Goal: Information Seeking & Learning: Learn about a topic

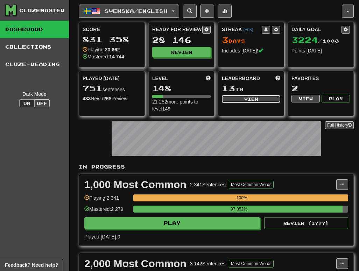
click at [238, 98] on button "View" at bounding box center [251, 99] width 58 height 8
select select "**********"
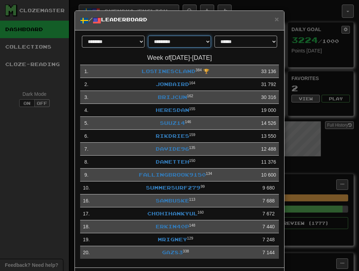
click at [195, 40] on select "**********" at bounding box center [179, 42] width 63 height 12
click at [187, 39] on select "**********" at bounding box center [179, 42] width 63 height 12
select select "********"
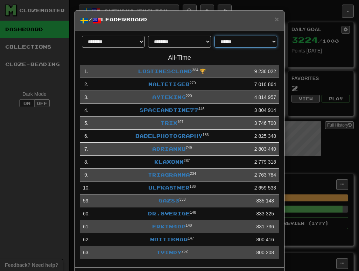
click at [233, 44] on select "**********" at bounding box center [246, 42] width 63 height 12
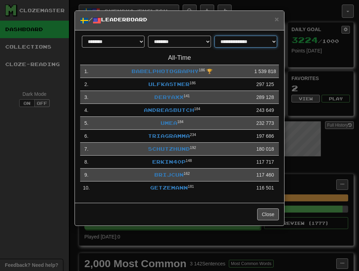
click at [242, 46] on select "**********" at bounding box center [246, 42] width 63 height 12
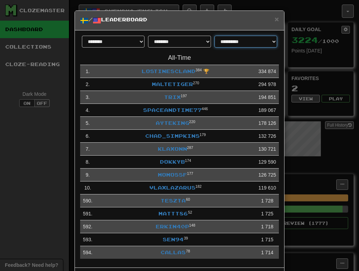
click at [261, 41] on select "**********" at bounding box center [246, 42] width 63 height 12
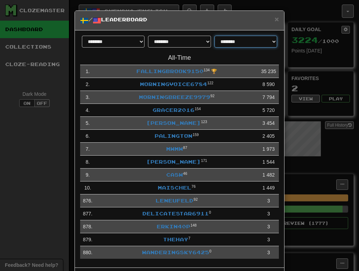
click at [255, 36] on select "**********" at bounding box center [246, 42] width 63 height 12
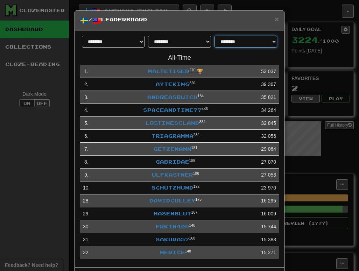
click at [255, 43] on select "**********" at bounding box center [246, 42] width 63 height 12
select select "**********"
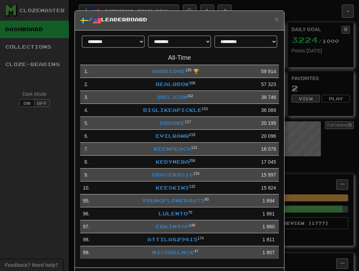
click at [291, 12] on div "**********" at bounding box center [179, 135] width 359 height 271
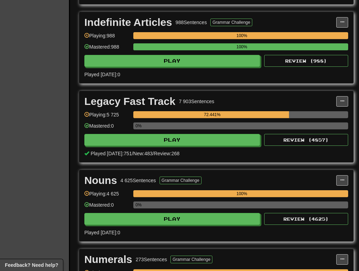
scroll to position [1127, 0]
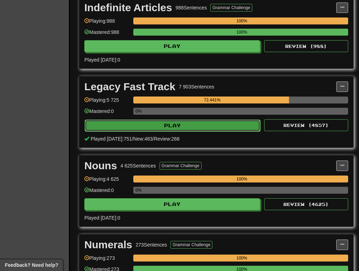
click at [236, 125] on button "Play" at bounding box center [173, 126] width 176 height 12
select select "********"
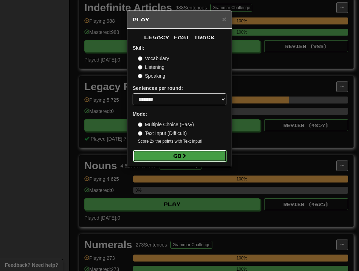
click at [197, 159] on button "Go" at bounding box center [180, 156] width 94 height 12
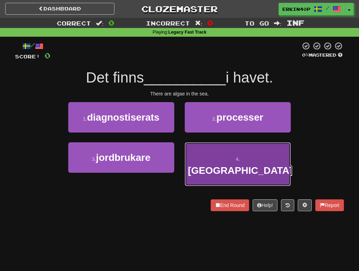
click at [208, 159] on button "4 . [GEOGRAPHIC_DATA]" at bounding box center [238, 165] width 106 height 44
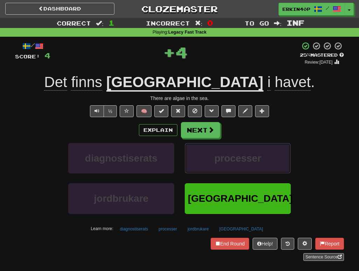
click at [208, 159] on button "processer" at bounding box center [238, 158] width 106 height 30
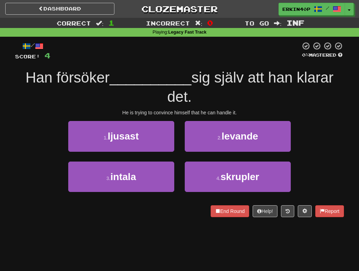
click at [161, 113] on div "He is trying to convince himself that he can handle it." at bounding box center [179, 112] width 329 height 7
click at [164, 115] on div at bounding box center [164, 115] width 0 height 0
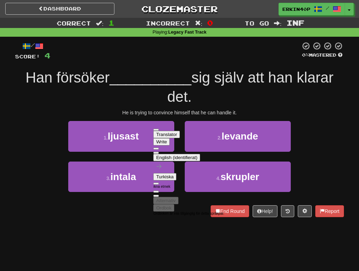
click at [181, 117] on div "/ Score: 4 0 % Mastered Han försöker __________ sig själv att han klarar det. H…" at bounding box center [179, 129] width 329 height 175
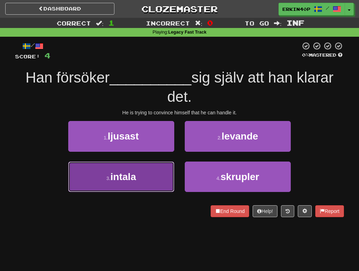
click at [140, 179] on button "3 . intala" at bounding box center [121, 177] width 106 height 30
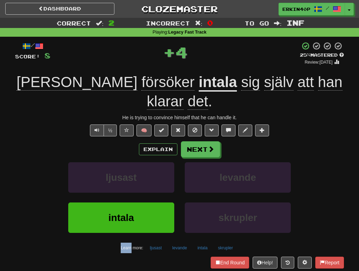
click at [140, 179] on div "ljusast" at bounding box center [121, 182] width 117 height 40
click at [143, 169] on button "ljusast" at bounding box center [121, 177] width 106 height 30
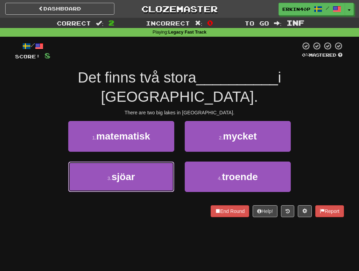
click at [143, 169] on button "3 . sjöar" at bounding box center [121, 177] width 106 height 30
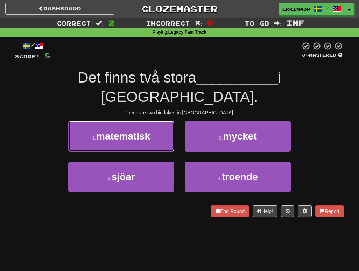
click at [143, 152] on button "1 . matematisk" at bounding box center [121, 136] width 106 height 30
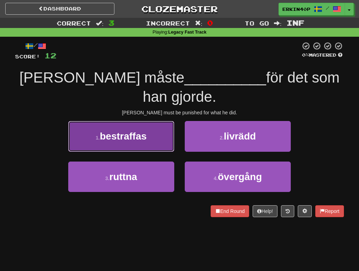
click at [140, 131] on span "bestraffas" at bounding box center [123, 136] width 47 height 11
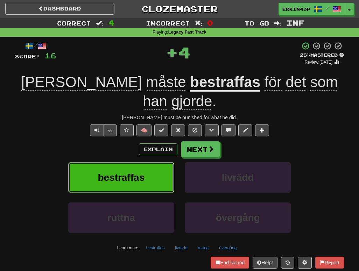
click at [143, 172] on span "bestraffas" at bounding box center [121, 177] width 47 height 11
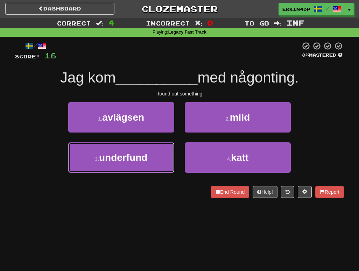
click at [143, 159] on span "underfund" at bounding box center [123, 157] width 48 height 11
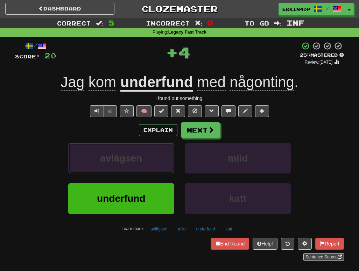
click at [143, 159] on button "avlägsen" at bounding box center [121, 158] width 106 height 30
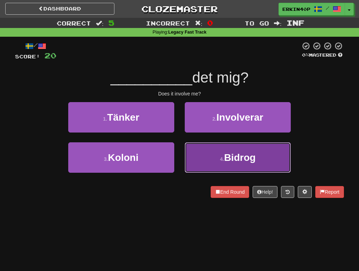
click at [236, 164] on button "4 . Bidrog" at bounding box center [238, 158] width 106 height 30
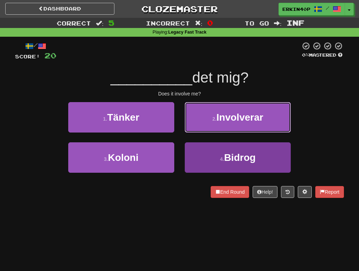
click at [236, 123] on span "Involverar" at bounding box center [240, 117] width 47 height 11
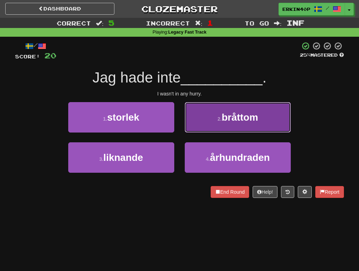
click at [241, 125] on button "2 . bråttom" at bounding box center [238, 117] width 106 height 30
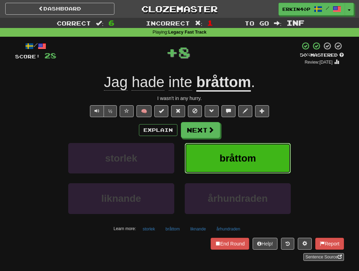
click at [247, 152] on button "bråttom" at bounding box center [238, 158] width 106 height 30
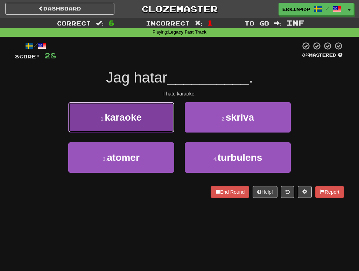
click at [145, 122] on button "1 . karaoke" at bounding box center [121, 117] width 106 height 30
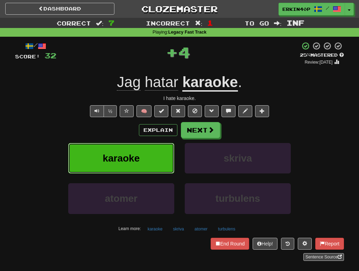
click at [146, 160] on button "karaoke" at bounding box center [121, 158] width 106 height 30
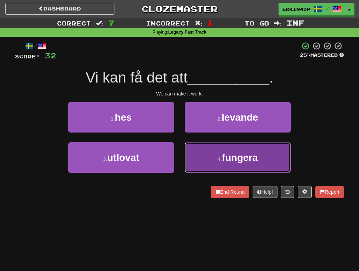
click at [199, 165] on button "4 . fungera" at bounding box center [238, 158] width 106 height 30
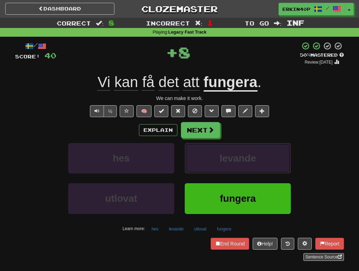
click at [199, 165] on button "levande" at bounding box center [238, 158] width 106 height 30
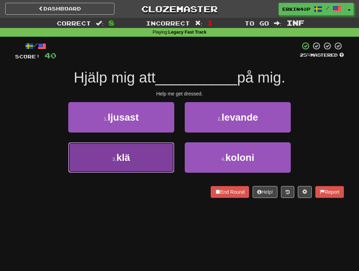
click at [165, 159] on button "3 . klä" at bounding box center [121, 158] width 106 height 30
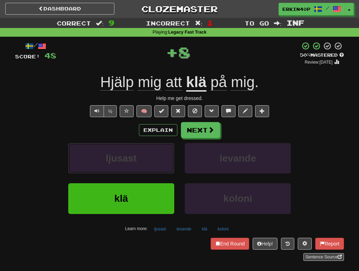
click at [165, 159] on button "ljusast" at bounding box center [121, 158] width 106 height 30
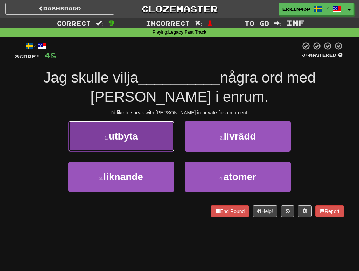
click at [164, 145] on button "1 . utbyta" at bounding box center [121, 136] width 106 height 30
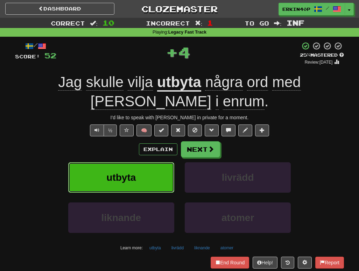
click at [164, 180] on button "utbyta" at bounding box center [121, 177] width 106 height 30
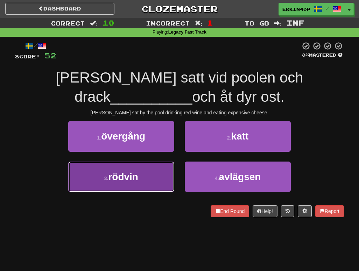
click at [163, 177] on button "3 . rödvin" at bounding box center [121, 177] width 106 height 30
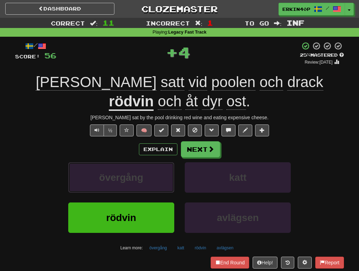
click at [163, 177] on button "övergång" at bounding box center [121, 177] width 106 height 30
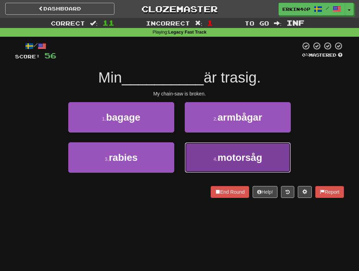
click at [192, 164] on button "4 . motorsåg" at bounding box center [238, 158] width 106 height 30
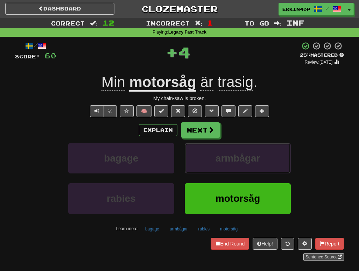
click at [192, 164] on button "armbågar" at bounding box center [238, 158] width 106 height 30
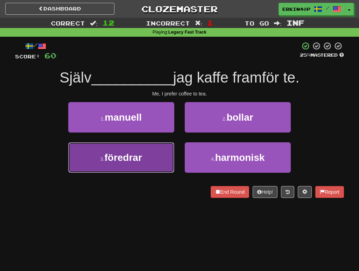
click at [157, 160] on button "3 . föredrar" at bounding box center [121, 158] width 106 height 30
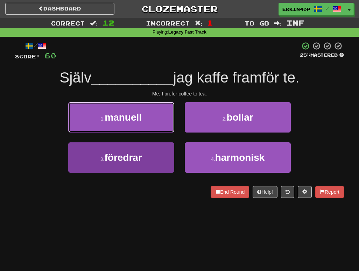
click at [157, 133] on button "1 . manuell" at bounding box center [121, 117] width 106 height 30
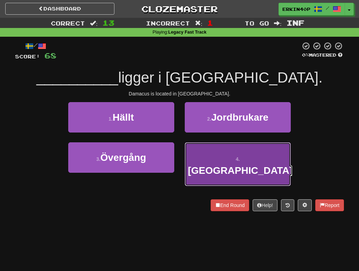
click at [203, 155] on button "4 . Damaskus" at bounding box center [238, 165] width 106 height 44
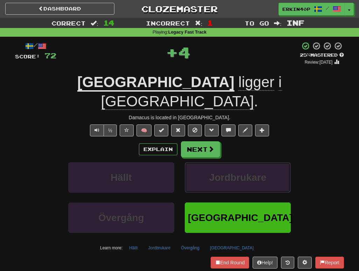
click at [203, 162] on button "Jordbrukare" at bounding box center [238, 177] width 106 height 30
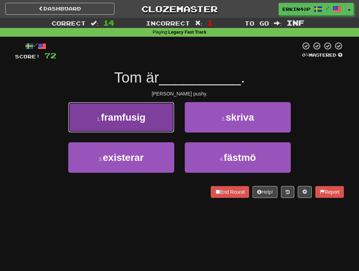
click at [157, 125] on button "1 . framfusig" at bounding box center [121, 117] width 106 height 30
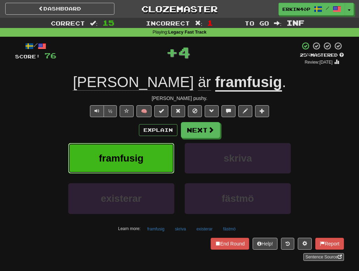
click at [150, 158] on button "framfusig" at bounding box center [121, 158] width 106 height 30
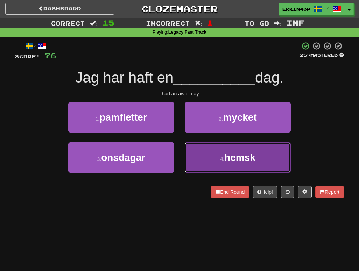
click at [220, 172] on button "4 . hemsk" at bounding box center [238, 158] width 106 height 30
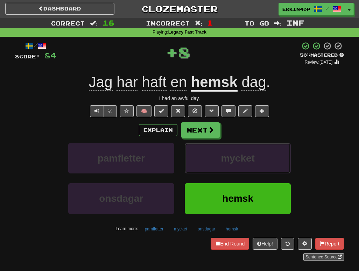
click at [220, 172] on button "mycket" at bounding box center [238, 158] width 106 height 30
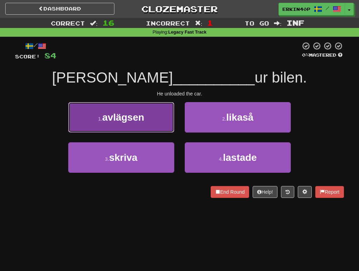
click at [100, 112] on button "1 . avlägsen" at bounding box center [121, 117] width 106 height 30
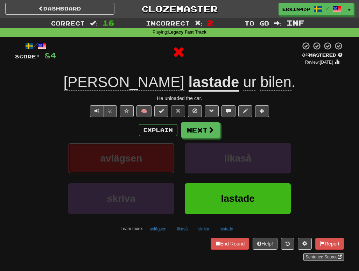
click at [118, 152] on button "avlägsen" at bounding box center [121, 158] width 106 height 30
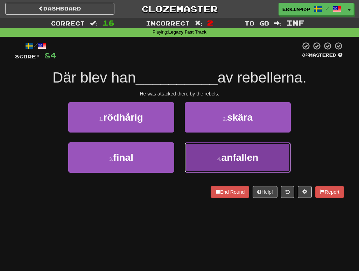
click at [226, 154] on span "anfallen" at bounding box center [240, 157] width 37 height 11
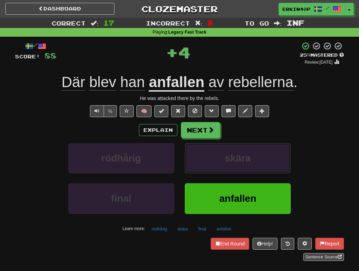
click at [226, 154] on span "skära" at bounding box center [238, 158] width 26 height 11
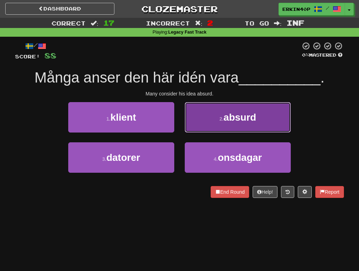
click at [221, 116] on small "2 ." at bounding box center [222, 119] width 4 height 6
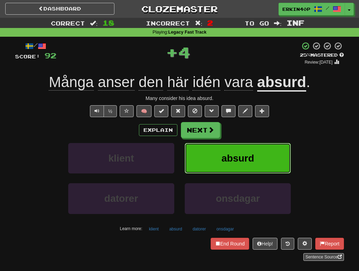
click at [235, 157] on span "absurd" at bounding box center [238, 158] width 33 height 11
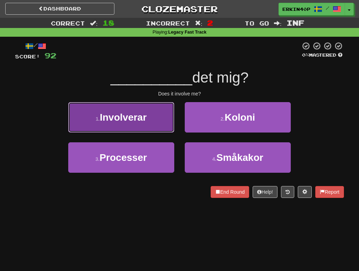
click at [168, 116] on button "1 . Involverar" at bounding box center [121, 117] width 106 height 30
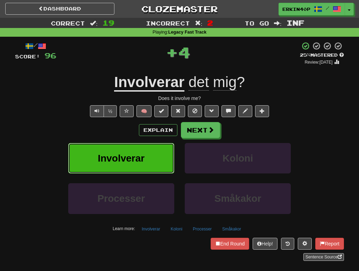
click at [164, 149] on button "Involverar" at bounding box center [121, 158] width 106 height 30
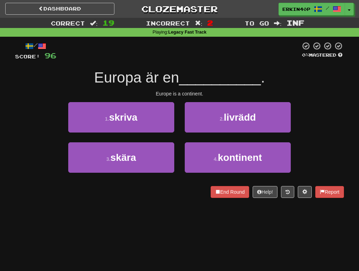
click at [232, 179] on div "4 . kontinent" at bounding box center [238, 163] width 117 height 40
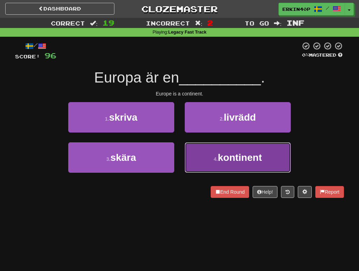
click at [234, 156] on span "kontinent" at bounding box center [240, 157] width 44 height 11
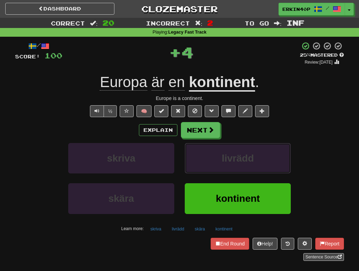
click at [234, 156] on span "livrädd" at bounding box center [238, 158] width 32 height 11
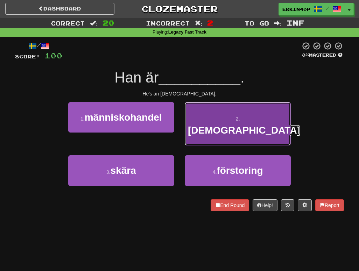
click at [235, 125] on span "ateist" at bounding box center [244, 130] width 112 height 11
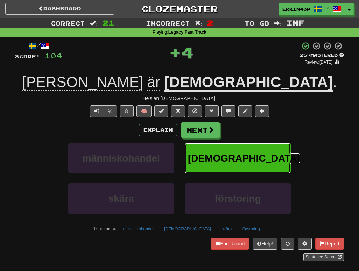
click at [245, 151] on button "ateist" at bounding box center [238, 158] width 106 height 30
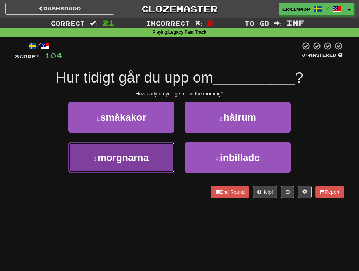
click at [159, 159] on button "3 . morgnarna" at bounding box center [121, 158] width 106 height 30
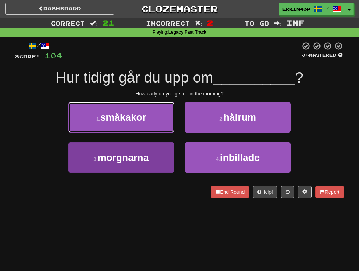
click at [159, 133] on button "1 . småkakor" at bounding box center [121, 117] width 106 height 30
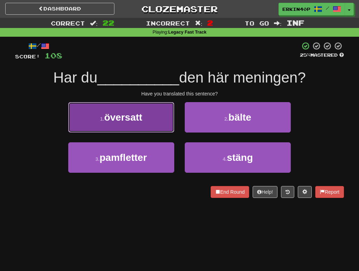
click at [148, 129] on button "1 . översatt" at bounding box center [121, 117] width 106 height 30
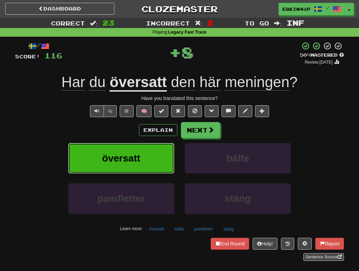
click at [156, 161] on button "översatt" at bounding box center [121, 158] width 106 height 30
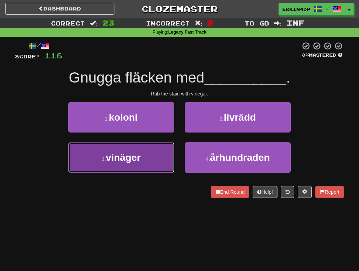
click at [170, 145] on button "3 . vinäger" at bounding box center [121, 158] width 106 height 30
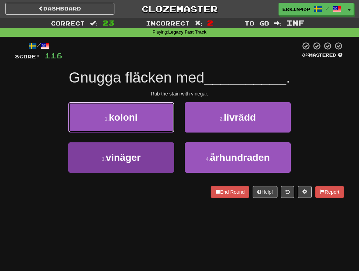
click at [170, 133] on button "1 . koloni" at bounding box center [121, 117] width 106 height 30
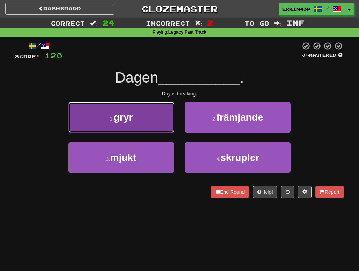
click at [152, 129] on button "1 . gryr" at bounding box center [121, 117] width 106 height 30
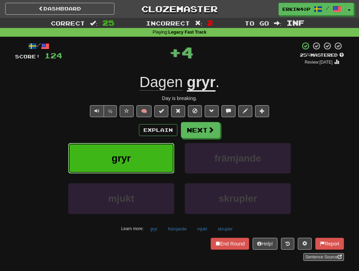
click at [159, 167] on button "gryr" at bounding box center [121, 158] width 106 height 30
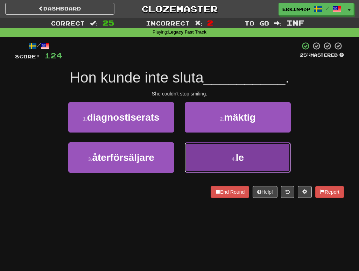
click at [271, 155] on button "4 . le" at bounding box center [238, 158] width 106 height 30
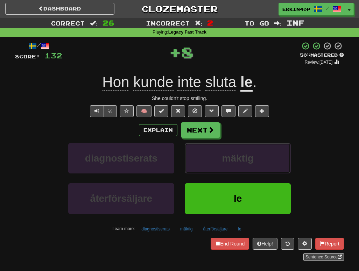
click at [271, 155] on button "mäktig" at bounding box center [238, 158] width 106 height 30
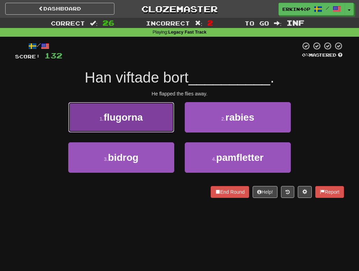
click at [153, 129] on button "1 . flugorna" at bounding box center [121, 117] width 106 height 30
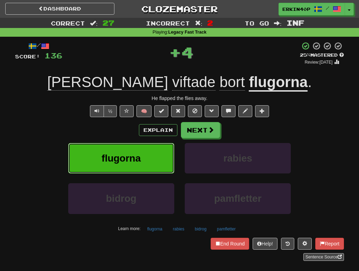
click at [154, 168] on button "flugorna" at bounding box center [121, 158] width 106 height 30
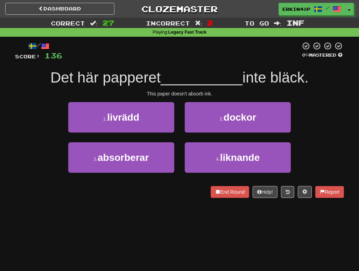
click at [157, 175] on div "3 . absorberar" at bounding box center [121, 163] width 117 height 40
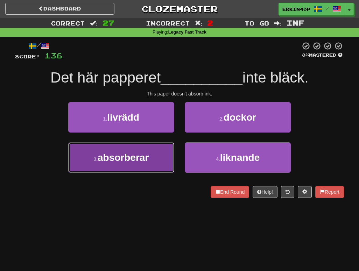
click at [157, 160] on button "3 . absorberar" at bounding box center [121, 158] width 106 height 30
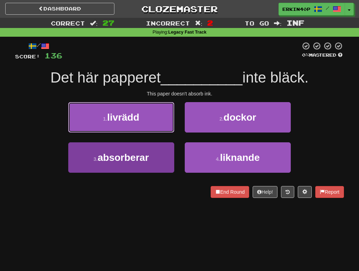
click at [157, 133] on button "1 . livrädd" at bounding box center [121, 117] width 106 height 30
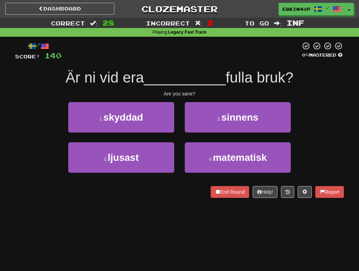
click at [173, 94] on div "Are you sane?" at bounding box center [179, 93] width 329 height 7
click at [15, 198] on div at bounding box center [15, 198] width 0 height 0
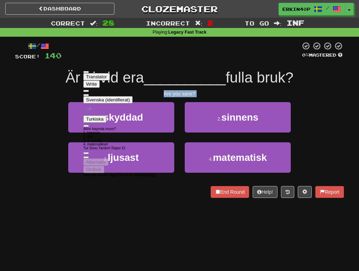
click at [32, 211] on div "Dashboard Clozemaster Erkin40p / Toggle Dropdown Dashboard Leaderboard Activity…" at bounding box center [179, 135] width 359 height 271
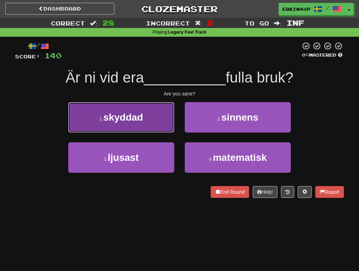
click at [144, 112] on button "1 . skyddad" at bounding box center [121, 117] width 106 height 30
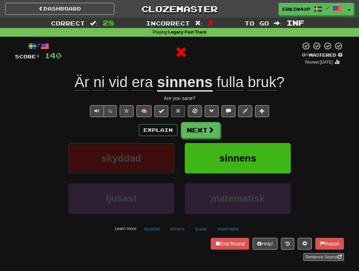
click at [142, 155] on button "skyddad" at bounding box center [121, 158] width 106 height 30
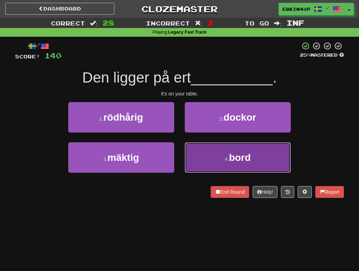
click at [209, 143] on button "4 . bord" at bounding box center [238, 158] width 106 height 30
click at [209, 143] on div "1 . rödhårig 2 . dockor 3 . mäktig 4 . bord" at bounding box center [179, 142] width 329 height 81
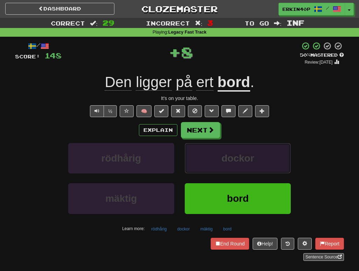
click at [210, 150] on button "dockor" at bounding box center [238, 158] width 106 height 30
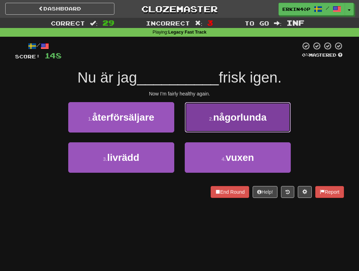
click at [234, 120] on span "någorlunda" at bounding box center [239, 117] width 53 height 11
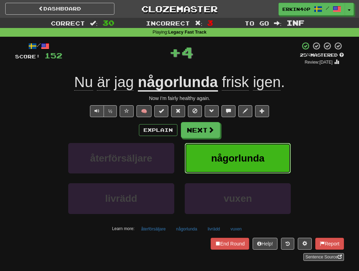
click at [237, 159] on span "någorlunda" at bounding box center [237, 158] width 53 height 11
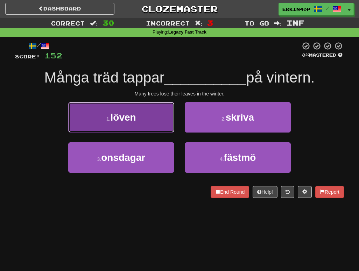
click at [156, 107] on button "1 . löven" at bounding box center [121, 117] width 106 height 30
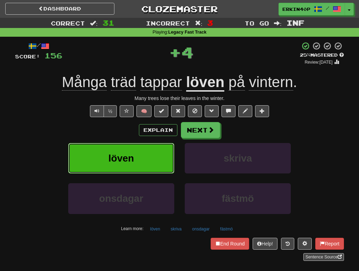
click at [152, 161] on button "löven" at bounding box center [121, 158] width 106 height 30
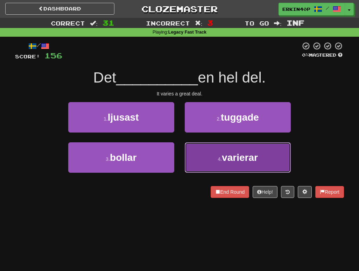
click at [214, 159] on button "4 . varierar" at bounding box center [238, 158] width 106 height 30
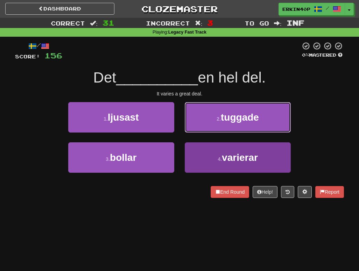
click at [214, 133] on button "2 . tuggade" at bounding box center [238, 117] width 106 height 30
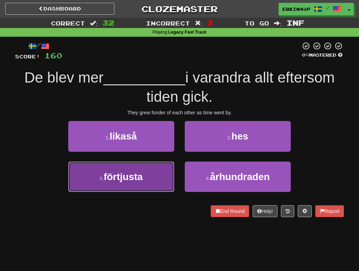
click at [171, 178] on button "3 . förtjusta" at bounding box center [121, 177] width 106 height 30
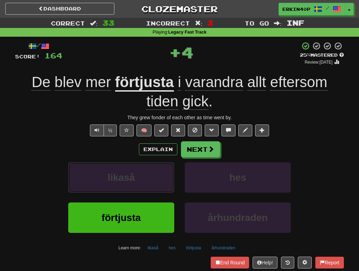
click at [171, 178] on button "likaså" at bounding box center [121, 177] width 106 height 30
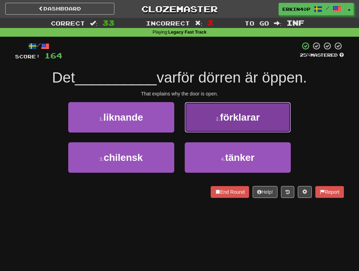
click at [251, 122] on span "förklarar" at bounding box center [240, 117] width 40 height 11
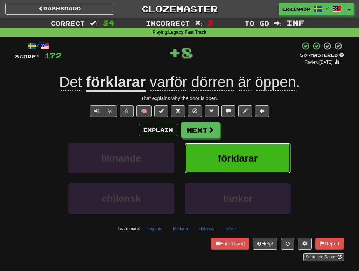
click at [247, 159] on span "förklarar" at bounding box center [238, 158] width 40 height 11
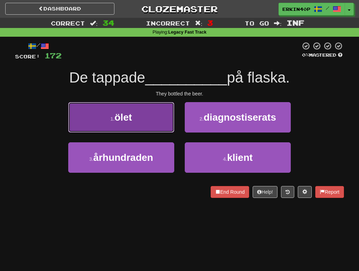
click at [160, 117] on button "1 . ölet" at bounding box center [121, 117] width 106 height 30
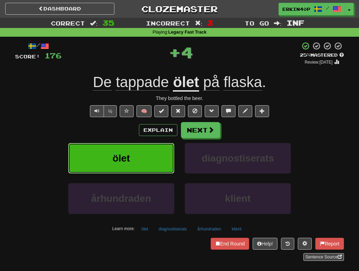
click at [158, 153] on button "ölet" at bounding box center [121, 158] width 106 height 30
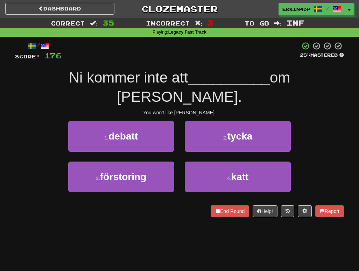
click at [238, 101] on div "/ Score: 176 25 % Mastered Ni kommer inte att __________ om Tom. You won't like…" at bounding box center [179, 129] width 329 height 175
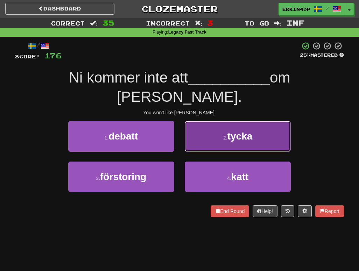
click at [241, 124] on button "2 . tycka" at bounding box center [238, 136] width 106 height 30
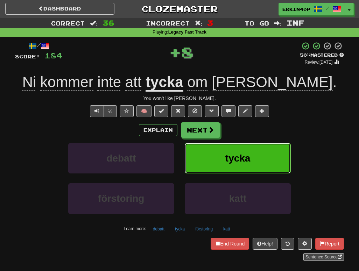
click at [245, 157] on span "tycka" at bounding box center [238, 158] width 25 height 11
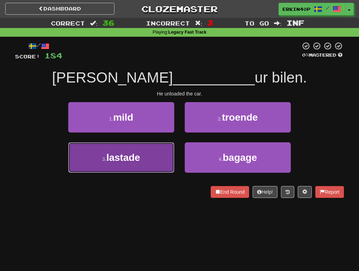
click at [164, 155] on button "3 . lastade" at bounding box center [121, 158] width 106 height 30
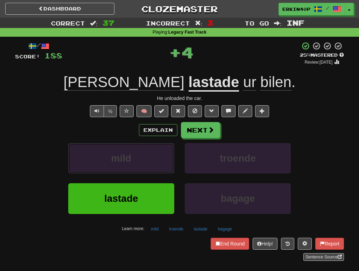
click at [164, 155] on button "mild" at bounding box center [121, 158] width 106 height 30
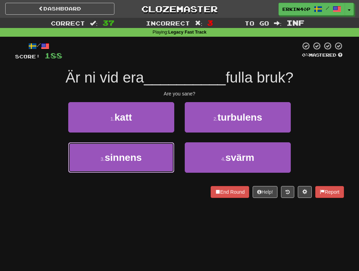
click at [164, 155] on button "3 . sinnens" at bounding box center [121, 158] width 106 height 30
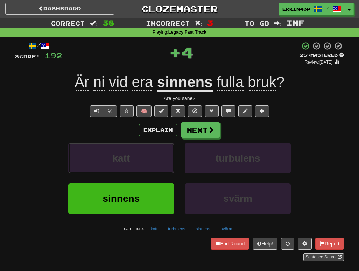
click at [164, 155] on button "katt" at bounding box center [121, 158] width 106 height 30
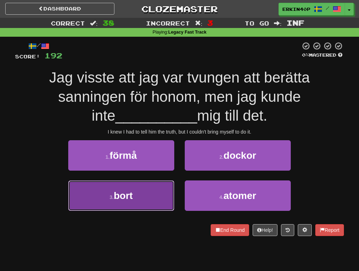
click at [141, 184] on button "3 . bort" at bounding box center [121, 196] width 106 height 30
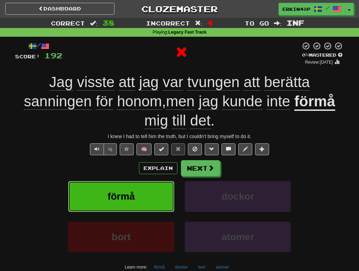
click at [143, 194] on button "förmå" at bounding box center [121, 196] width 106 height 30
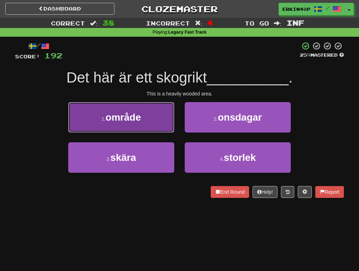
click at [159, 112] on button "1 . område" at bounding box center [121, 117] width 106 height 30
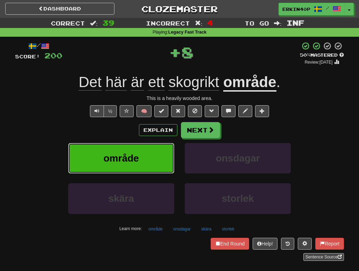
click at [156, 148] on button "område" at bounding box center [121, 158] width 106 height 30
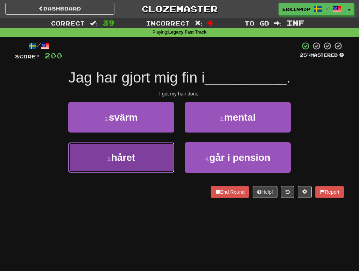
click at [159, 155] on button "3 . håret" at bounding box center [121, 158] width 106 height 30
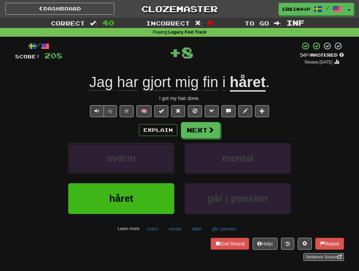
click at [159, 155] on button "svärm" at bounding box center [121, 158] width 106 height 30
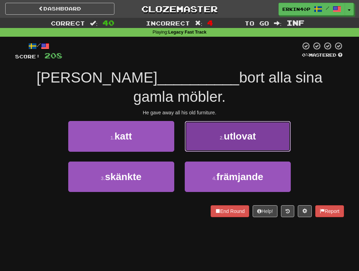
click at [217, 121] on button "2 . utlovat" at bounding box center [238, 136] width 106 height 30
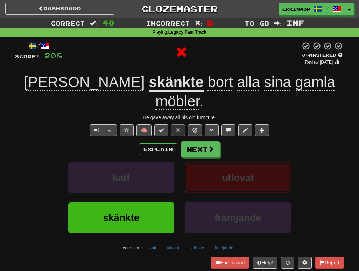
click at [223, 162] on button "utlovat" at bounding box center [238, 177] width 106 height 30
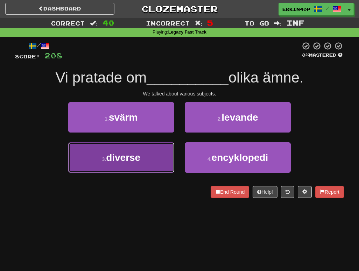
click at [155, 151] on button "3 . diverse" at bounding box center [121, 158] width 106 height 30
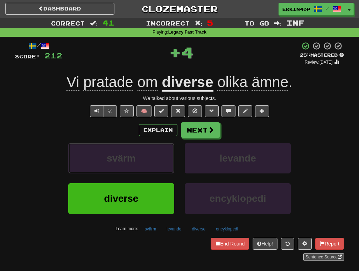
click at [155, 151] on button "svärm" at bounding box center [121, 158] width 106 height 30
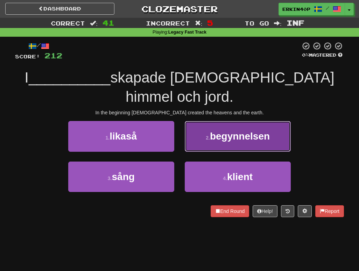
click at [220, 121] on button "2 . begynnelsen" at bounding box center [238, 136] width 106 height 30
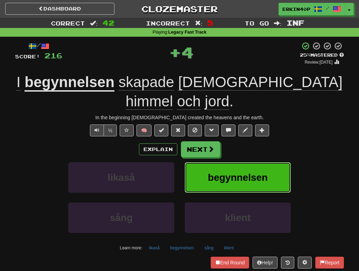
click at [236, 172] on span "begynnelsen" at bounding box center [238, 177] width 60 height 11
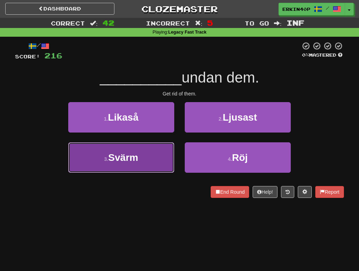
click at [158, 157] on button "3 . Svärm" at bounding box center [121, 158] width 106 height 30
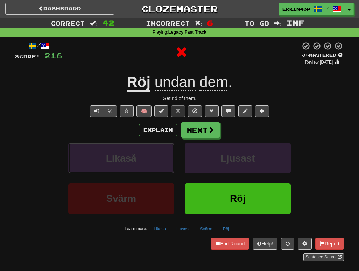
click at [158, 157] on button "Likaså" at bounding box center [121, 158] width 106 height 30
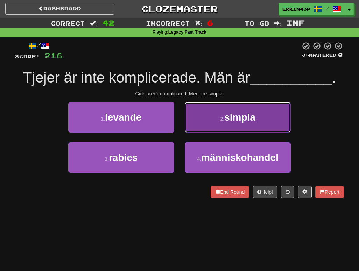
click at [212, 106] on button "2 . simpla" at bounding box center [238, 117] width 106 height 30
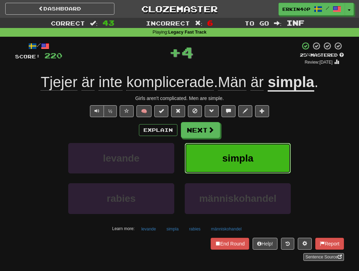
click at [242, 169] on button "simpla" at bounding box center [238, 158] width 106 height 30
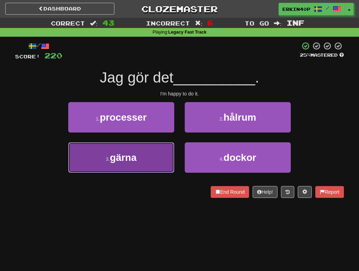
click at [170, 167] on button "3 . gärna" at bounding box center [121, 158] width 106 height 30
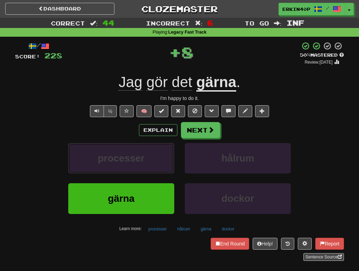
click at [170, 167] on button "processer" at bounding box center [121, 158] width 106 height 30
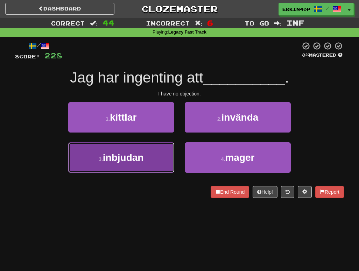
click at [150, 155] on button "3 . inbjudan" at bounding box center [121, 158] width 106 height 30
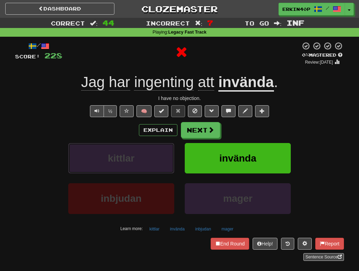
click at [150, 155] on button "kittlar" at bounding box center [121, 158] width 106 height 30
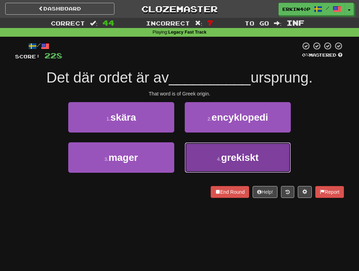
click at [203, 159] on button "4 . grekiskt" at bounding box center [238, 158] width 106 height 30
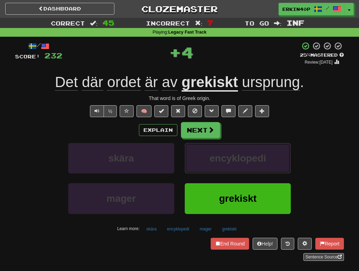
click at [203, 159] on button "encyklopedi" at bounding box center [238, 158] width 106 height 30
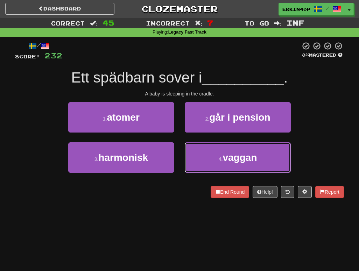
click at [203, 159] on button "4 . vaggan" at bounding box center [238, 158] width 106 height 30
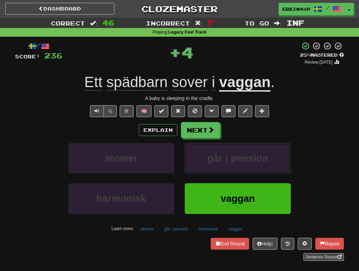
click at [203, 159] on button "går i pension" at bounding box center [238, 158] width 106 height 30
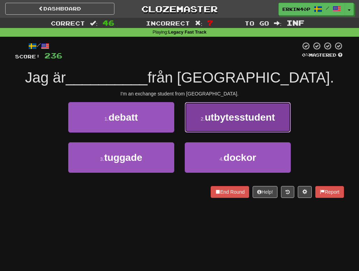
click at [228, 116] on span "utbytesstudent" at bounding box center [240, 117] width 70 height 11
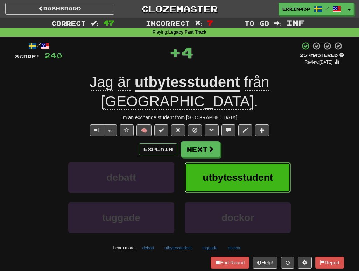
click at [229, 162] on button "utbytesstudent" at bounding box center [238, 177] width 106 height 30
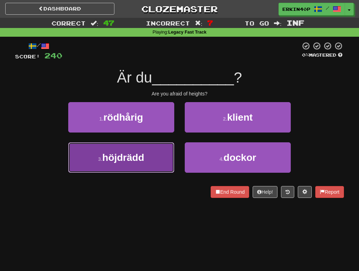
click at [157, 150] on button "3 . höjdrädd" at bounding box center [121, 158] width 106 height 30
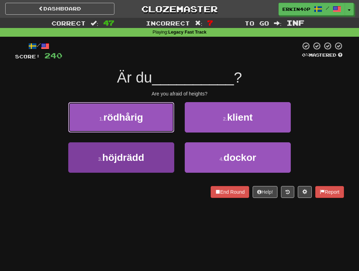
click at [157, 133] on button "1 . rödhårig" at bounding box center [121, 117] width 106 height 30
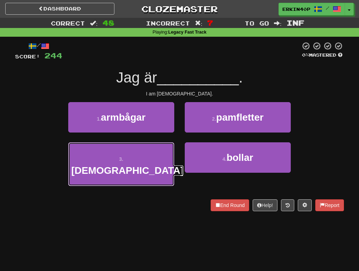
click at [157, 150] on button "3 . egyptier" at bounding box center [121, 165] width 106 height 44
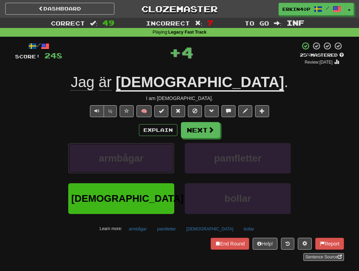
click at [157, 150] on button "armbågar" at bounding box center [121, 158] width 106 height 30
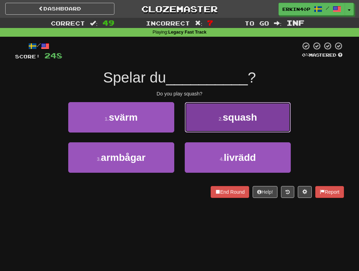
click at [235, 127] on button "2 . squash" at bounding box center [238, 117] width 106 height 30
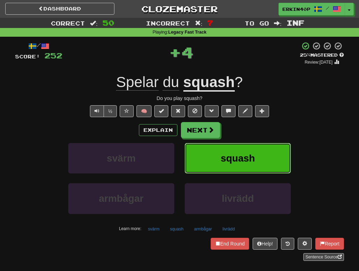
click at [234, 154] on span "squash" at bounding box center [238, 158] width 34 height 11
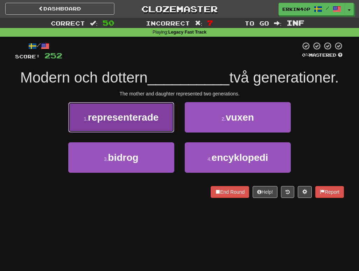
click at [130, 124] on button "1 . representerade" at bounding box center [121, 117] width 106 height 30
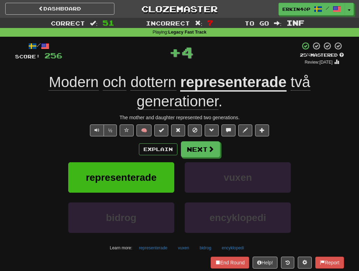
click at [141, 161] on div "Explain Next representerade vuxen bidrog encyklopedi Learn more: representerade…" at bounding box center [179, 197] width 329 height 112
click at [143, 175] on span "representerade" at bounding box center [121, 177] width 71 height 11
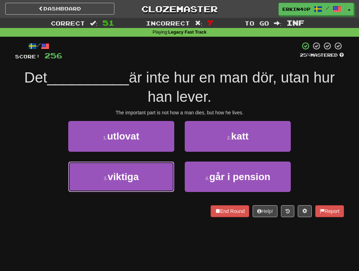
click at [143, 175] on button "3 . viktiga" at bounding box center [121, 177] width 106 height 30
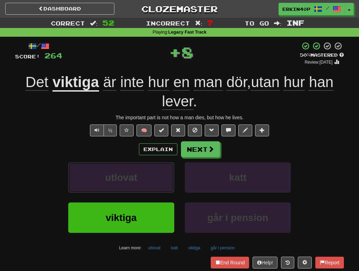
click at [143, 175] on button "utlovat" at bounding box center [121, 177] width 106 height 30
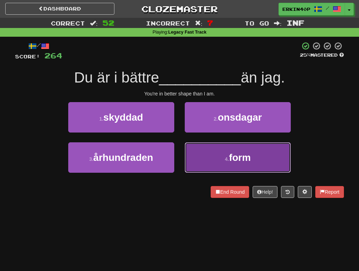
click at [213, 151] on button "4 . form" at bounding box center [238, 158] width 106 height 30
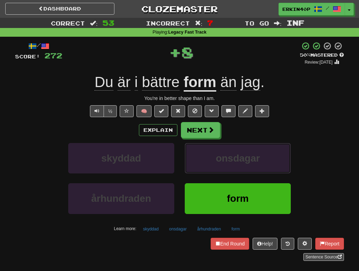
click at [213, 151] on button "onsdagar" at bounding box center [238, 158] width 106 height 30
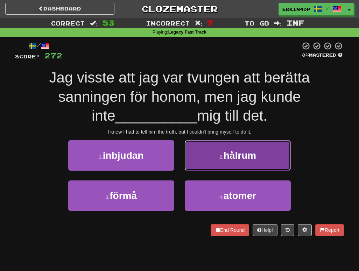
click at [221, 148] on button "2 . hålrum" at bounding box center [238, 155] width 106 height 30
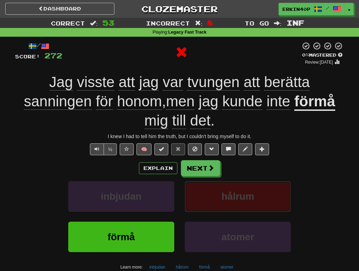
click at [247, 203] on button "hålrum" at bounding box center [238, 196] width 106 height 30
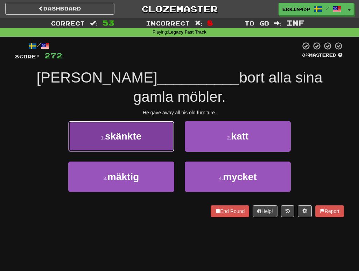
click at [150, 129] on button "1 . skänkte" at bounding box center [121, 136] width 106 height 30
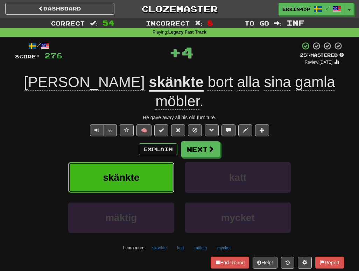
click at [153, 162] on button "skänkte" at bounding box center [121, 177] width 106 height 30
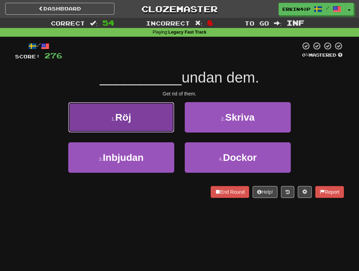
click at [148, 117] on button "1 . Röj" at bounding box center [121, 117] width 106 height 30
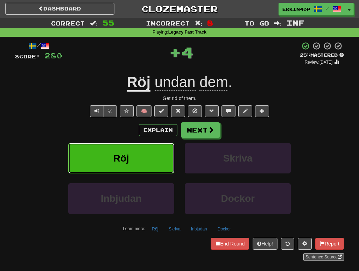
click at [155, 150] on button "Röj" at bounding box center [121, 158] width 106 height 30
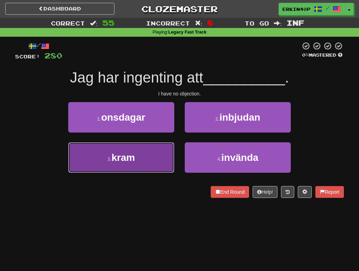
click at [169, 157] on button "3 . kram" at bounding box center [121, 158] width 106 height 30
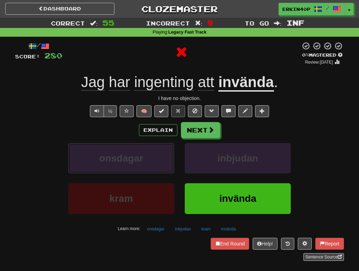
click at [169, 157] on button "onsdagar" at bounding box center [121, 158] width 106 height 30
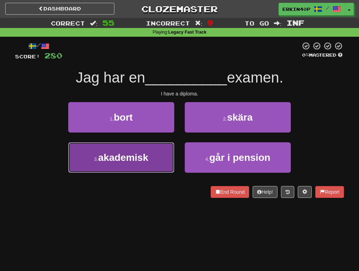
click at [148, 152] on span "akademisk" at bounding box center [123, 157] width 50 height 11
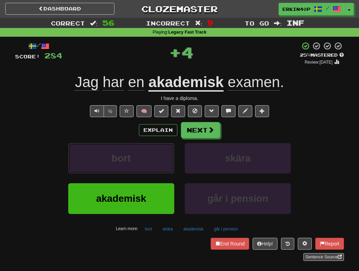
click at [148, 152] on button "bort" at bounding box center [121, 158] width 106 height 30
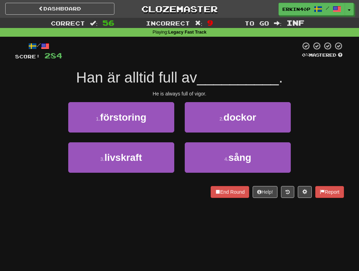
click at [203, 94] on div "He is always full of vigor." at bounding box center [179, 93] width 329 height 7
click at [15, 198] on div at bounding box center [15, 198] width 0 height 0
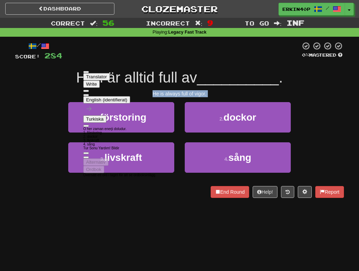
click at [34, 201] on div "/ Score: 284 0 % Mastered Han är alltid full av __________ . He is always full …" at bounding box center [179, 122] width 329 height 171
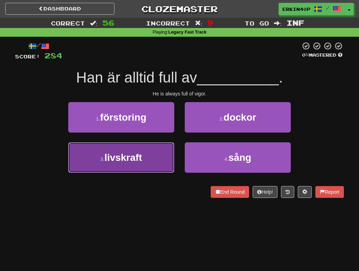
click at [123, 162] on span "livskraft" at bounding box center [122, 157] width 37 height 11
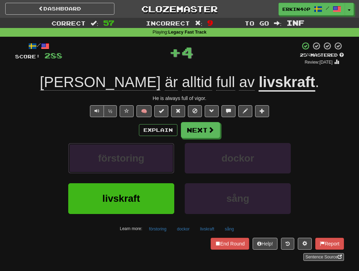
click at [123, 162] on span "förstoring" at bounding box center [121, 158] width 46 height 11
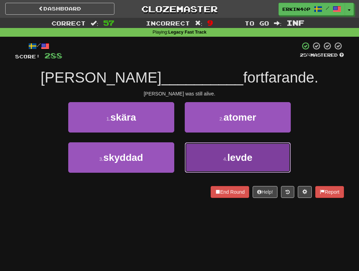
click at [229, 155] on span "levde" at bounding box center [240, 157] width 25 height 11
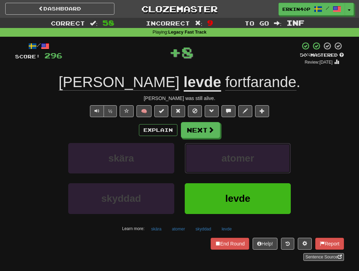
click at [229, 155] on span "atomer" at bounding box center [238, 158] width 33 height 11
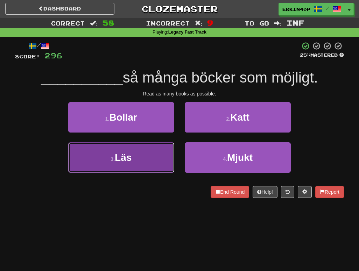
click at [155, 157] on button "3 . Läs" at bounding box center [121, 158] width 106 height 30
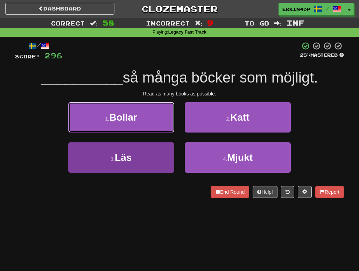
click at [155, 133] on button "1 . Bollar" at bounding box center [121, 117] width 106 height 30
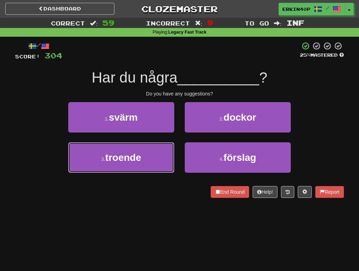
click at [155, 157] on button "3 . troende" at bounding box center [121, 158] width 106 height 30
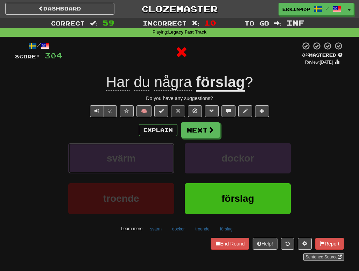
click at [155, 157] on button "svärm" at bounding box center [121, 158] width 106 height 30
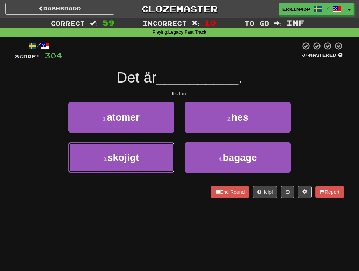
click at [155, 157] on button "3 . skojigt" at bounding box center [121, 158] width 106 height 30
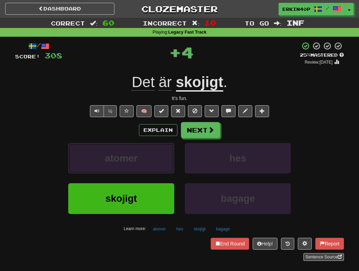
click at [155, 157] on button "atomer" at bounding box center [121, 158] width 106 height 30
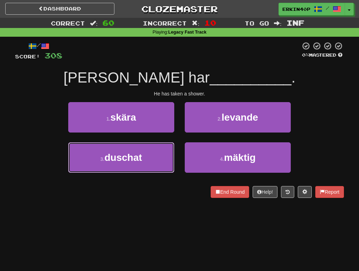
click at [155, 157] on button "3 . duschat" at bounding box center [121, 158] width 106 height 30
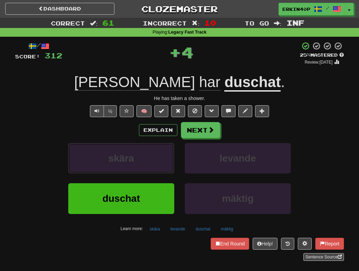
click at [155, 157] on button "skära" at bounding box center [121, 158] width 106 height 30
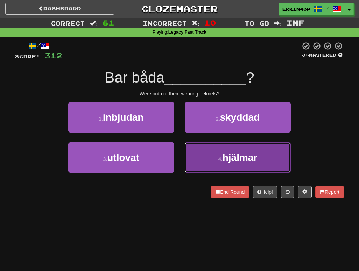
click at [217, 157] on button "4 . hjälmar" at bounding box center [238, 158] width 106 height 30
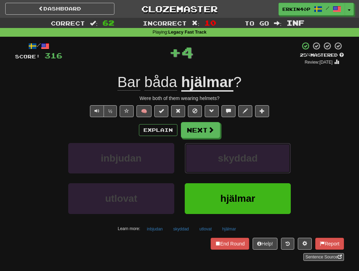
click at [217, 157] on button "skyddad" at bounding box center [238, 158] width 106 height 30
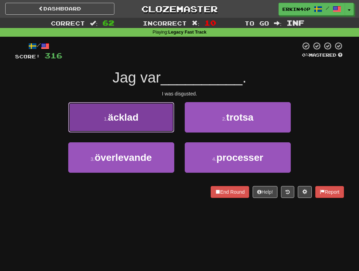
click at [146, 106] on button "1 . äcklad" at bounding box center [121, 117] width 106 height 30
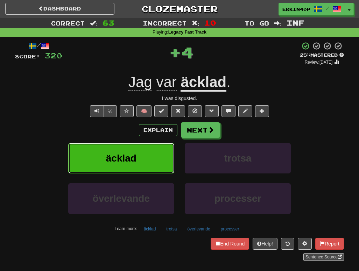
click at [162, 150] on button "äcklad" at bounding box center [121, 158] width 106 height 30
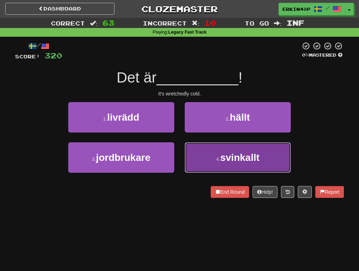
click at [238, 165] on button "4 . svinkallt" at bounding box center [238, 158] width 106 height 30
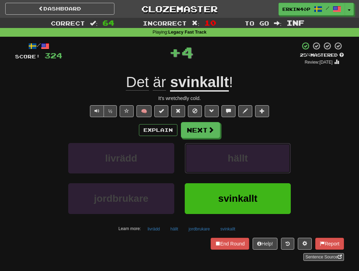
click at [238, 165] on button "hällt" at bounding box center [238, 158] width 106 height 30
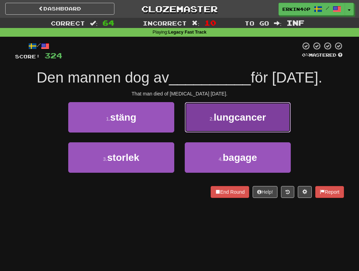
click at [227, 123] on span "lungcancer" at bounding box center [240, 117] width 52 height 11
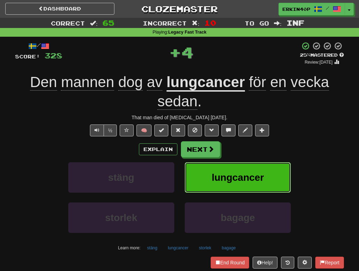
click at [239, 167] on button "lungcancer" at bounding box center [238, 177] width 106 height 30
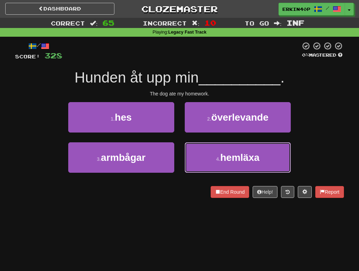
click at [239, 167] on button "4 . hemläxa" at bounding box center [238, 158] width 106 height 30
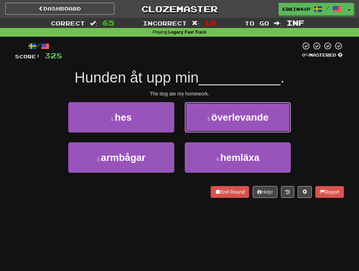
click at [239, 133] on button "2 . överlevande" at bounding box center [238, 117] width 106 height 30
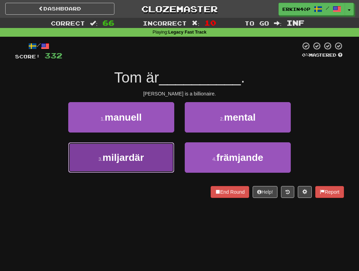
click at [136, 164] on button "3 . miljardär" at bounding box center [121, 158] width 106 height 30
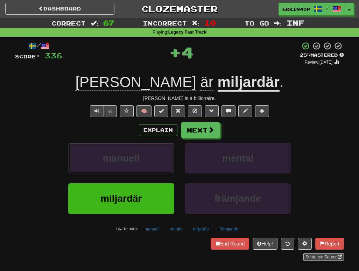
click at [136, 164] on span "manuell" at bounding box center [121, 158] width 37 height 11
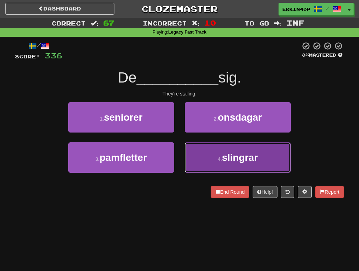
click at [220, 152] on button "4 . slingrar" at bounding box center [238, 158] width 106 height 30
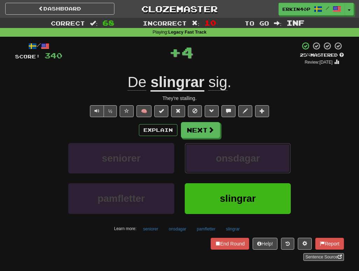
click at [220, 153] on span "onsdagar" at bounding box center [238, 158] width 44 height 11
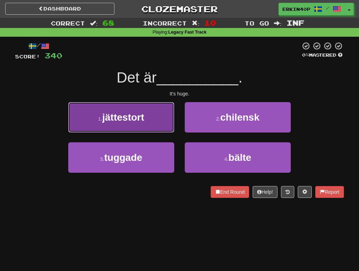
click at [129, 123] on button "1 . jättestort" at bounding box center [121, 117] width 106 height 30
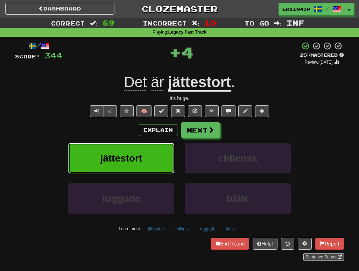
click at [142, 166] on button "jättestort" at bounding box center [121, 158] width 106 height 30
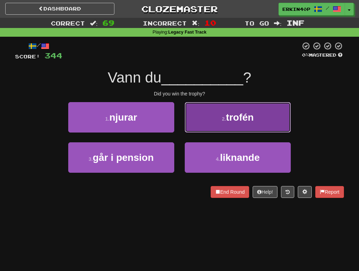
click at [207, 114] on button "2 . trofén" at bounding box center [238, 117] width 106 height 30
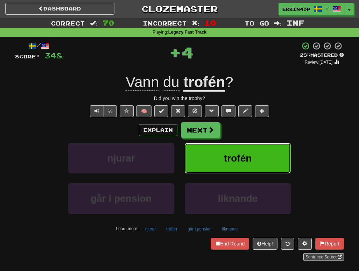
click at [228, 166] on button "trofén" at bounding box center [238, 158] width 106 height 30
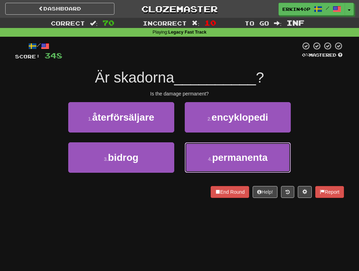
click at [228, 166] on button "4 . permanenta" at bounding box center [238, 158] width 106 height 30
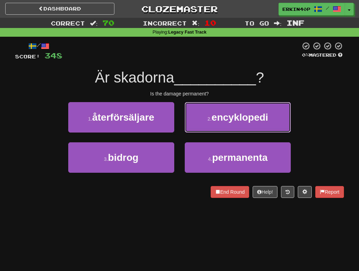
click at [228, 133] on button "2 . encyklopedi" at bounding box center [238, 117] width 106 height 30
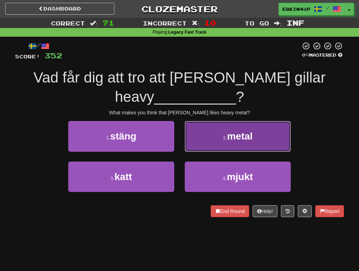
click at [219, 127] on button "2 . metal" at bounding box center [238, 136] width 106 height 30
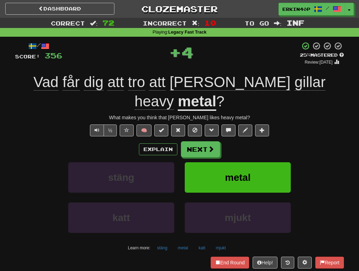
click at [236, 175] on div "metal" at bounding box center [238, 182] width 117 height 40
click at [235, 172] on span "metal" at bounding box center [238, 177] width 26 height 11
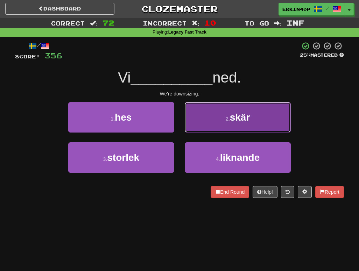
click at [220, 119] on button "2 . skär" at bounding box center [238, 117] width 106 height 30
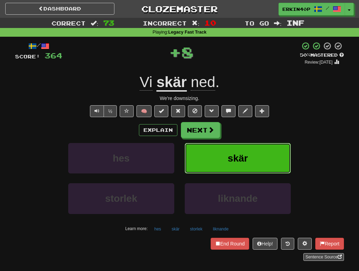
click at [237, 155] on span "skär" at bounding box center [238, 158] width 20 height 11
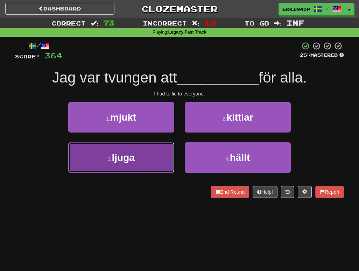
click at [140, 160] on button "3 . ljuga" at bounding box center [121, 158] width 106 height 30
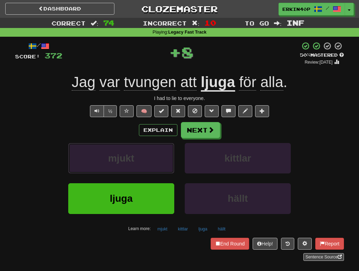
click at [140, 160] on button "mjukt" at bounding box center [121, 158] width 106 height 30
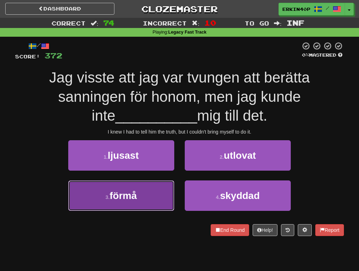
click at [153, 195] on button "3 . förmå" at bounding box center [121, 196] width 106 height 30
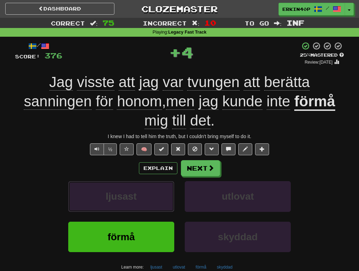
click at [153, 195] on button "ljusast" at bounding box center [121, 196] width 106 height 30
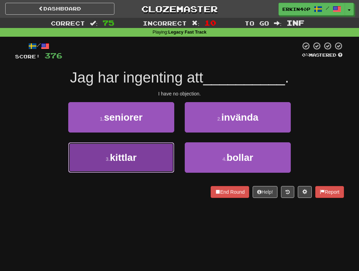
click at [161, 153] on button "3 . kittlar" at bounding box center [121, 158] width 106 height 30
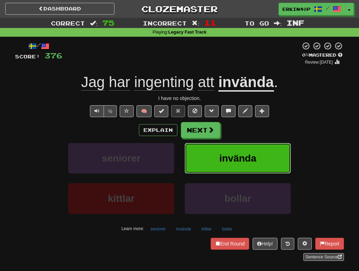
click at [227, 162] on span "invända" at bounding box center [238, 158] width 37 height 11
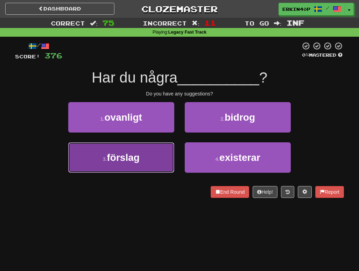
click at [151, 164] on button "3 . förslag" at bounding box center [121, 158] width 106 height 30
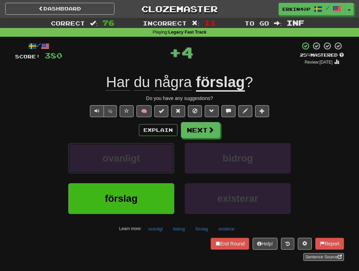
click at [151, 164] on button "ovanligt" at bounding box center [121, 158] width 106 height 30
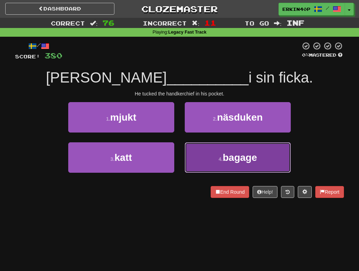
click at [235, 146] on button "4 . bagage" at bounding box center [238, 158] width 106 height 30
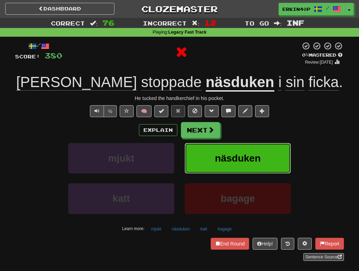
click at [241, 158] on span "näsduken" at bounding box center [238, 158] width 46 height 11
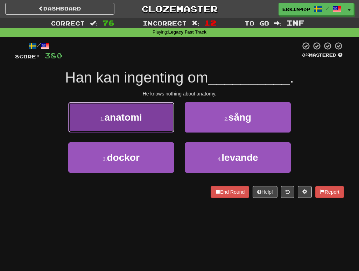
click at [167, 122] on button "1 . anatomi" at bounding box center [121, 117] width 106 height 30
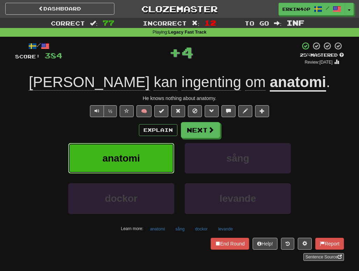
click at [165, 147] on button "anatomi" at bounding box center [121, 158] width 106 height 30
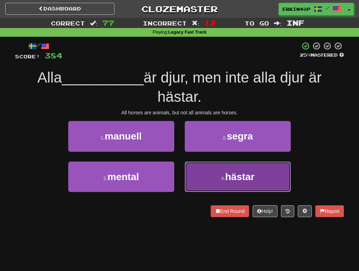
click at [219, 168] on button "4 . hästar" at bounding box center [238, 177] width 106 height 30
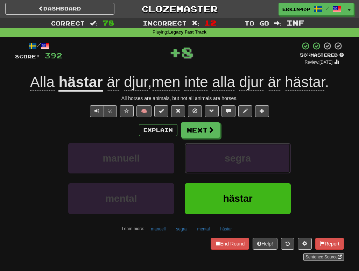
click at [219, 168] on button "segra" at bounding box center [238, 158] width 106 height 30
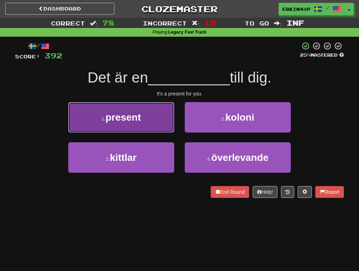
click at [166, 123] on button "1 . present" at bounding box center [121, 117] width 106 height 30
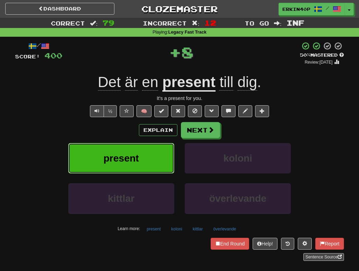
click at [167, 150] on button "present" at bounding box center [121, 158] width 106 height 30
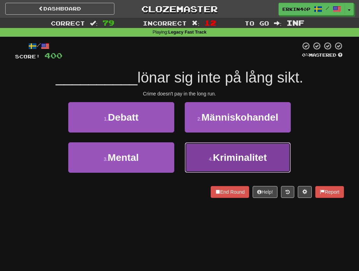
click at [202, 158] on button "4 . Kriminalitet" at bounding box center [238, 158] width 106 height 30
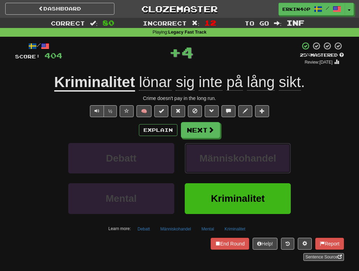
click at [202, 158] on span "Människohandel" at bounding box center [238, 158] width 77 height 11
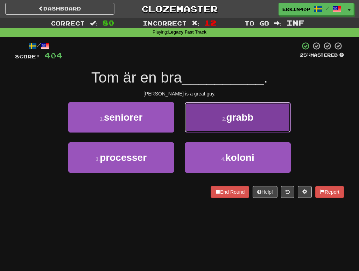
click at [214, 108] on button "2 . grabb" at bounding box center [238, 117] width 106 height 30
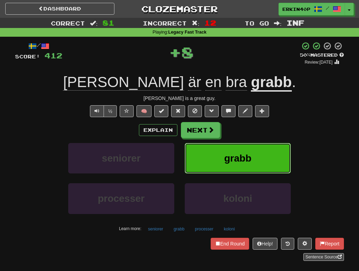
click at [228, 161] on span "grabb" at bounding box center [237, 158] width 27 height 11
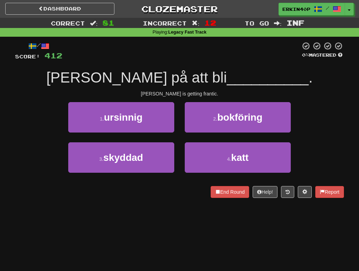
click at [194, 95] on div "Tom is getting frantic." at bounding box center [179, 93] width 329 height 7
click at [15, 198] on div at bounding box center [15, 198] width 0 height 0
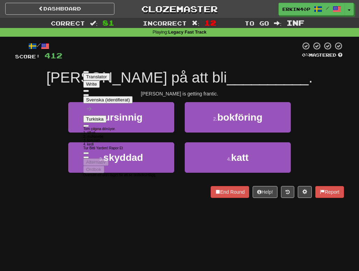
click at [57, 131] on div "1 . ursinnig 2 . bokföring" at bounding box center [180, 122] width 350 height 40
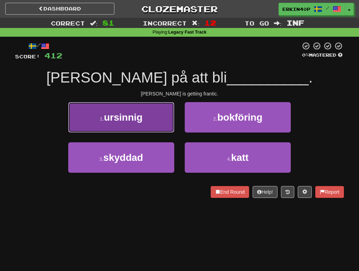
click at [139, 121] on span "ursinnig" at bounding box center [123, 117] width 39 height 11
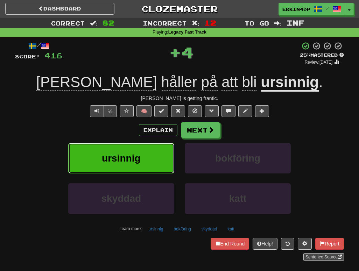
click at [152, 165] on button "ursinnig" at bounding box center [121, 158] width 106 height 30
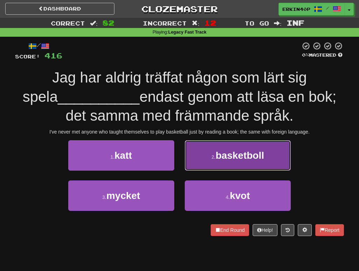
click at [233, 160] on span "basketboll" at bounding box center [240, 155] width 48 height 11
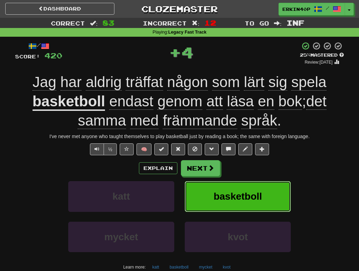
click at [246, 194] on span "basketboll" at bounding box center [238, 196] width 48 height 11
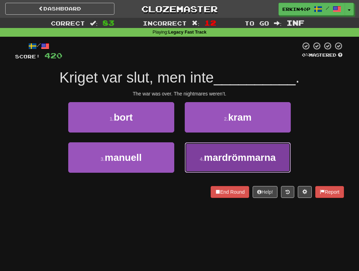
click at [246, 165] on button "4 . mardrömmarna" at bounding box center [238, 158] width 106 height 30
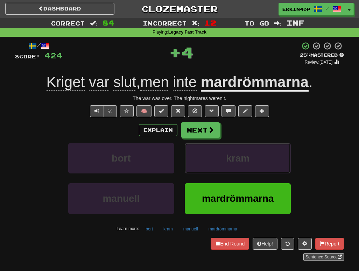
click at [246, 165] on button "kram" at bounding box center [238, 158] width 106 height 30
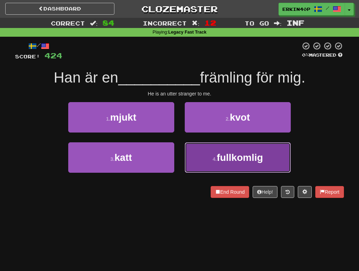
click at [253, 160] on span "fullkomlig" at bounding box center [240, 157] width 46 height 11
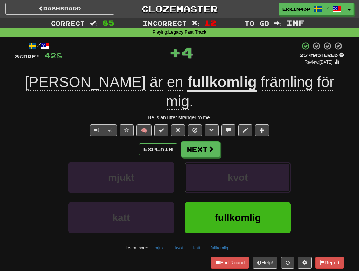
click at [253, 162] on button "kvot" at bounding box center [238, 177] width 106 height 30
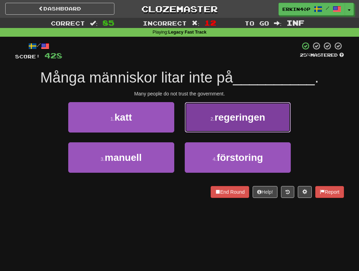
click at [256, 121] on span "regeringen" at bounding box center [240, 117] width 51 height 11
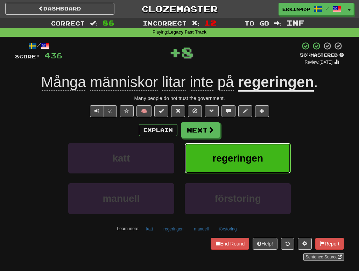
click at [271, 153] on button "regeringen" at bounding box center [238, 158] width 106 height 30
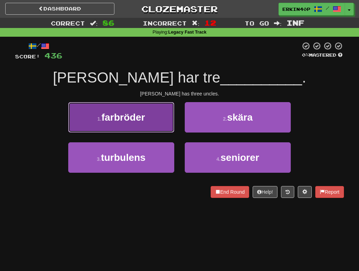
click at [153, 118] on button "1 . farbröder" at bounding box center [121, 117] width 106 height 30
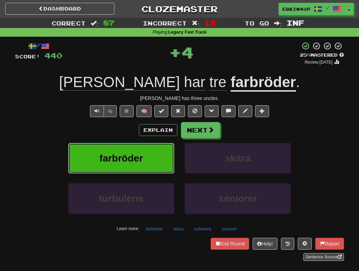
click at [160, 160] on button "farbröder" at bounding box center [121, 158] width 106 height 30
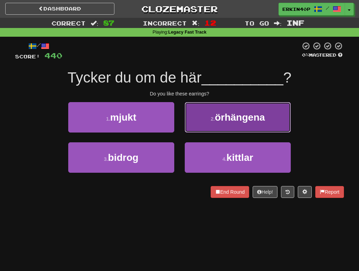
click at [230, 122] on span "örhängena" at bounding box center [240, 117] width 50 height 11
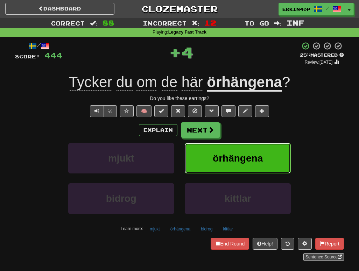
click at [233, 158] on span "örhängena" at bounding box center [238, 158] width 50 height 11
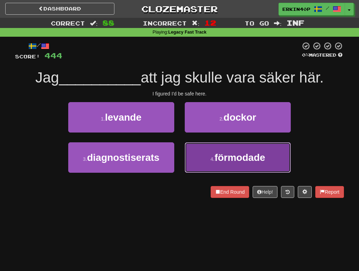
click at [248, 160] on span "förmodade" at bounding box center [240, 157] width 51 height 11
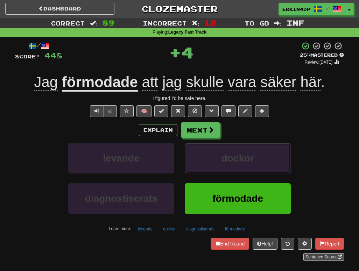
click at [248, 160] on span "dockor" at bounding box center [238, 158] width 33 height 11
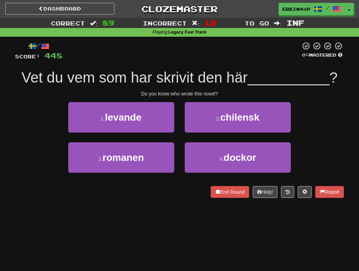
click at [133, 137] on div "1 . levande" at bounding box center [121, 122] width 117 height 40
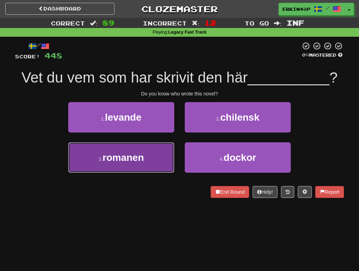
click at [139, 153] on span "romanen" at bounding box center [123, 157] width 41 height 11
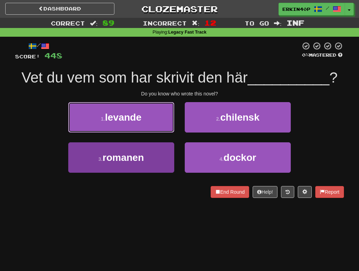
click at [139, 123] on span "levande" at bounding box center [123, 117] width 36 height 11
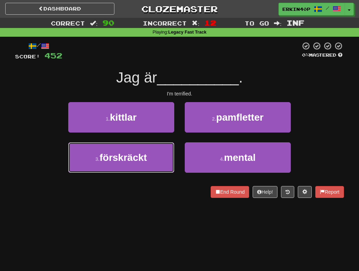
click at [139, 153] on span "förskräckt" at bounding box center [122, 157] width 47 height 11
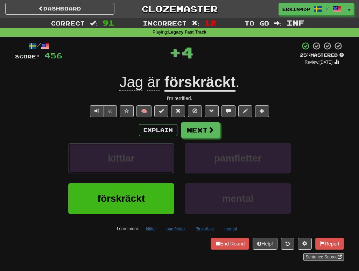
click at [139, 153] on button "kittlar" at bounding box center [121, 158] width 106 height 30
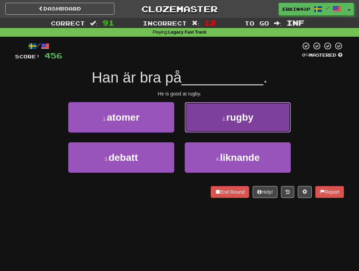
click at [261, 110] on button "2 . rugby" at bounding box center [238, 117] width 106 height 30
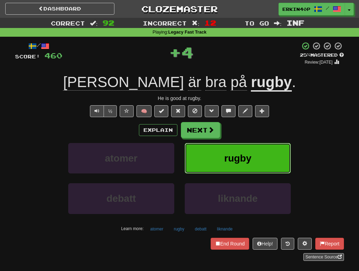
click at [258, 157] on button "rugby" at bounding box center [238, 158] width 106 height 30
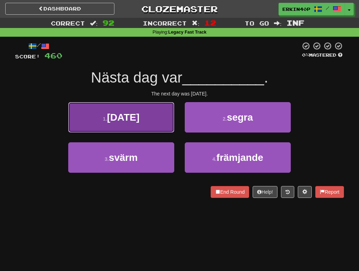
click at [146, 116] on button "1 . juldagen" at bounding box center [121, 117] width 106 height 30
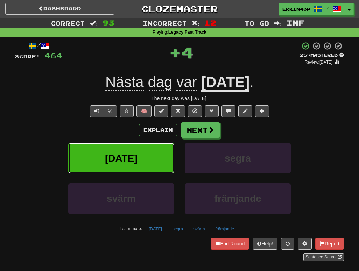
click at [143, 171] on button "juldagen" at bounding box center [121, 158] width 106 height 30
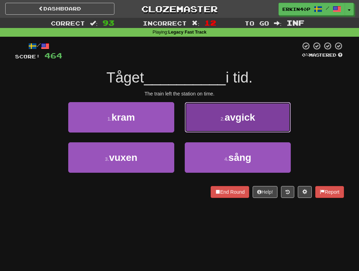
click at [228, 113] on span "avgick" at bounding box center [240, 117] width 30 height 11
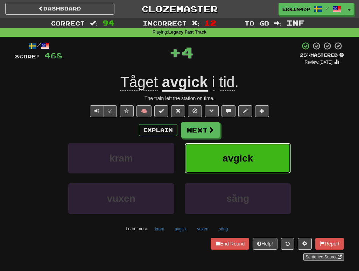
click at [234, 161] on span "avgick" at bounding box center [238, 158] width 30 height 11
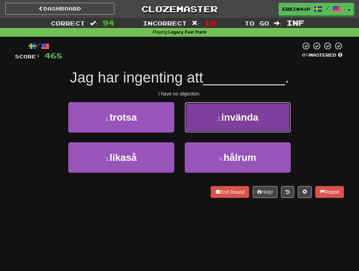
click at [211, 124] on button "2 . invända" at bounding box center [238, 117] width 106 height 30
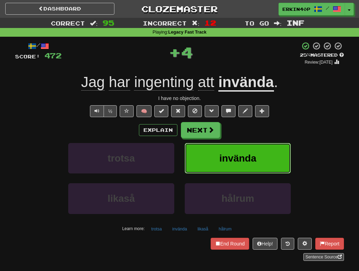
click at [224, 161] on span "invända" at bounding box center [238, 158] width 37 height 11
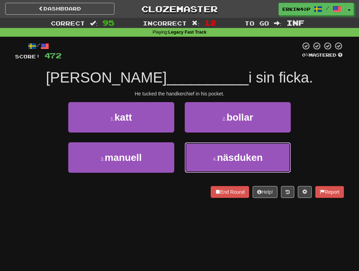
click at [224, 161] on span "näsduken" at bounding box center [240, 157] width 46 height 11
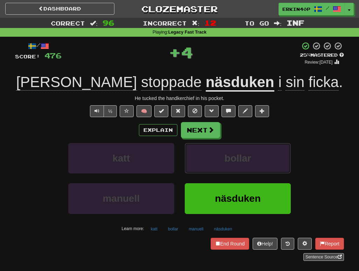
click at [224, 161] on button "bollar" at bounding box center [238, 158] width 106 height 30
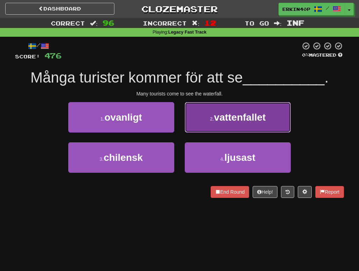
click at [228, 124] on button "2 . vattenfallet" at bounding box center [238, 117] width 106 height 30
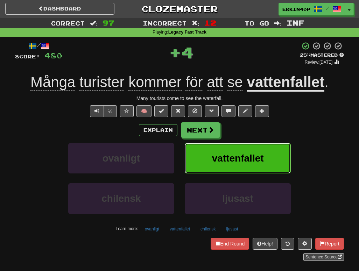
click at [230, 154] on span "vattenfallet" at bounding box center [238, 158] width 52 height 11
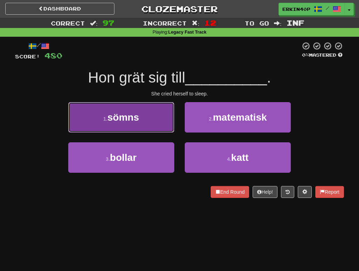
click at [148, 130] on button "1 . sömns" at bounding box center [121, 117] width 106 height 30
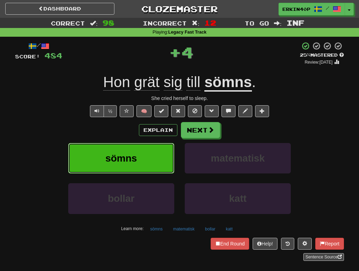
click at [154, 167] on button "sömns" at bounding box center [121, 158] width 106 height 30
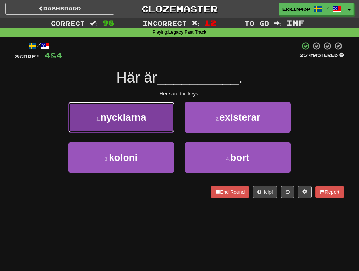
click at [142, 129] on button "1 . nycklarna" at bounding box center [121, 117] width 106 height 30
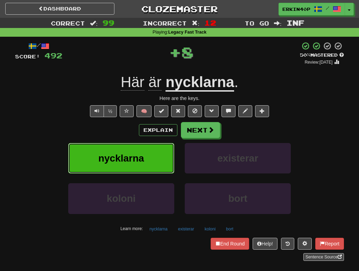
click at [148, 151] on button "nycklarna" at bounding box center [121, 158] width 106 height 30
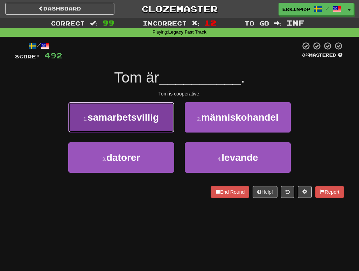
click at [155, 122] on span "samarbetsvillig" at bounding box center [123, 117] width 71 height 11
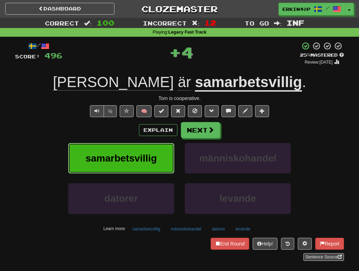
click at [154, 156] on span "samarbetsvillig" at bounding box center [120, 158] width 71 height 11
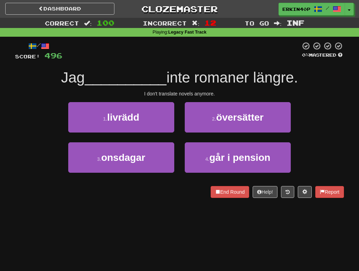
click at [219, 134] on div "2 . översätter" at bounding box center [238, 122] width 117 height 40
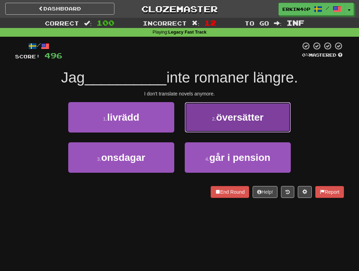
click at [238, 127] on button "2 . översätter" at bounding box center [238, 117] width 106 height 30
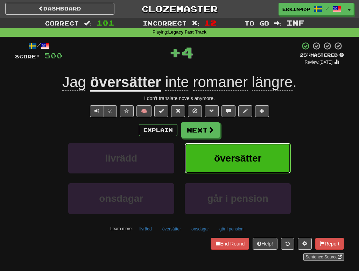
click at [238, 147] on button "översätter" at bounding box center [238, 158] width 106 height 30
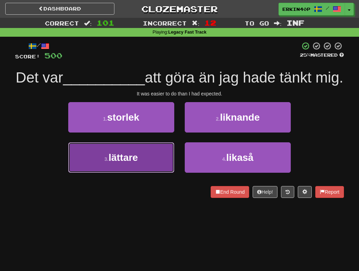
click at [153, 173] on button "3 . lättare" at bounding box center [121, 158] width 106 height 30
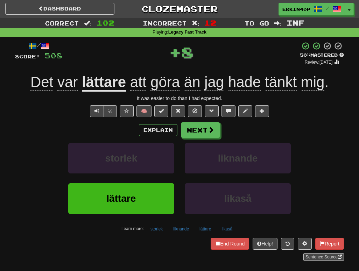
click at [153, 182] on div "storlek" at bounding box center [121, 163] width 117 height 40
click at [152, 196] on button "lättare" at bounding box center [121, 199] width 106 height 30
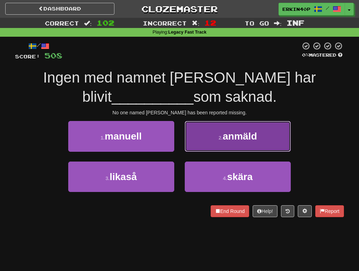
click at [231, 149] on button "2 . anmäld" at bounding box center [238, 136] width 106 height 30
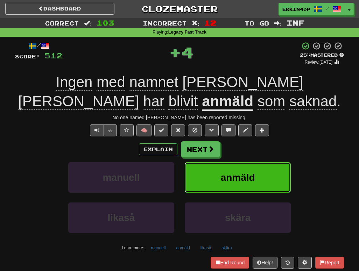
click at [230, 172] on span "anmäld" at bounding box center [238, 177] width 34 height 11
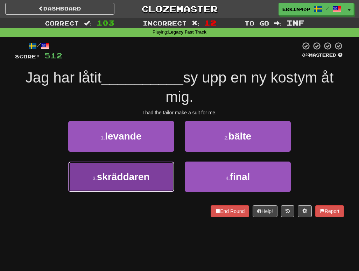
click at [161, 177] on button "3 . skräddaren" at bounding box center [121, 177] width 106 height 30
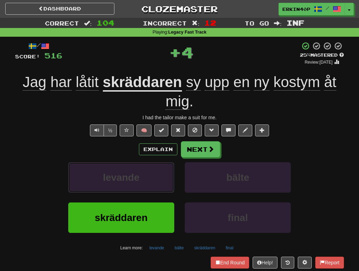
click at [161, 177] on button "levande" at bounding box center [121, 177] width 106 height 30
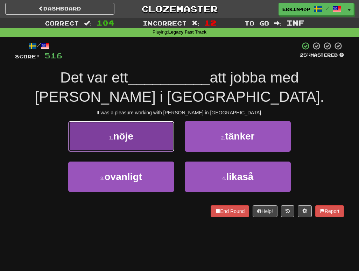
click at [158, 123] on button "1 . nöje" at bounding box center [121, 136] width 106 height 30
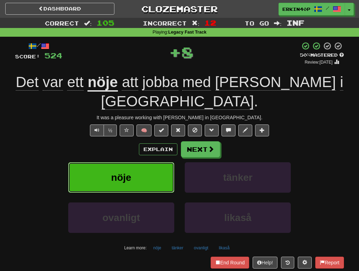
click at [155, 162] on button "nöje" at bounding box center [121, 177] width 106 height 30
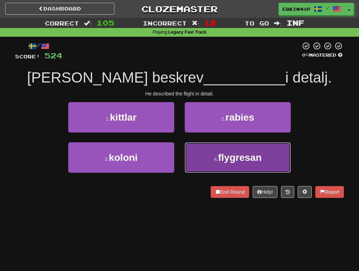
click at [230, 154] on span "flygresan" at bounding box center [240, 157] width 44 height 11
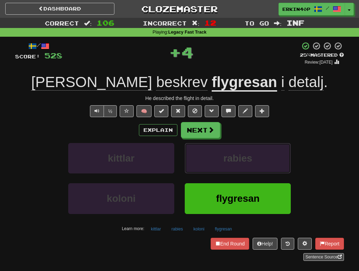
click at [230, 154] on span "rabies" at bounding box center [237, 158] width 29 height 11
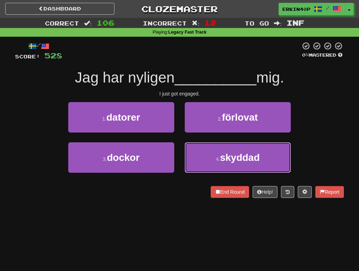
click at [230, 154] on span "skyddad" at bounding box center [240, 157] width 40 height 11
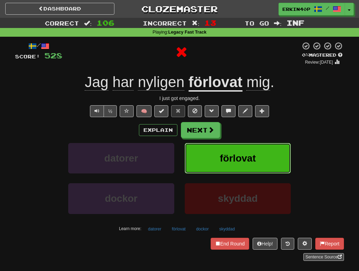
click at [230, 154] on span "förlovat" at bounding box center [238, 158] width 36 height 11
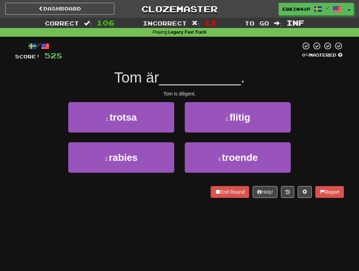
click at [167, 90] on div "/ Score: 528 0 % Mastered Tom är __________ . Tom is diligent. 1 . trotsa 2 . f…" at bounding box center [179, 120] width 329 height 157
click at [15, 198] on div at bounding box center [15, 198] width 0 height 0
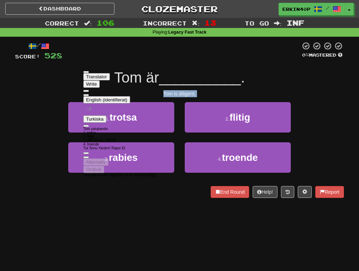
click at [31, 137] on div "1 . trotsa 2 . flitig" at bounding box center [180, 122] width 350 height 40
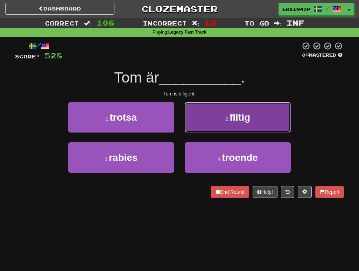
click at [239, 119] on span "flitig" at bounding box center [240, 117] width 21 height 11
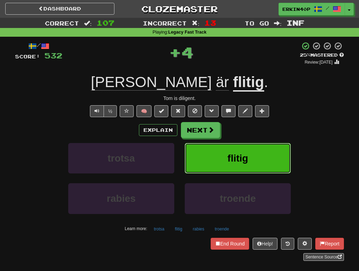
click at [247, 151] on button "flitig" at bounding box center [238, 158] width 106 height 30
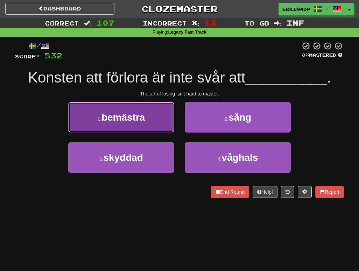
click at [156, 117] on button "1 . bemästra" at bounding box center [121, 117] width 106 height 30
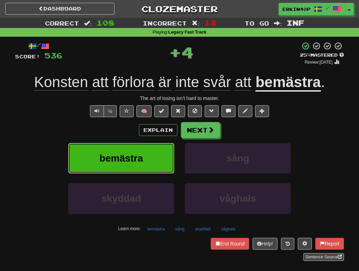
click at [158, 154] on button "bemästra" at bounding box center [121, 158] width 106 height 30
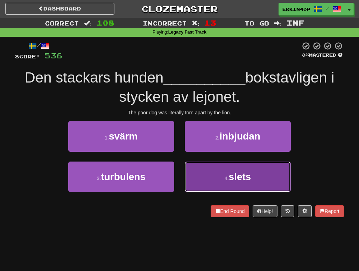
click at [206, 180] on button "4 . slets" at bounding box center [238, 177] width 106 height 30
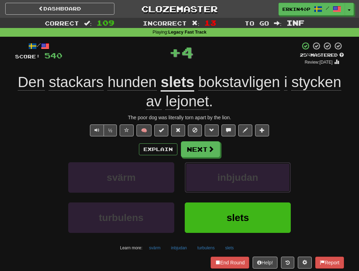
click at [206, 180] on button "inbjudan" at bounding box center [238, 177] width 106 height 30
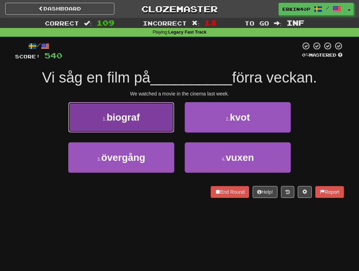
click at [144, 105] on button "1 . biograf" at bounding box center [121, 117] width 106 height 30
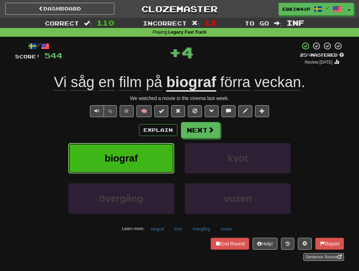
click at [155, 162] on button "biograf" at bounding box center [121, 158] width 106 height 30
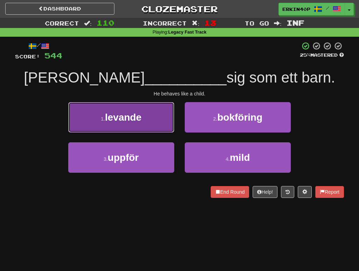
click at [146, 109] on button "1 . levande" at bounding box center [121, 117] width 106 height 30
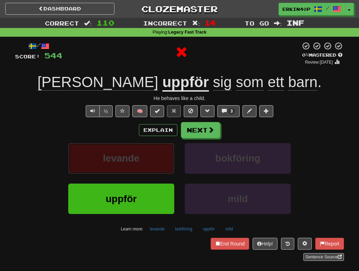
click at [153, 158] on button "levande" at bounding box center [121, 158] width 106 height 30
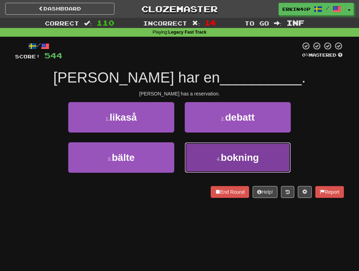
click at [227, 154] on span "bokning" at bounding box center [240, 157] width 38 height 11
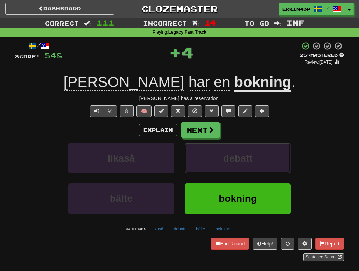
click at [227, 154] on span "debatt" at bounding box center [237, 158] width 29 height 11
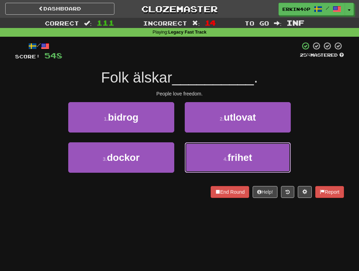
click at [227, 154] on button "4 . frihet" at bounding box center [238, 158] width 106 height 30
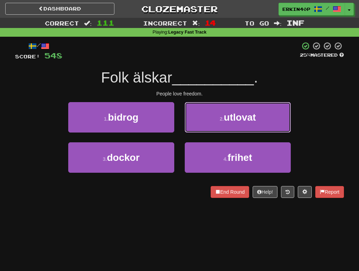
click at [227, 123] on span "utlovat" at bounding box center [240, 117] width 32 height 11
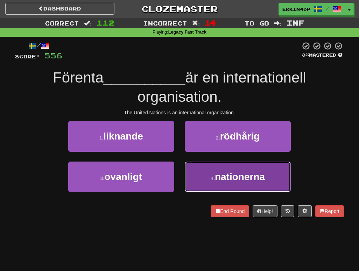
click at [230, 177] on span "nationerna" at bounding box center [240, 177] width 50 height 11
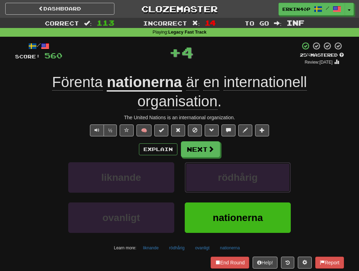
click at [230, 177] on span "rödhårig" at bounding box center [238, 177] width 40 height 11
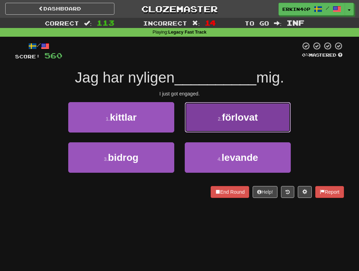
click at [242, 117] on span "förlovat" at bounding box center [240, 117] width 36 height 11
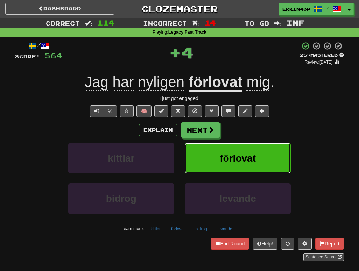
click at [233, 166] on button "förlovat" at bounding box center [238, 158] width 106 height 30
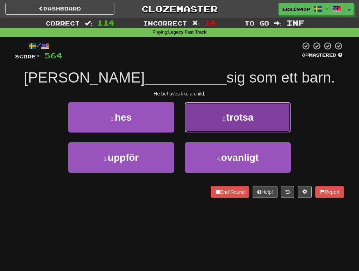
click at [232, 119] on span "trotsa" at bounding box center [240, 117] width 27 height 11
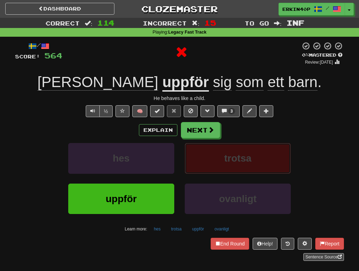
click at [237, 167] on button "trotsa" at bounding box center [238, 158] width 106 height 30
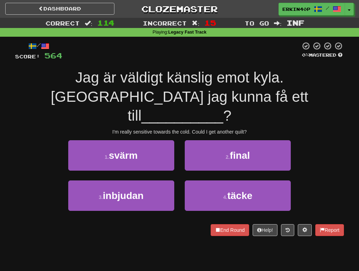
click at [242, 129] on div "I'm really sensitive towards the cold. Could I get another quilt?" at bounding box center [179, 132] width 329 height 7
click at [236, 115] on div at bounding box center [236, 115] width 0 height 0
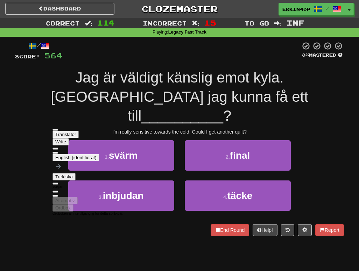
click at [317, 158] on div "1 . svärm 2 . final" at bounding box center [180, 160] width 350 height 40
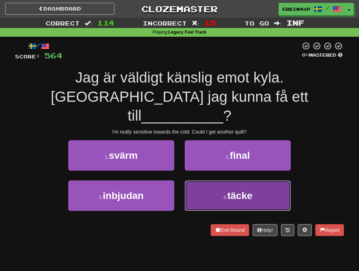
click at [270, 181] on button "4 . täcke" at bounding box center [238, 196] width 106 height 30
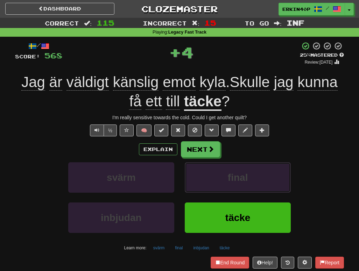
click at [270, 179] on button "final" at bounding box center [238, 177] width 106 height 30
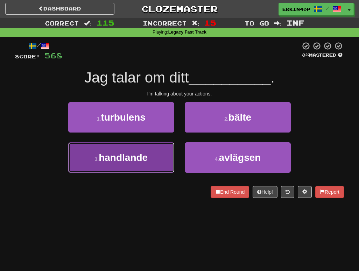
click at [169, 151] on button "3 . handlande" at bounding box center [121, 158] width 106 height 30
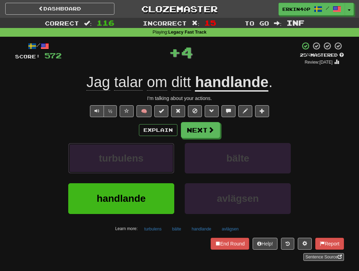
click at [169, 151] on button "turbulens" at bounding box center [121, 158] width 106 height 30
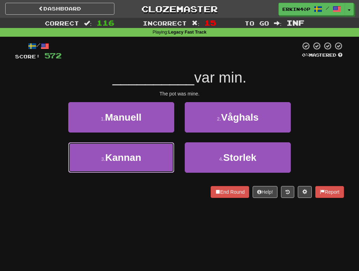
click at [169, 151] on button "3 . Kannan" at bounding box center [121, 158] width 106 height 30
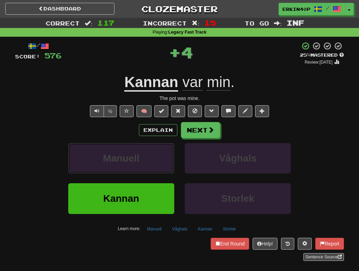
click at [169, 151] on button "Manuell" at bounding box center [121, 158] width 106 height 30
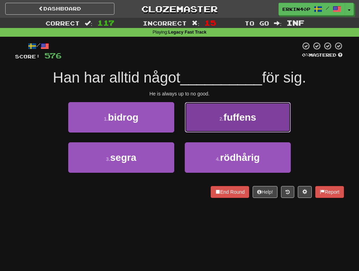
click at [244, 124] on button "2 . fuffens" at bounding box center [238, 117] width 106 height 30
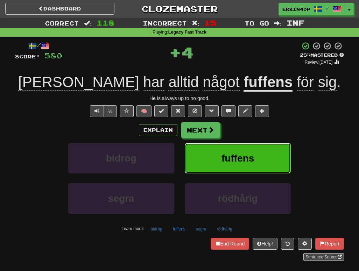
click at [249, 151] on button "fuffens" at bounding box center [238, 158] width 106 height 30
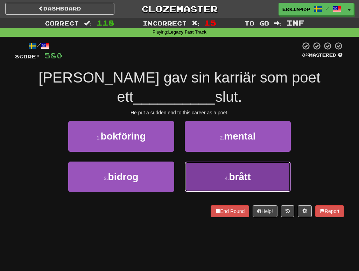
click at [250, 172] on span "brått" at bounding box center [240, 177] width 22 height 11
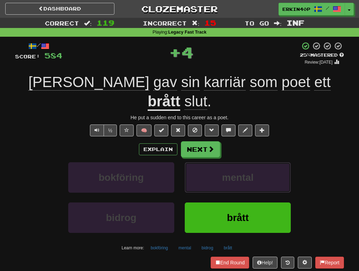
click at [250, 172] on span "mental" at bounding box center [238, 177] width 32 height 11
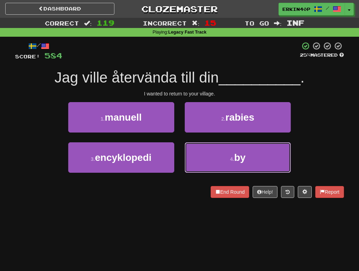
click at [250, 159] on button "4 . by" at bounding box center [238, 158] width 106 height 30
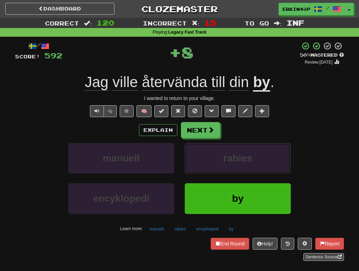
click at [250, 159] on span "rabies" at bounding box center [237, 158] width 29 height 11
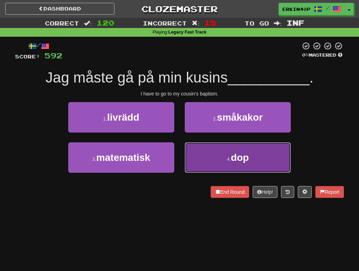
click at [246, 164] on button "4 . dop" at bounding box center [238, 158] width 106 height 30
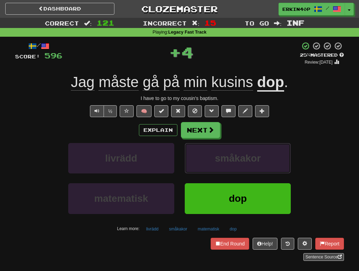
click at [246, 164] on span "småkakor" at bounding box center [238, 158] width 46 height 11
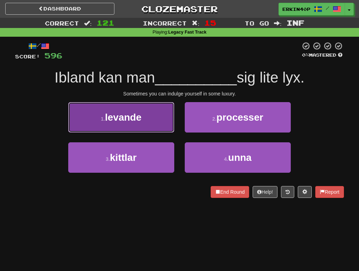
click at [161, 104] on button "1 . levande" at bounding box center [121, 117] width 106 height 30
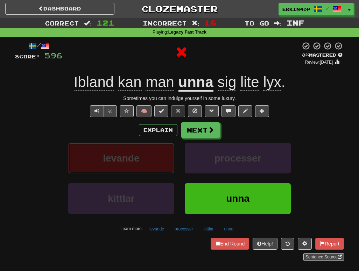
click at [169, 144] on button "levande" at bounding box center [121, 158] width 106 height 30
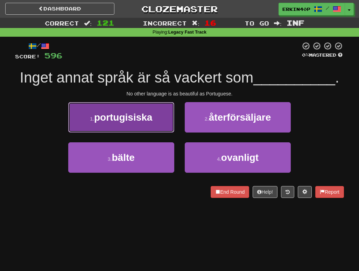
click at [159, 125] on button "1 . portugisiska" at bounding box center [121, 117] width 106 height 30
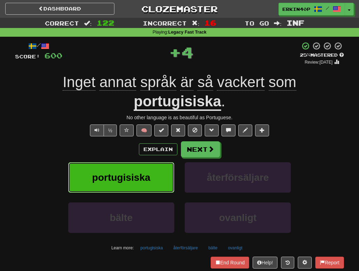
click at [160, 171] on button "portugisiska" at bounding box center [121, 177] width 106 height 30
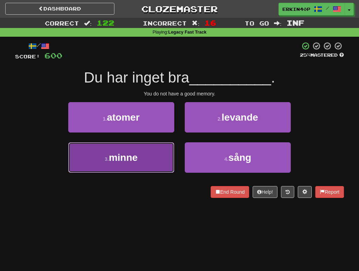
click at [158, 160] on button "3 . minne" at bounding box center [121, 158] width 106 height 30
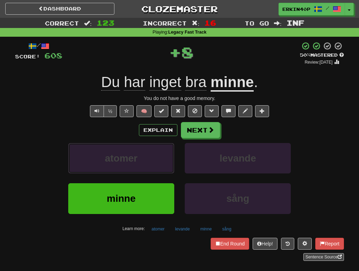
click at [158, 160] on button "atomer" at bounding box center [121, 158] width 106 height 30
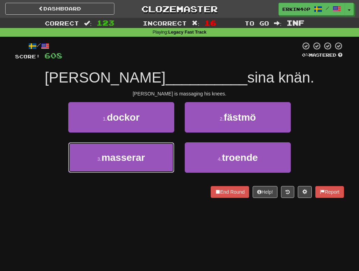
click at [158, 160] on button "3 . masserar" at bounding box center [121, 158] width 106 height 30
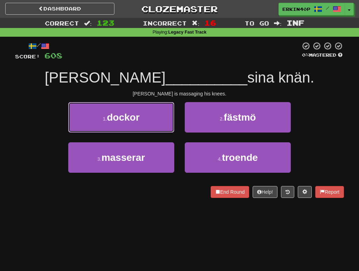
click at [158, 133] on button "1 . dockor" at bounding box center [121, 117] width 106 height 30
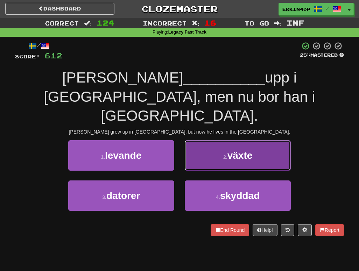
click at [229, 150] on span "växte" at bounding box center [240, 155] width 25 height 11
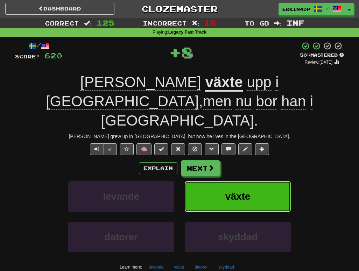
click at [243, 191] on span "växte" at bounding box center [238, 196] width 25 height 11
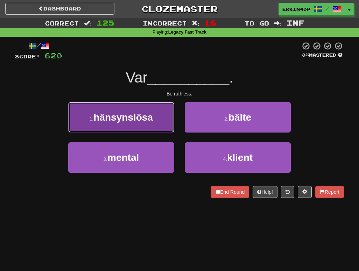
click at [158, 121] on button "1 . hänsynslösa" at bounding box center [121, 117] width 106 height 30
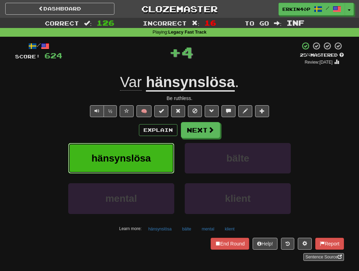
click at [159, 148] on button "hänsynslösa" at bounding box center [121, 158] width 106 height 30
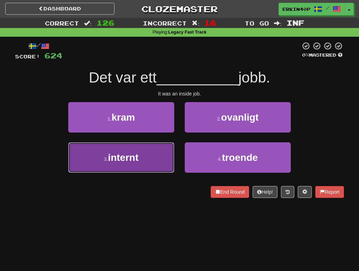
click at [159, 148] on button "3 . internt" at bounding box center [121, 158] width 106 height 30
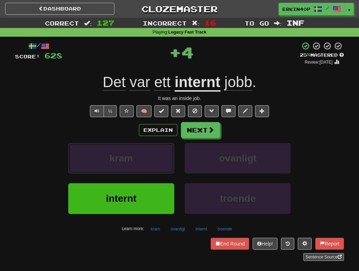
click at [159, 148] on button "kram" at bounding box center [121, 158] width 106 height 30
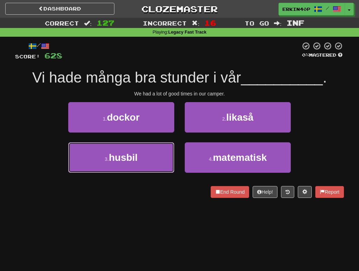
click at [159, 148] on button "3 . husbil" at bounding box center [121, 158] width 106 height 30
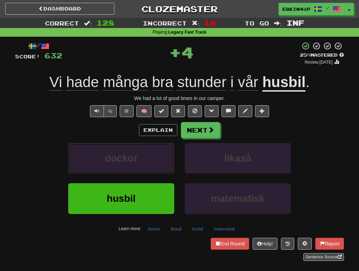
click at [159, 148] on button "dockor" at bounding box center [121, 158] width 106 height 30
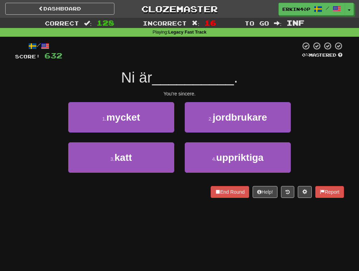
click at [186, 93] on div "You're sincere." at bounding box center [179, 93] width 329 height 7
click at [15, 198] on div at bounding box center [15, 198] width 0 height 0
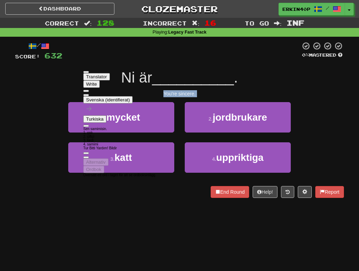
click at [35, 178] on div "3 . katt 4 . uppriktiga" at bounding box center [180, 163] width 350 height 40
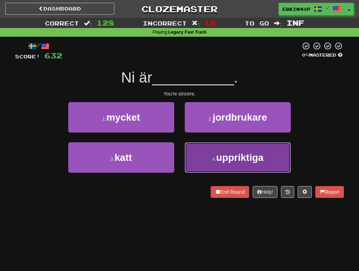
click at [196, 163] on button "4 . uppriktiga" at bounding box center [238, 158] width 106 height 30
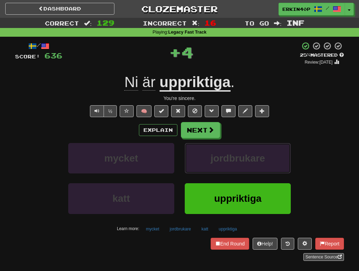
click at [196, 163] on button "jordbrukare" at bounding box center [238, 158] width 106 height 30
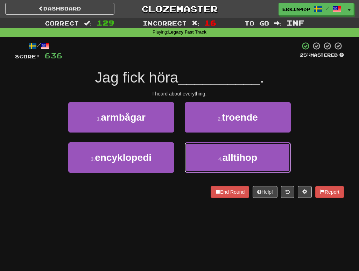
click at [196, 163] on button "4 . alltihop" at bounding box center [238, 158] width 106 height 30
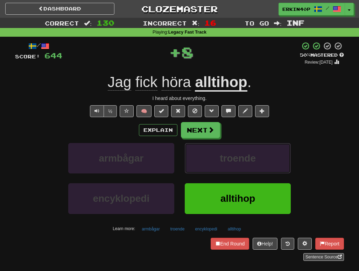
click at [196, 163] on button "troende" at bounding box center [238, 158] width 106 height 30
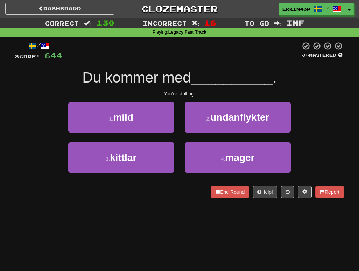
click at [187, 94] on div "You're stalling." at bounding box center [179, 93] width 329 height 7
click at [15, 198] on div at bounding box center [15, 198] width 0 height 0
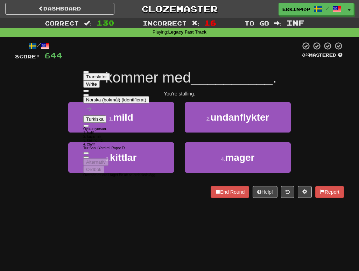
click at [43, 193] on div "End Round Help! Report" at bounding box center [179, 192] width 329 height 12
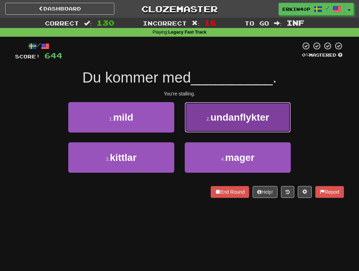
click at [226, 127] on button "2 . undanflykter" at bounding box center [238, 117] width 106 height 30
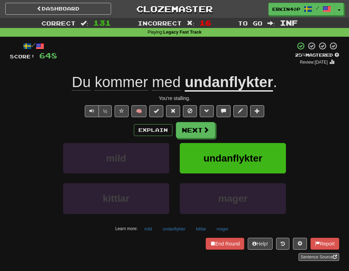
click at [293, 75] on div "Du kommer med undanflykter ." at bounding box center [174, 82] width 329 height 19
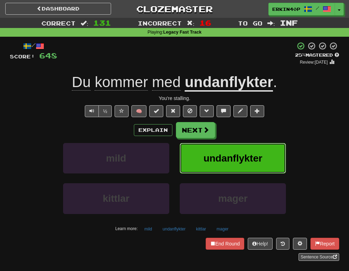
click at [261, 159] on span "undanflykter" at bounding box center [232, 158] width 59 height 11
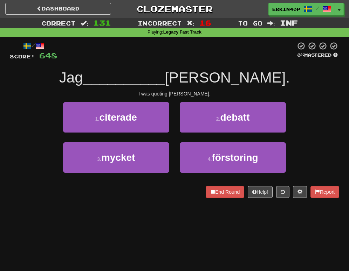
click at [173, 95] on div "I was quoting Tom." at bounding box center [174, 93] width 329 height 7
click at [10, 198] on div at bounding box center [10, 198] width 0 height 0
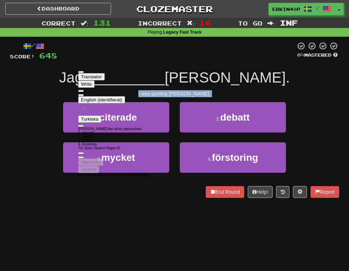
click at [31, 205] on div "/ Score: 648 0 % Mastered Jag __________ Tom. I was quoting Tom. 1 . citerade 2…" at bounding box center [174, 122] width 329 height 171
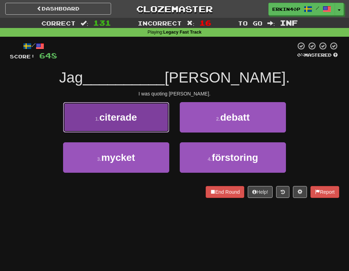
click at [138, 114] on button "1 . citerade" at bounding box center [116, 117] width 106 height 30
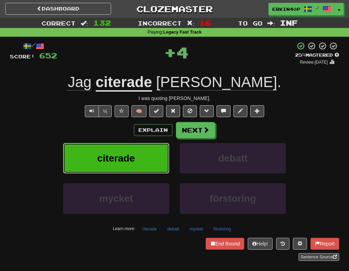
click at [141, 170] on button "citerade" at bounding box center [116, 158] width 106 height 30
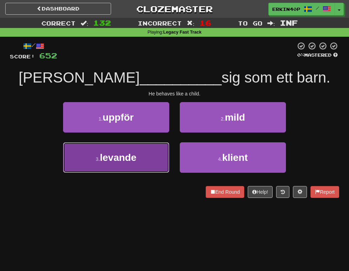
click at [144, 161] on button "3 . levande" at bounding box center [116, 158] width 106 height 30
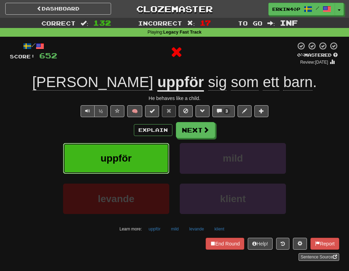
click at [144, 161] on button "uppför" at bounding box center [116, 158] width 106 height 30
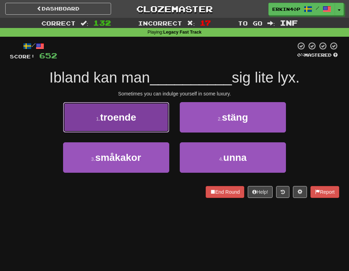
click at [140, 118] on button "1 . troende" at bounding box center [116, 117] width 106 height 30
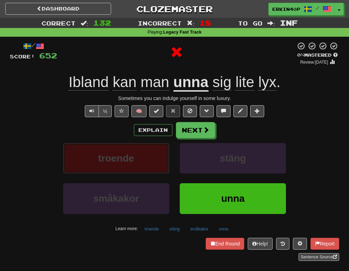
click at [139, 166] on button "troende" at bounding box center [116, 158] width 106 height 30
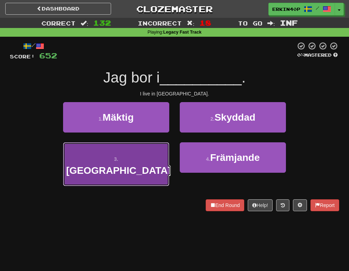
click at [143, 156] on button "3 . Malaysia" at bounding box center [116, 165] width 106 height 44
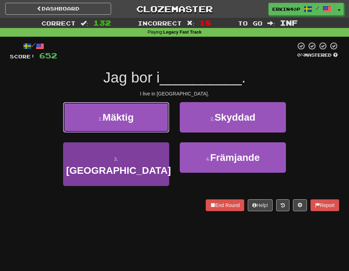
click at [143, 133] on button "1 . Mäktig" at bounding box center [116, 117] width 106 height 30
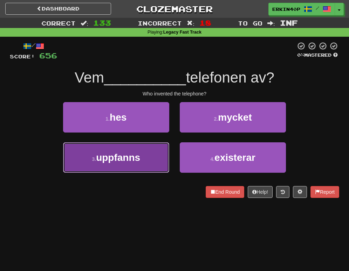
click at [143, 158] on button "3 . uppfanns" at bounding box center [116, 158] width 106 height 30
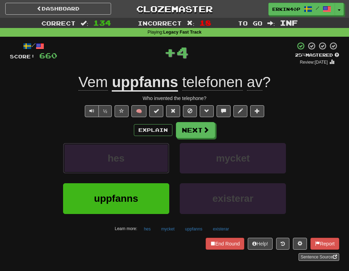
click at [143, 158] on button "hes" at bounding box center [116, 158] width 106 height 30
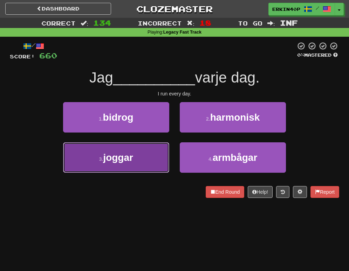
click at [143, 157] on button "3 . joggar" at bounding box center [116, 158] width 106 height 30
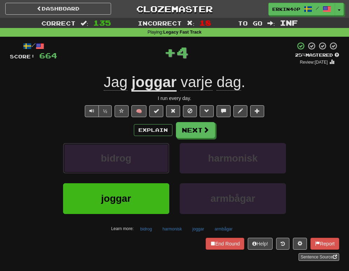
click at [143, 157] on button "bidrog" at bounding box center [116, 158] width 106 height 30
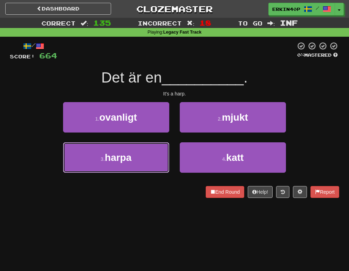
click at [143, 157] on button "3 . harpa" at bounding box center [116, 158] width 106 height 30
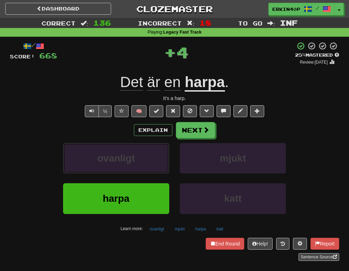
click at [143, 157] on button "ovanligt" at bounding box center [116, 158] width 106 height 30
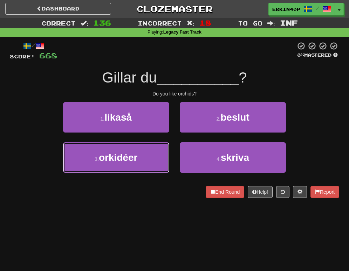
click at [143, 157] on button "3 . orkidéer" at bounding box center [116, 158] width 106 height 30
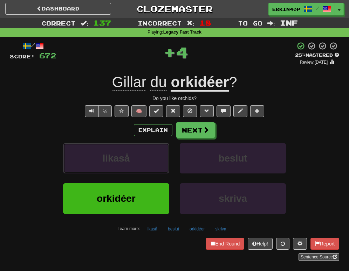
click at [143, 157] on button "likaså" at bounding box center [116, 158] width 106 height 30
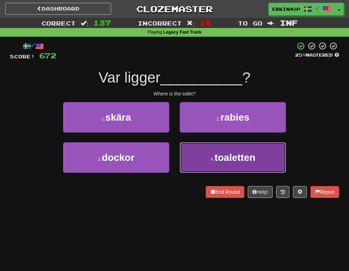
click at [232, 160] on span "toaletten" at bounding box center [234, 157] width 41 height 11
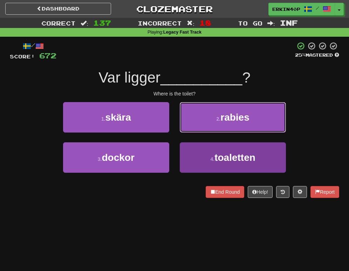
click at [232, 123] on span "rabies" at bounding box center [234, 117] width 29 height 11
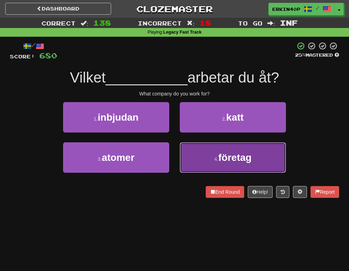
click at [208, 159] on button "4 . företag" at bounding box center [233, 158] width 106 height 30
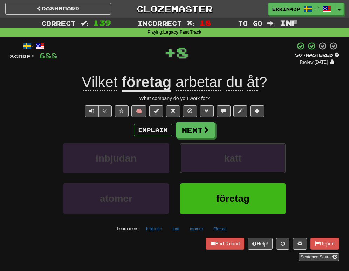
click at [208, 159] on button "katt" at bounding box center [233, 158] width 106 height 30
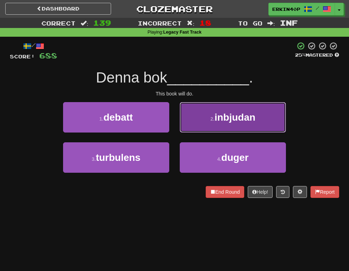
click at [218, 130] on button "2 . inbjudan" at bounding box center [233, 117] width 106 height 30
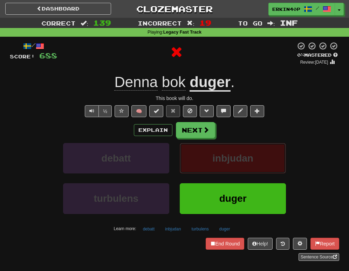
click at [234, 164] on button "inbjudan" at bounding box center [233, 158] width 106 height 30
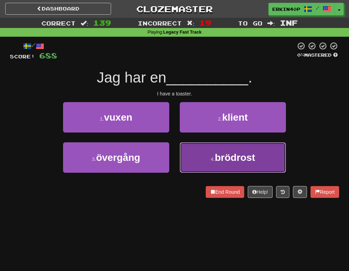
click at [226, 160] on span "brödrost" at bounding box center [235, 157] width 40 height 11
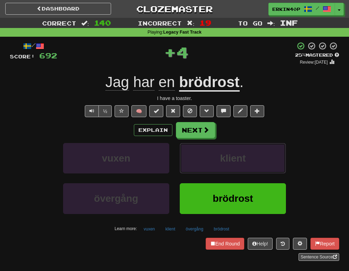
click at [226, 160] on span "klient" at bounding box center [233, 158] width 26 height 11
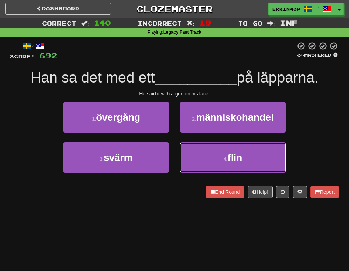
click at [226, 160] on small "4 ." at bounding box center [225, 160] width 4 height 6
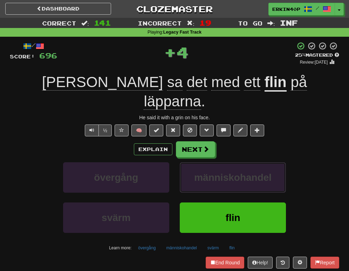
click at [226, 172] on span "människohandel" at bounding box center [232, 177] width 77 height 11
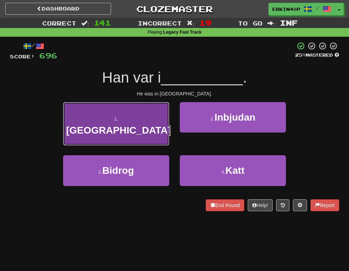
click at [145, 122] on button "1 . Frankrike" at bounding box center [116, 124] width 106 height 44
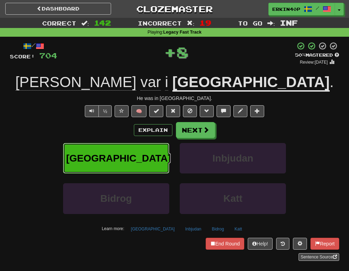
click at [157, 154] on button "Frankrike" at bounding box center [116, 158] width 106 height 30
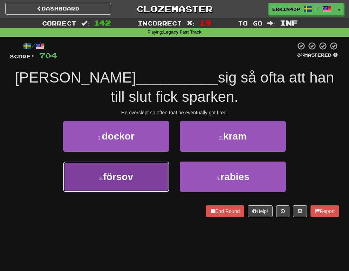
click at [145, 169] on button "3 . försov" at bounding box center [116, 177] width 106 height 30
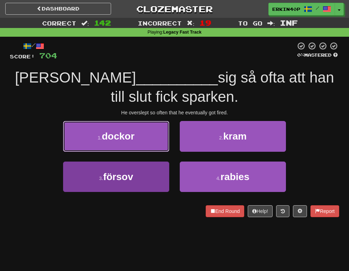
click at [145, 152] on button "1 . dockor" at bounding box center [116, 136] width 106 height 30
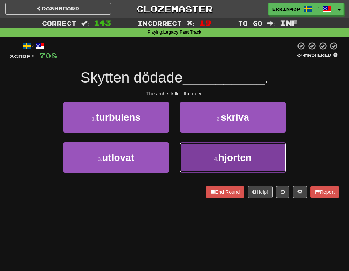
click at [200, 164] on button "4 . hjorten" at bounding box center [233, 158] width 106 height 30
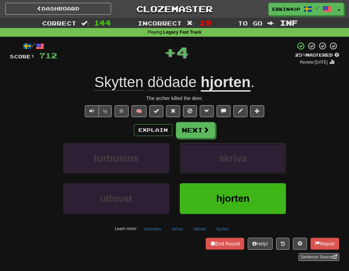
click at [200, 164] on button "skriva" at bounding box center [233, 158] width 106 height 30
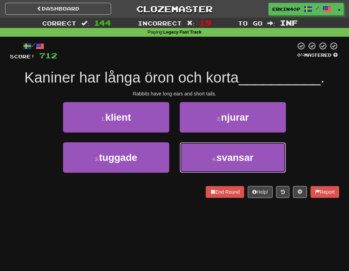
click at [200, 164] on button "4 . svansar" at bounding box center [233, 158] width 106 height 30
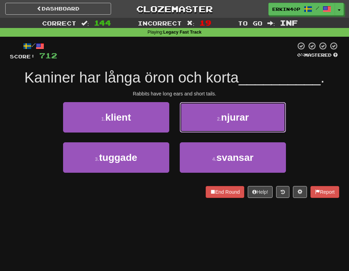
click at [200, 133] on button "2 . njurar" at bounding box center [233, 117] width 106 height 30
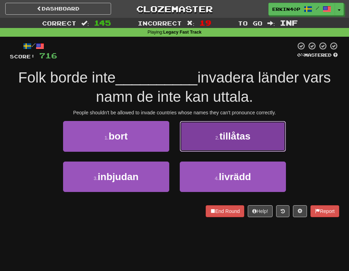
click at [216, 137] on small "2 ." at bounding box center [217, 138] width 4 height 6
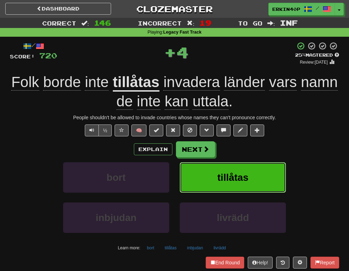
click at [219, 169] on button "tillåtas" at bounding box center [233, 177] width 106 height 30
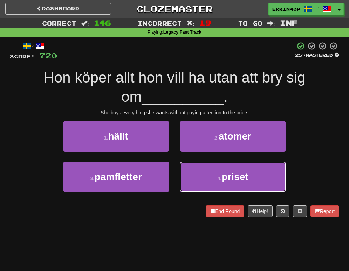
click at [219, 169] on button "4 . priset" at bounding box center [233, 177] width 106 height 30
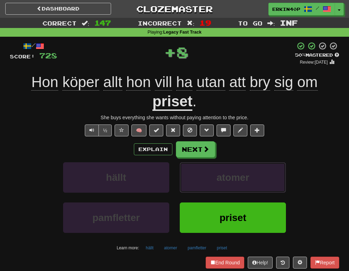
click at [219, 169] on button "atomer" at bounding box center [233, 177] width 106 height 30
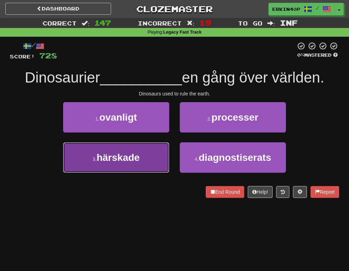
click at [132, 150] on button "3 . härskade" at bounding box center [116, 158] width 106 height 30
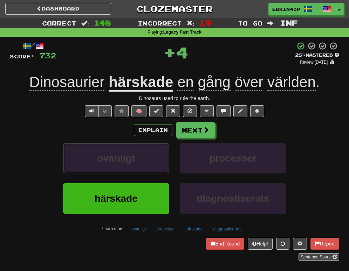
click at [132, 150] on button "ovanligt" at bounding box center [116, 158] width 106 height 30
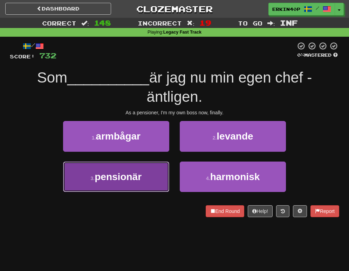
click at [132, 182] on span "pensionär" at bounding box center [118, 177] width 47 height 11
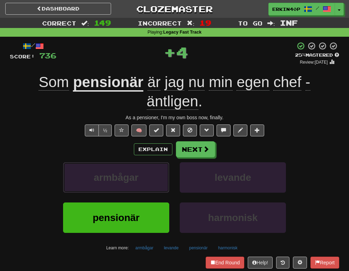
click at [132, 182] on span "armbågar" at bounding box center [116, 177] width 45 height 11
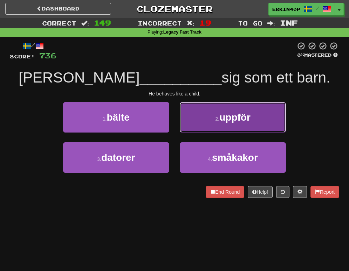
click at [194, 119] on button "2 . uppför" at bounding box center [233, 117] width 106 height 30
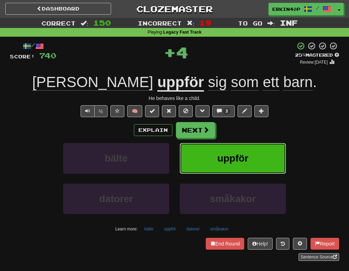
click at [204, 154] on button "uppför" at bounding box center [233, 158] width 106 height 30
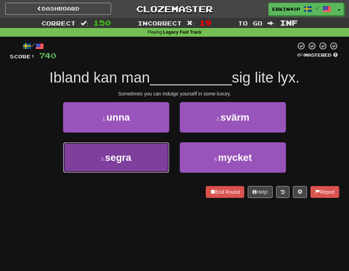
click at [147, 157] on button "3 . segra" at bounding box center [116, 158] width 106 height 30
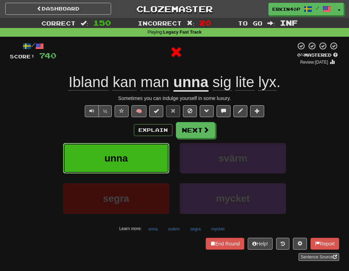
click at [147, 157] on button "unna" at bounding box center [116, 158] width 106 height 30
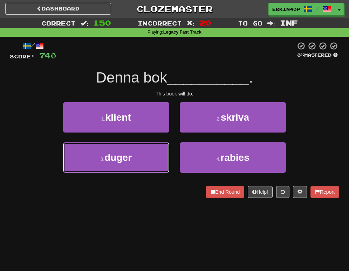
click at [147, 157] on button "3 . duger" at bounding box center [116, 158] width 106 height 30
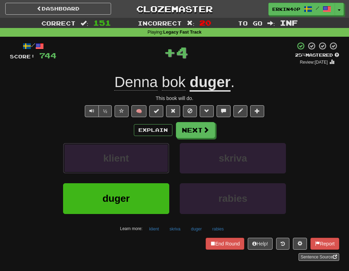
click at [147, 157] on button "klient" at bounding box center [116, 158] width 106 height 30
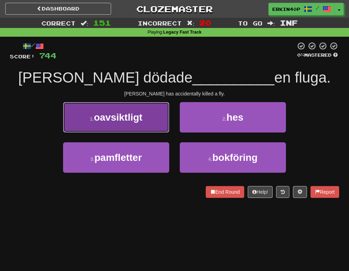
click at [148, 117] on button "1 . oavsiktligt" at bounding box center [116, 117] width 106 height 30
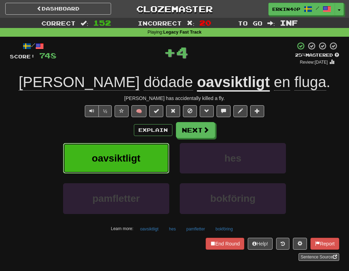
click at [144, 164] on button "oavsiktligt" at bounding box center [116, 158] width 106 height 30
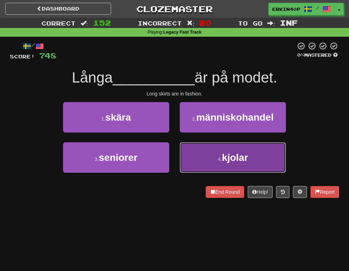
click at [189, 162] on button "4 . kjolar" at bounding box center [233, 158] width 106 height 30
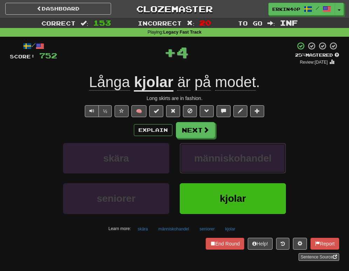
click at [189, 162] on button "människohandel" at bounding box center [233, 158] width 106 height 30
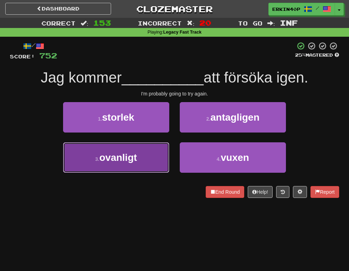
click at [146, 154] on button "3 . ovanligt" at bounding box center [116, 158] width 106 height 30
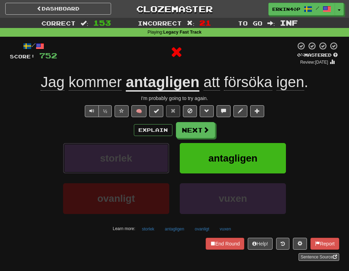
click at [146, 154] on button "storlek" at bounding box center [116, 158] width 106 height 30
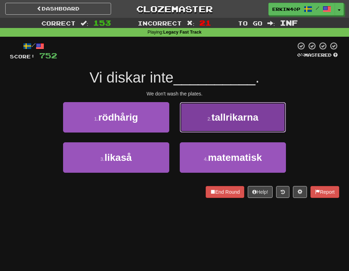
click at [224, 111] on button "2 . tallrikarna" at bounding box center [233, 117] width 106 height 30
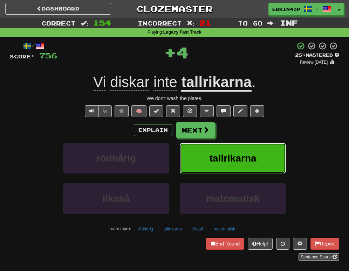
click at [228, 147] on button "tallrikarna" at bounding box center [233, 158] width 106 height 30
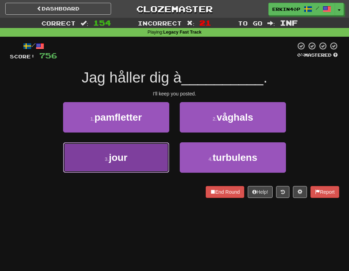
click at [142, 152] on button "3 . jour" at bounding box center [116, 158] width 106 height 30
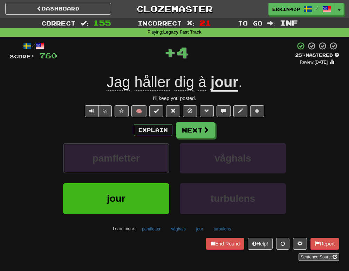
click at [142, 152] on button "pamfletter" at bounding box center [116, 158] width 106 height 30
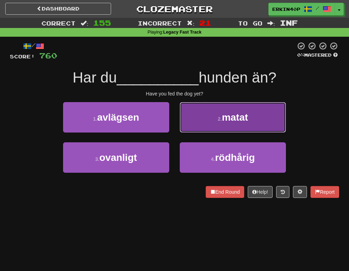
click at [192, 127] on button "2 . matat" at bounding box center [233, 117] width 106 height 30
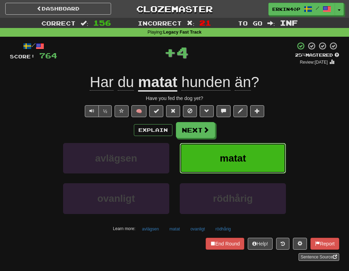
click at [191, 165] on button "matat" at bounding box center [233, 158] width 106 height 30
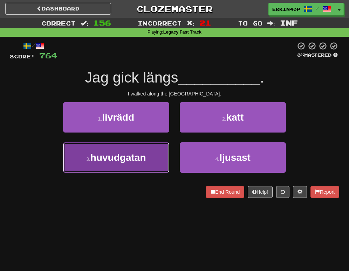
click at [140, 152] on span "huvudgatan" at bounding box center [118, 157] width 56 height 11
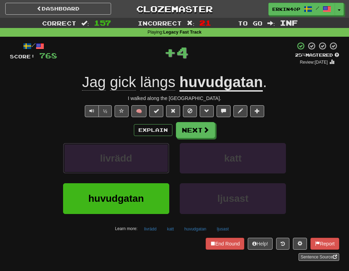
click at [140, 152] on button "livrädd" at bounding box center [116, 158] width 106 height 30
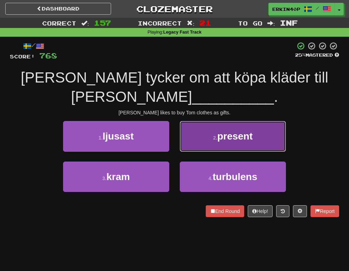
click at [208, 140] on button "2 . present" at bounding box center [233, 136] width 106 height 30
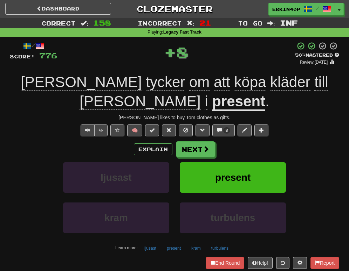
click at [214, 182] on div "present" at bounding box center [232, 182] width 117 height 40
click at [219, 172] on span "present" at bounding box center [232, 177] width 35 height 11
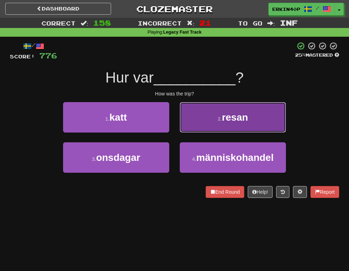
click at [227, 108] on button "2 . resan" at bounding box center [233, 117] width 106 height 30
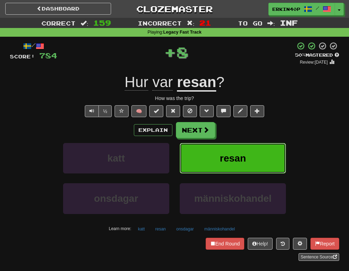
click at [237, 171] on button "resan" at bounding box center [233, 158] width 106 height 30
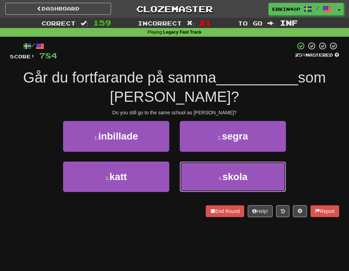
click at [237, 172] on span "skola" at bounding box center [234, 177] width 25 height 11
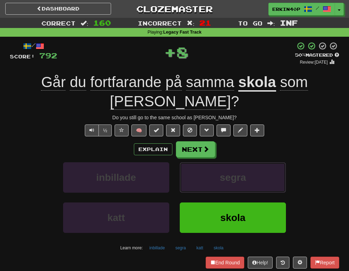
click at [237, 171] on button "segra" at bounding box center [233, 177] width 106 height 30
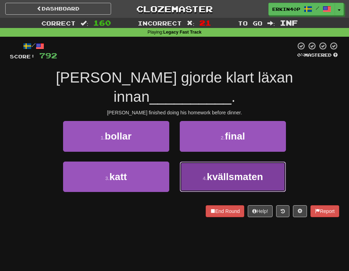
click at [229, 172] on span "kvällsmaten" at bounding box center [235, 177] width 56 height 11
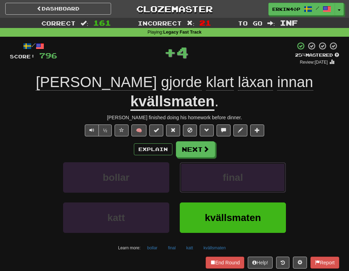
click at [229, 172] on span "final" at bounding box center [233, 177] width 20 height 11
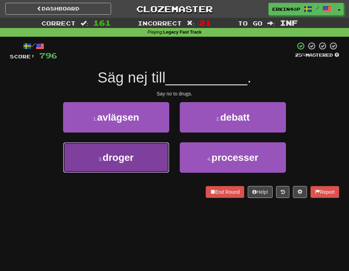
click at [168, 155] on button "3 . droger" at bounding box center [116, 158] width 106 height 30
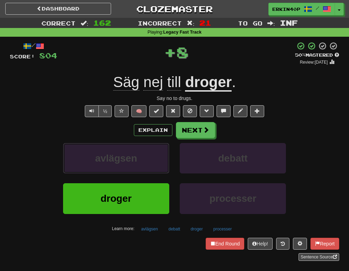
click at [168, 155] on button "avlägsen" at bounding box center [116, 158] width 106 height 30
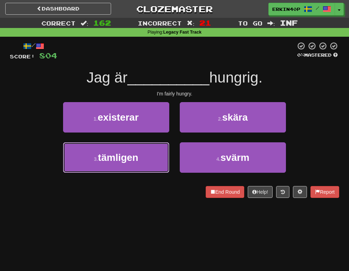
click at [168, 155] on button "3 . tämligen" at bounding box center [116, 158] width 106 height 30
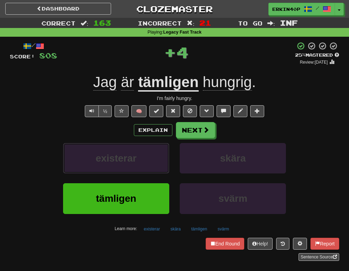
click at [168, 155] on button "existerar" at bounding box center [116, 158] width 106 height 30
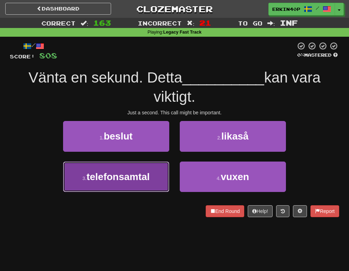
click at [155, 182] on button "3 . telefonsamtal" at bounding box center [116, 177] width 106 height 30
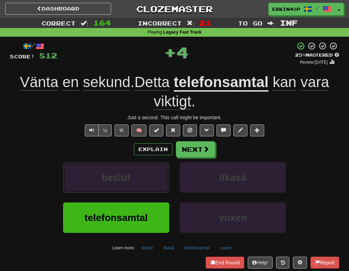
click at [155, 182] on button "beslut" at bounding box center [116, 177] width 106 height 30
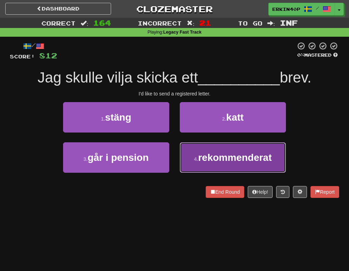
click at [204, 155] on span "rekommenderat" at bounding box center [235, 157] width 74 height 11
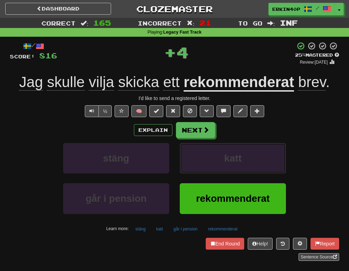
click at [204, 155] on button "katt" at bounding box center [233, 158] width 106 height 30
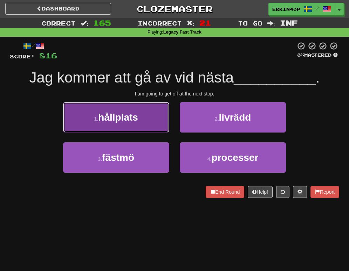
click at [133, 118] on span "hållplats" at bounding box center [118, 117] width 40 height 11
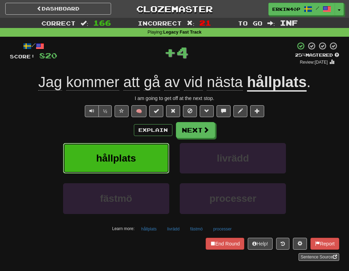
click at [133, 149] on button "hållplats" at bounding box center [116, 158] width 106 height 30
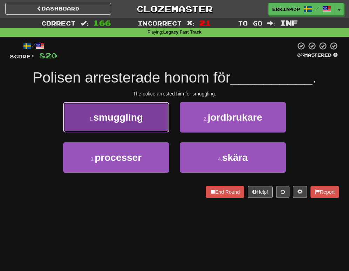
click at [136, 122] on span "smuggling" at bounding box center [118, 117] width 50 height 11
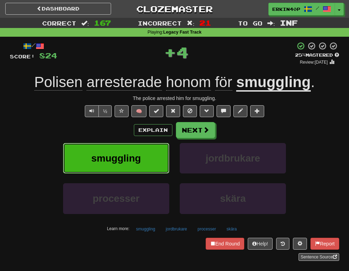
click at [140, 153] on span "smuggling" at bounding box center [116, 158] width 50 height 11
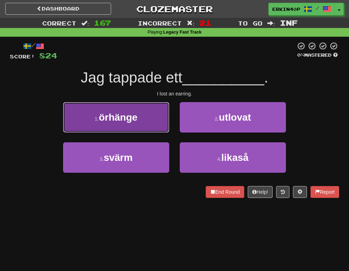
click at [111, 115] on span "örhänge" at bounding box center [118, 117] width 39 height 11
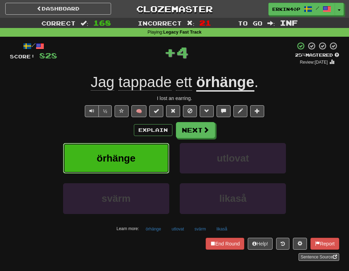
click at [113, 153] on span "örhänge" at bounding box center [116, 158] width 39 height 11
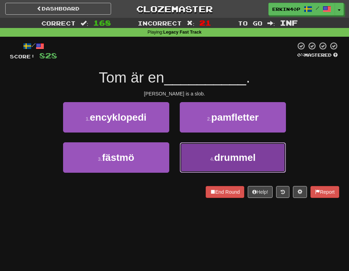
click at [248, 166] on button "4 . drummel" at bounding box center [233, 158] width 106 height 30
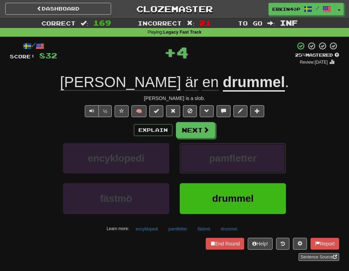
click at [248, 166] on button "pamfletter" at bounding box center [233, 158] width 106 height 30
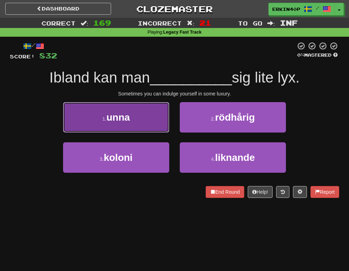
click at [150, 116] on button "1 . unna" at bounding box center [116, 117] width 106 height 30
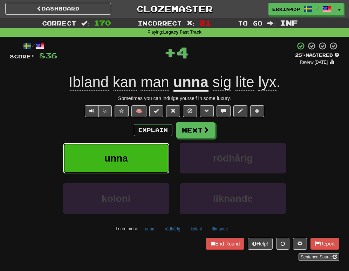
click at [152, 165] on button "unna" at bounding box center [116, 158] width 106 height 30
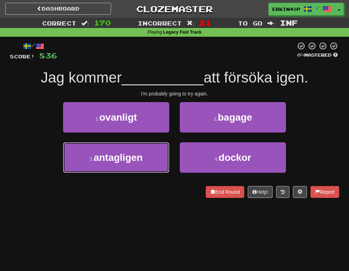
click at [152, 165] on button "3 . antagligen" at bounding box center [116, 158] width 106 height 30
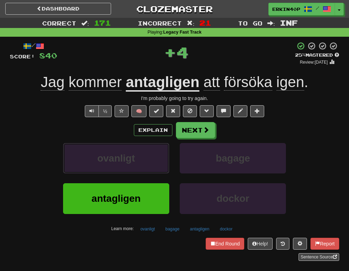
click at [152, 165] on button "ovanligt" at bounding box center [116, 158] width 106 height 30
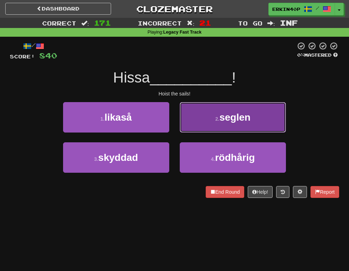
click at [196, 115] on button "2 . seglen" at bounding box center [233, 117] width 106 height 30
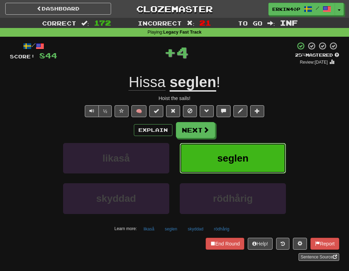
click at [229, 162] on span "seglen" at bounding box center [232, 158] width 31 height 11
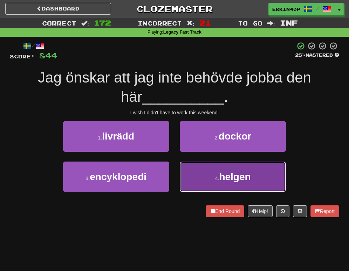
click at [252, 184] on button "4 . helgen" at bounding box center [233, 177] width 106 height 30
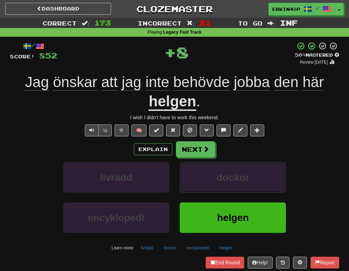
click at [252, 184] on button "dockor" at bounding box center [233, 177] width 106 height 30
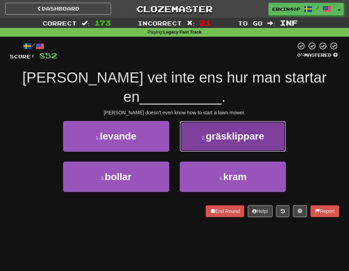
click at [244, 131] on span "gräsklippare" at bounding box center [235, 136] width 58 height 11
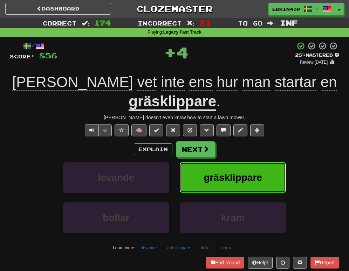
click at [245, 172] on span "gräsklippare" at bounding box center [232, 177] width 58 height 11
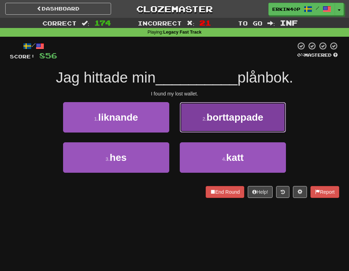
click at [226, 112] on span "borttappade" at bounding box center [235, 117] width 57 height 11
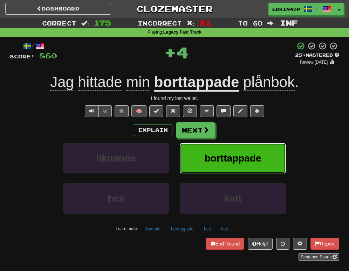
click at [232, 159] on span "borttappade" at bounding box center [233, 158] width 57 height 11
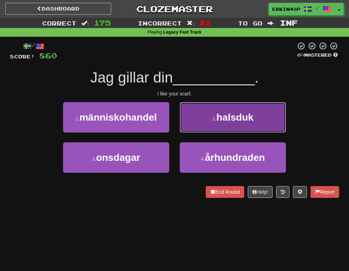
click at [231, 117] on span "halsduk" at bounding box center [234, 117] width 37 height 11
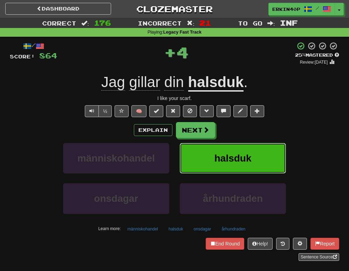
click at [230, 150] on button "halsduk" at bounding box center [233, 158] width 106 height 30
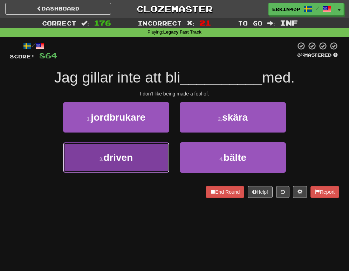
click at [148, 159] on button "3 . driven" at bounding box center [116, 158] width 106 height 30
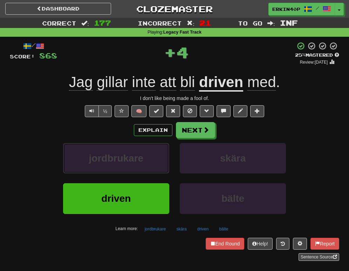
click at [148, 159] on button "jordbrukare" at bounding box center [116, 158] width 106 height 30
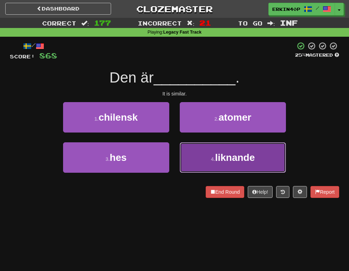
click at [195, 153] on button "4 . liknande" at bounding box center [233, 158] width 106 height 30
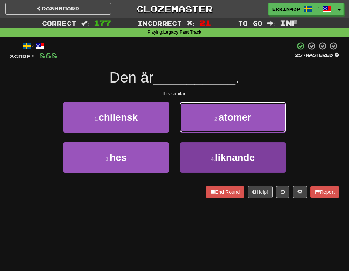
click at [195, 133] on button "2 . atomer" at bounding box center [233, 117] width 106 height 30
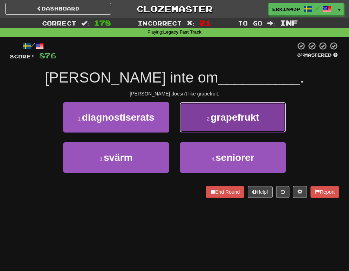
click at [215, 112] on span "grapefrukt" at bounding box center [234, 117] width 48 height 11
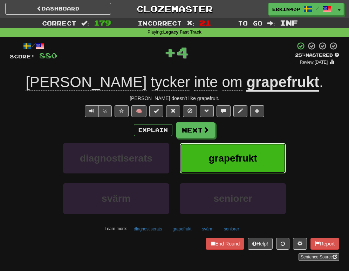
click at [215, 161] on span "grapefrukt" at bounding box center [232, 158] width 48 height 11
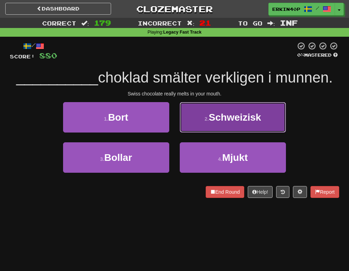
click at [223, 105] on button "2 . Schweizisk" at bounding box center [233, 117] width 106 height 30
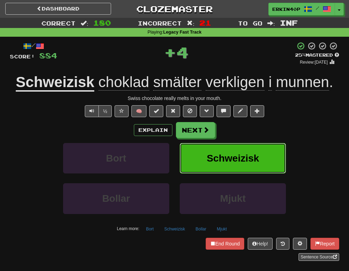
click at [229, 161] on span "Schweizisk" at bounding box center [233, 158] width 52 height 11
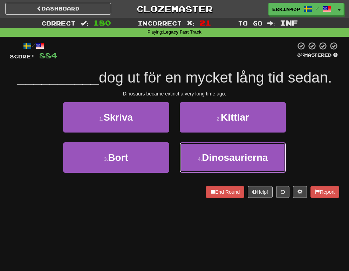
click at [229, 161] on span "Dinosaurierna" at bounding box center [235, 157] width 66 height 11
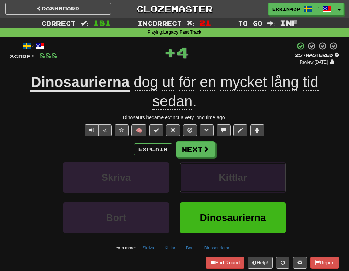
click at [257, 173] on button "Kittlar" at bounding box center [233, 177] width 106 height 30
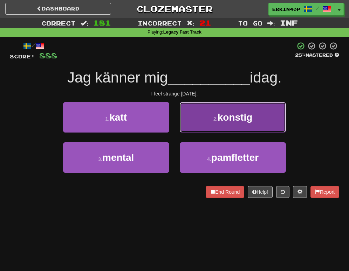
click at [238, 110] on button "2 . konstig" at bounding box center [233, 117] width 106 height 30
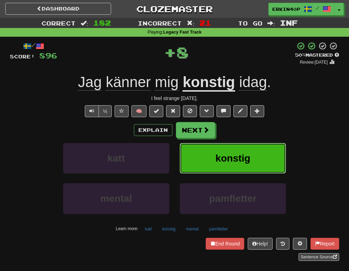
click at [238, 150] on button "konstig" at bounding box center [233, 158] width 106 height 30
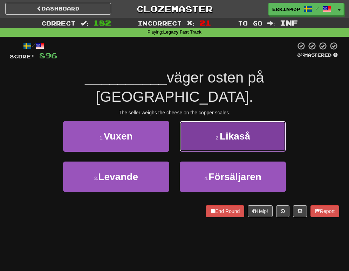
click at [238, 131] on span "Likaså" at bounding box center [235, 136] width 30 height 11
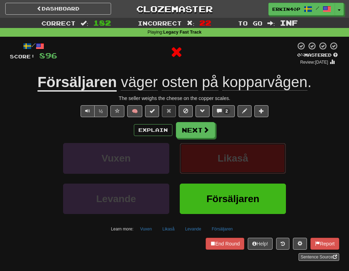
click at [239, 162] on span "Likaså" at bounding box center [232, 158] width 30 height 11
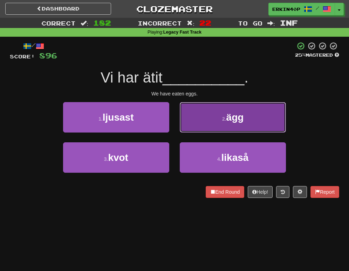
click at [243, 129] on button "2 . ägg" at bounding box center [233, 117] width 106 height 30
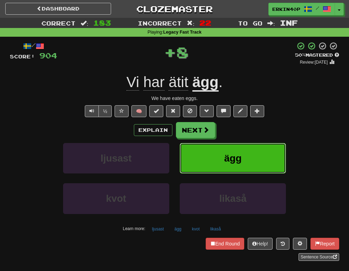
click at [241, 162] on span "ägg" at bounding box center [233, 158] width 18 height 11
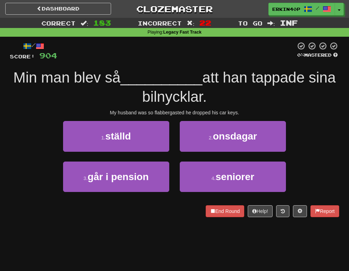
click at [176, 113] on div "My husband was so flabbergasted he dropped his car keys." at bounding box center [174, 112] width 329 height 7
click at [175, 115] on div at bounding box center [175, 115] width 0 height 0
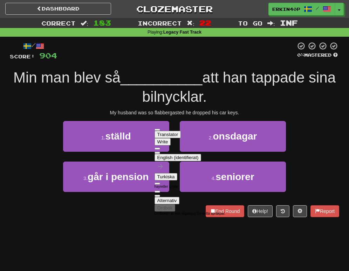
click at [200, 107] on div "/ Score: 904 0 % Mastered Min man blev så __________ att han tappade sina bilny…" at bounding box center [174, 129] width 329 height 175
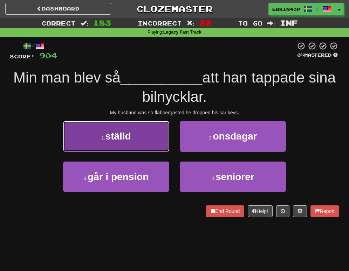
click at [134, 144] on button "1 . ställd" at bounding box center [116, 136] width 106 height 30
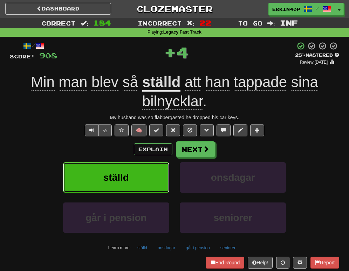
click at [135, 173] on button "ställd" at bounding box center [116, 177] width 106 height 30
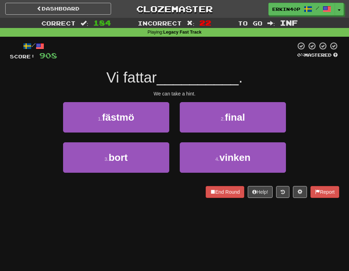
click at [156, 93] on div "We can take a hint." at bounding box center [174, 93] width 329 height 7
click at [10, 198] on div at bounding box center [10, 198] width 0 height 0
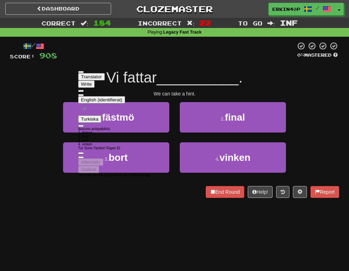
click at [46, 198] on div "/ Score: 908 0 % Mastered Vi fattar __________ . We can take a hint. 1 . fästmö…" at bounding box center [174, 122] width 329 height 171
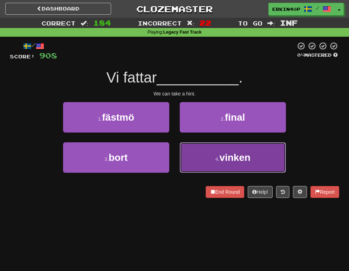
click at [213, 167] on button "4 . vinken" at bounding box center [233, 158] width 106 height 30
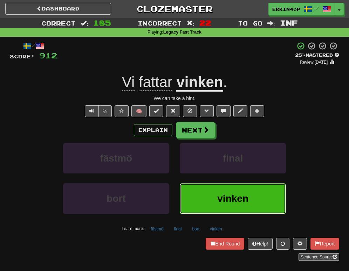
click at [262, 207] on button "vinken" at bounding box center [233, 199] width 106 height 30
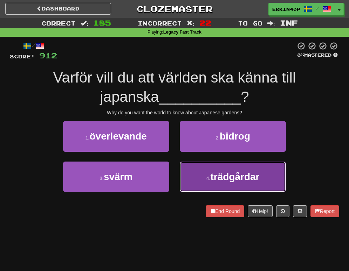
click at [230, 191] on button "4 . trädgårdar" at bounding box center [233, 177] width 106 height 30
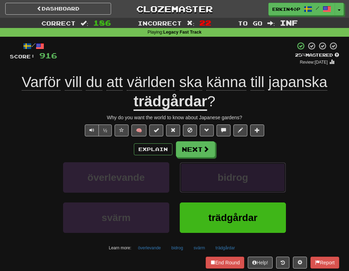
click at [230, 174] on span "bidrog" at bounding box center [232, 177] width 30 height 11
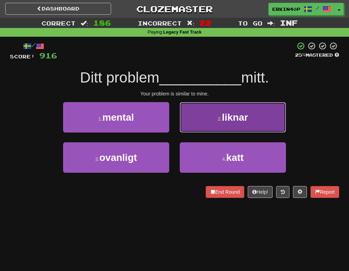
click at [235, 122] on span "liknar" at bounding box center [235, 117] width 26 height 11
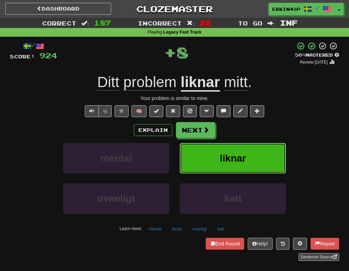
click at [235, 156] on span "liknar" at bounding box center [233, 158] width 26 height 11
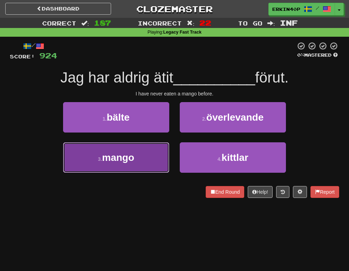
click at [109, 162] on span "mango" at bounding box center [118, 157] width 32 height 11
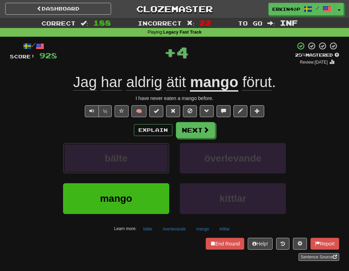
click at [109, 162] on span "bälte" at bounding box center [116, 158] width 23 height 11
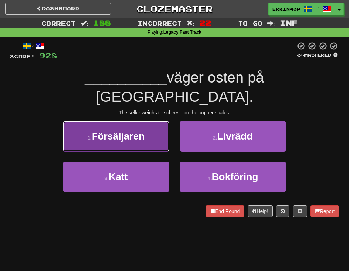
click at [116, 131] on span "Försäljaren" at bounding box center [118, 136] width 53 height 11
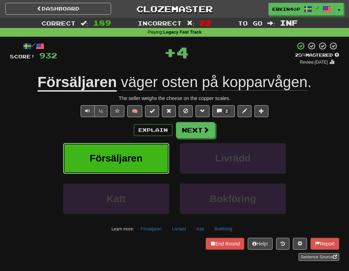
click at [123, 168] on button "Försäljaren" at bounding box center [116, 158] width 106 height 30
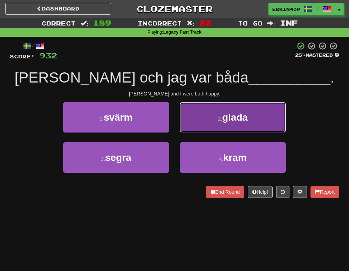
click at [217, 111] on button "2 . glada" at bounding box center [233, 117] width 106 height 30
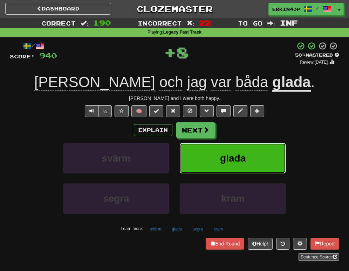
click at [220, 168] on button "glada" at bounding box center [233, 158] width 106 height 30
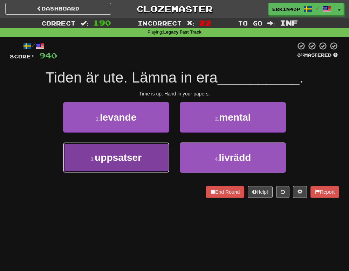
click at [150, 154] on button "3 . uppsatser" at bounding box center [116, 158] width 106 height 30
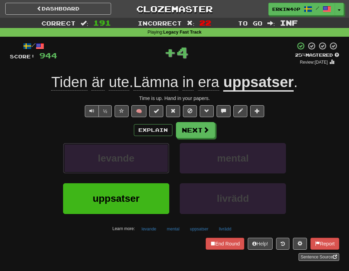
click at [150, 154] on button "levande" at bounding box center [116, 158] width 106 height 30
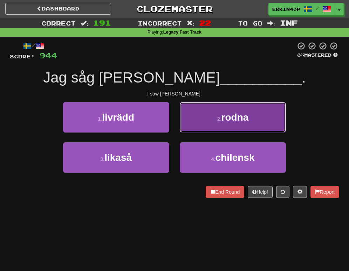
click at [212, 123] on button "2 . rodna" at bounding box center [233, 117] width 106 height 30
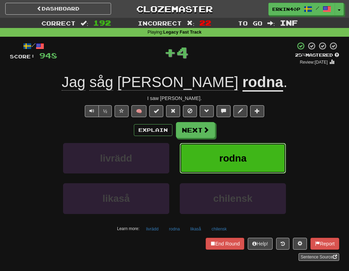
click at [216, 172] on button "rodna" at bounding box center [233, 158] width 106 height 30
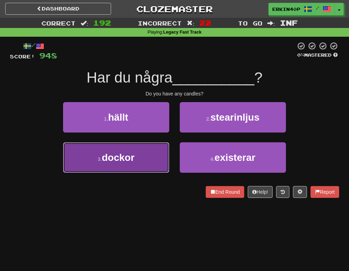
click at [150, 166] on button "3 . dockor" at bounding box center [116, 158] width 106 height 30
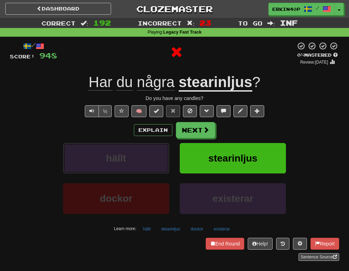
click at [150, 166] on button "hällt" at bounding box center [116, 158] width 106 height 30
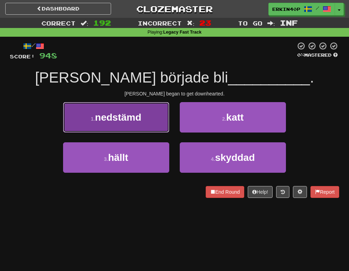
click at [154, 124] on button "1 . nedstämd" at bounding box center [116, 117] width 106 height 30
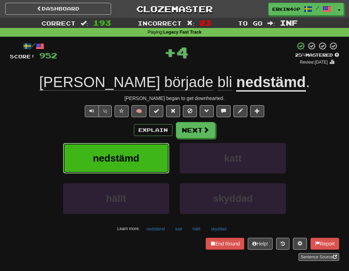
click at [154, 158] on button "nedstämd" at bounding box center [116, 158] width 106 height 30
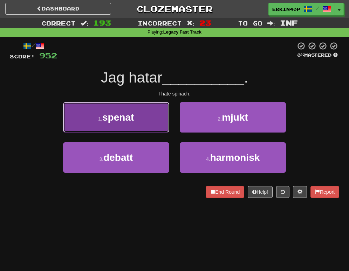
click at [148, 123] on button "1 . spenat" at bounding box center [116, 117] width 106 height 30
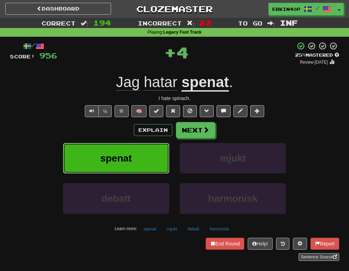
click at [153, 159] on button "spenat" at bounding box center [116, 158] width 106 height 30
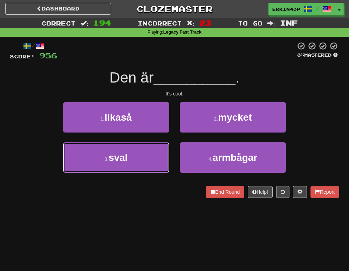
click at [153, 159] on button "3 . sval" at bounding box center [116, 158] width 106 height 30
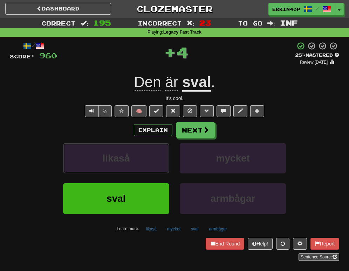
click at [153, 159] on button "likaså" at bounding box center [116, 158] width 106 height 30
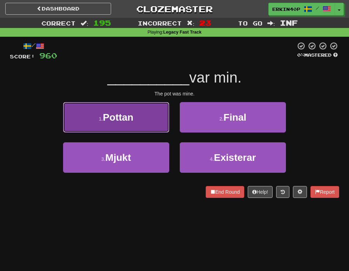
click at [143, 121] on button "1 . Pottan" at bounding box center [116, 117] width 106 height 30
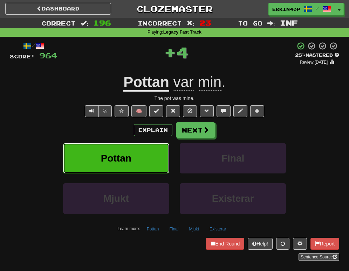
click at [146, 152] on button "Pottan" at bounding box center [116, 158] width 106 height 30
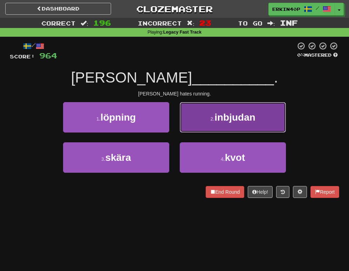
click at [207, 111] on button "2 . inbjudan" at bounding box center [233, 117] width 106 height 30
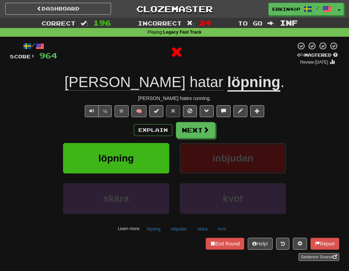
click at [214, 157] on span "inbjudan" at bounding box center [232, 158] width 41 height 11
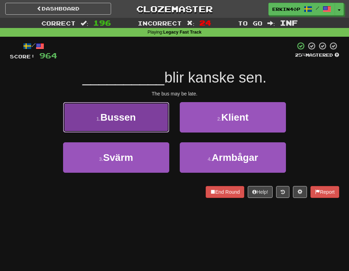
click at [146, 118] on button "1 . Bussen" at bounding box center [116, 117] width 106 height 30
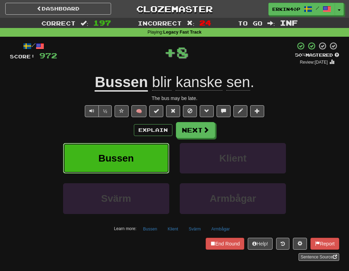
click at [151, 159] on button "Bussen" at bounding box center [116, 158] width 106 height 30
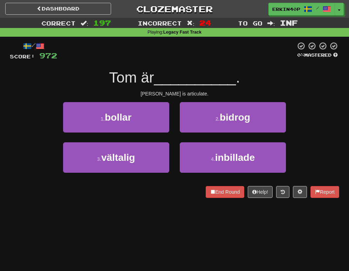
click at [177, 94] on div "Tom is articulate." at bounding box center [174, 93] width 329 height 7
click at [183, 96] on div at bounding box center [183, 96] width 0 height 0
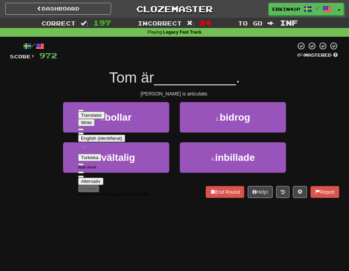
click at [211, 90] on div "Tom is articulate." at bounding box center [174, 93] width 329 height 7
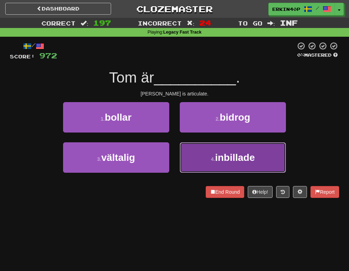
click at [230, 150] on button "4 . inbillade" at bounding box center [233, 158] width 106 height 30
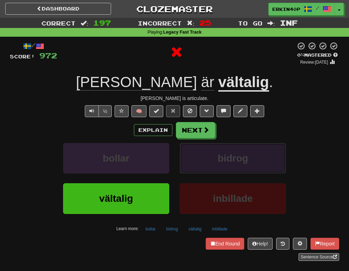
click at [231, 156] on span "bidrog" at bounding box center [232, 158] width 30 height 11
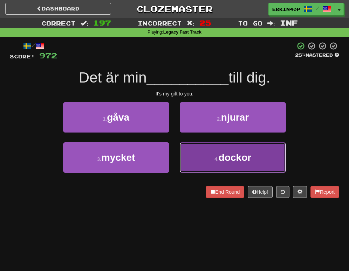
click at [201, 155] on button "4 . dockor" at bounding box center [233, 158] width 106 height 30
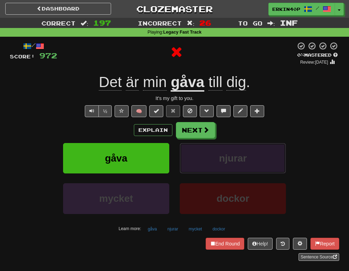
click at [201, 155] on button "njurar" at bounding box center [233, 158] width 106 height 30
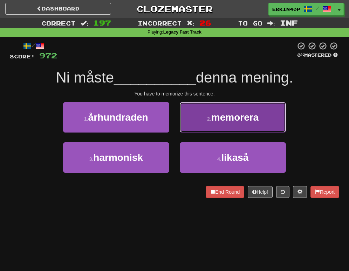
click at [201, 110] on button "2 . memorera" at bounding box center [233, 117] width 106 height 30
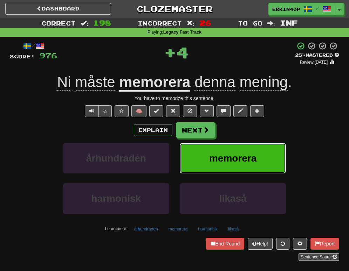
click at [207, 161] on button "memorera" at bounding box center [233, 158] width 106 height 30
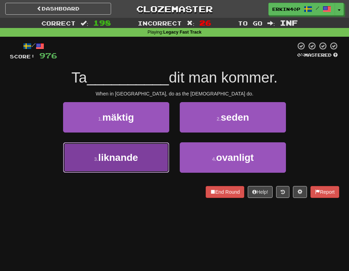
click at [143, 168] on button "3 . liknande" at bounding box center [116, 158] width 106 height 30
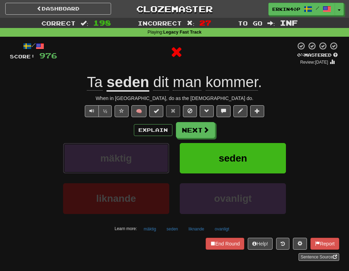
click at [143, 168] on button "mäktig" at bounding box center [116, 158] width 106 height 30
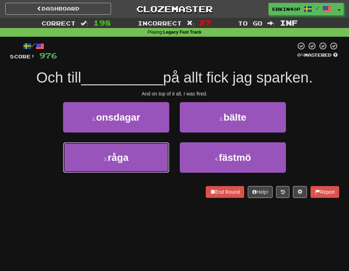
click at [143, 168] on button "3 . råga" at bounding box center [116, 158] width 106 height 30
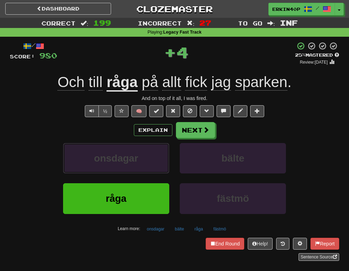
click at [143, 168] on button "onsdagar" at bounding box center [116, 158] width 106 height 30
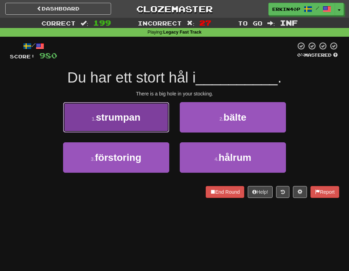
click at [134, 118] on span "strumpan" at bounding box center [118, 117] width 45 height 11
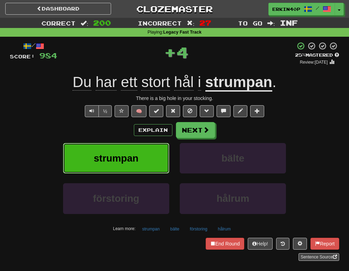
click at [134, 160] on span "strumpan" at bounding box center [116, 158] width 45 height 11
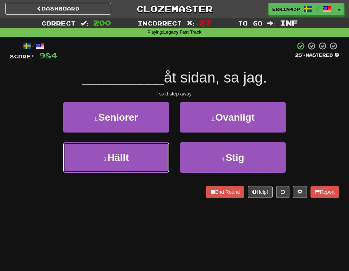
click at [134, 160] on button "3 . Hällt" at bounding box center [116, 158] width 106 height 30
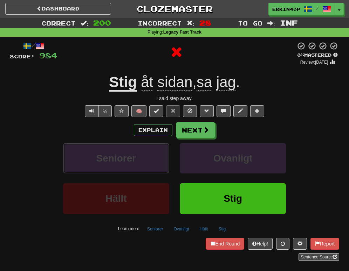
click at [134, 160] on span "Seniorer" at bounding box center [116, 158] width 40 height 11
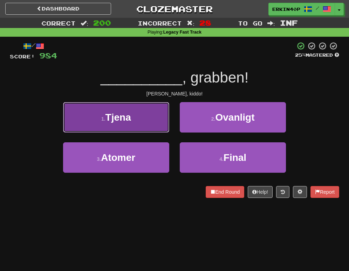
click at [138, 125] on button "1 . Tjena" at bounding box center [116, 117] width 106 height 30
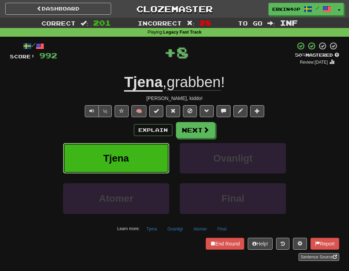
click at [138, 156] on button "Tjena" at bounding box center [116, 158] width 106 height 30
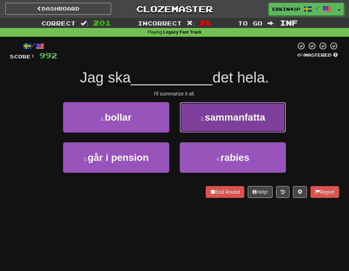
click at [222, 118] on span "sammanfatta" at bounding box center [235, 117] width 61 height 11
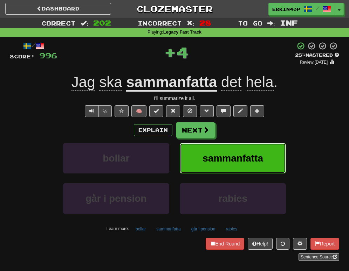
click at [223, 162] on span "sammanfatta" at bounding box center [232, 158] width 61 height 11
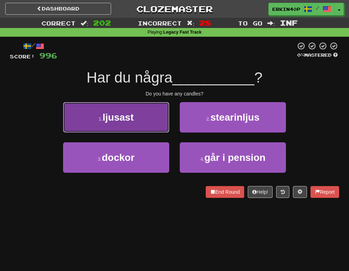
click at [152, 113] on button "1 . ljusast" at bounding box center [116, 117] width 106 height 30
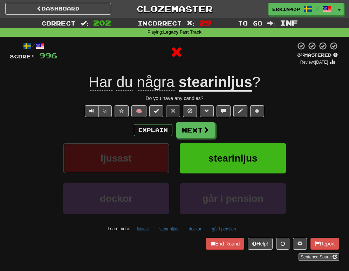
click at [144, 152] on button "ljusast" at bounding box center [116, 158] width 106 height 30
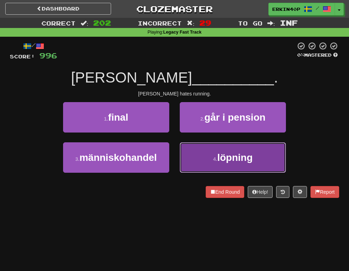
click at [199, 162] on button "4 . löpning" at bounding box center [233, 158] width 106 height 30
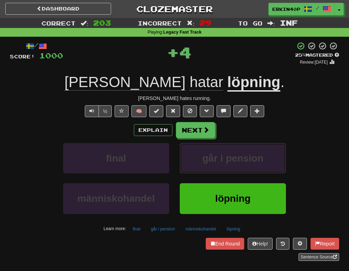
click at [199, 162] on button "går i pension" at bounding box center [233, 158] width 106 height 30
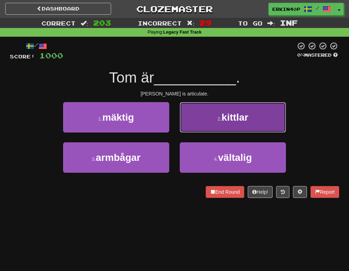
click at [214, 118] on button "2 . kittlar" at bounding box center [233, 117] width 106 height 30
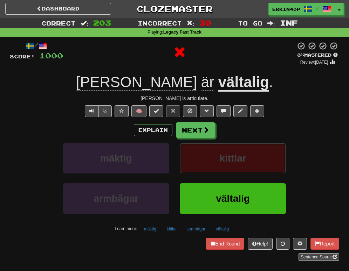
click at [223, 158] on span "kittlar" at bounding box center [233, 158] width 27 height 11
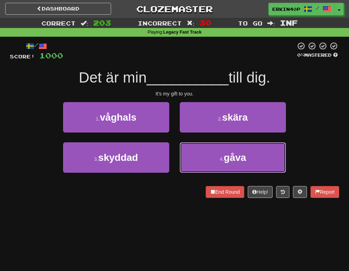
click at [223, 158] on small "4 ." at bounding box center [222, 160] width 4 height 6
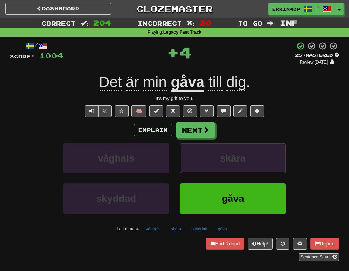
click at [223, 158] on span "skära" at bounding box center [233, 158] width 26 height 11
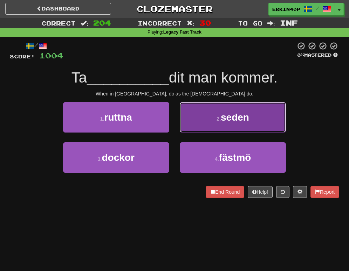
click at [228, 118] on span "seden" at bounding box center [235, 117] width 28 height 11
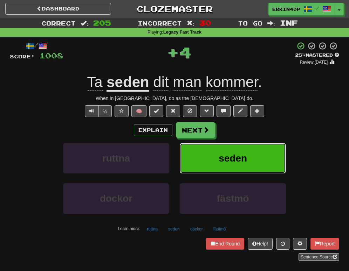
click at [233, 163] on span "seden" at bounding box center [233, 158] width 28 height 11
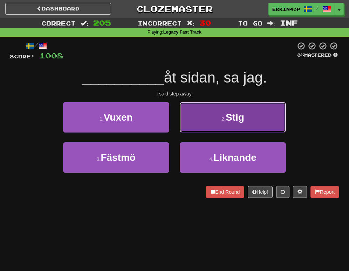
click at [234, 122] on span "Stig" at bounding box center [235, 117] width 19 height 11
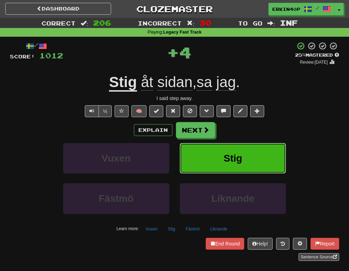
click at [235, 157] on span "Stig" at bounding box center [232, 158] width 19 height 11
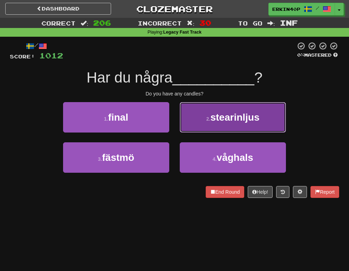
click at [246, 112] on span "stearinljus" at bounding box center [234, 117] width 49 height 11
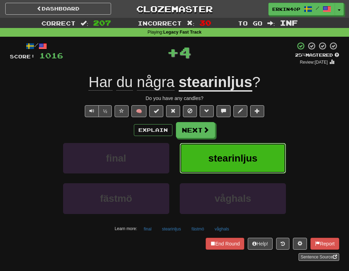
click at [251, 150] on button "stearinljus" at bounding box center [233, 158] width 106 height 30
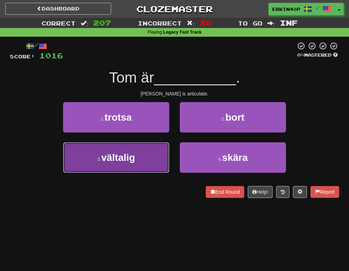
click at [132, 156] on span "vältalig" at bounding box center [118, 157] width 34 height 11
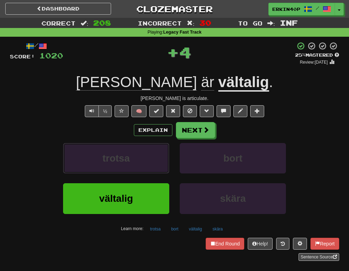
click at [132, 156] on button "trotsa" at bounding box center [116, 158] width 106 height 30
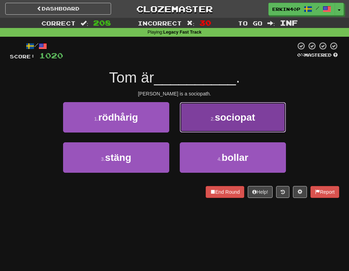
click at [228, 122] on span "sociopat" at bounding box center [235, 117] width 40 height 11
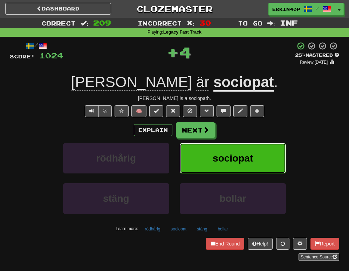
click at [239, 156] on span "sociopat" at bounding box center [233, 158] width 40 height 11
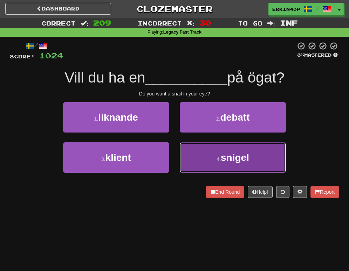
click at [260, 150] on button "4 . snigel" at bounding box center [233, 158] width 106 height 30
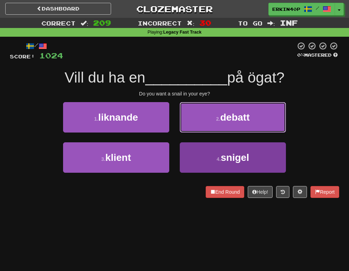
click at [260, 133] on button "2 . debatt" at bounding box center [233, 117] width 106 height 30
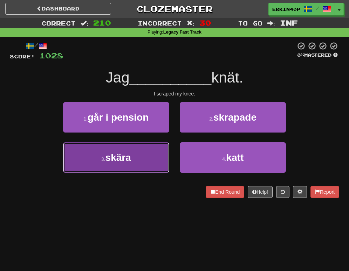
click at [137, 153] on button "3 . skära" at bounding box center [116, 158] width 106 height 30
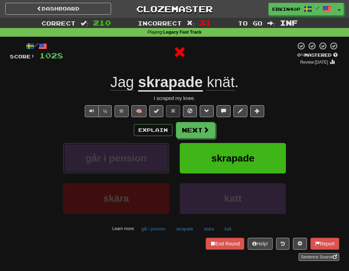
click at [137, 153] on span "går i pension" at bounding box center [115, 158] width 61 height 11
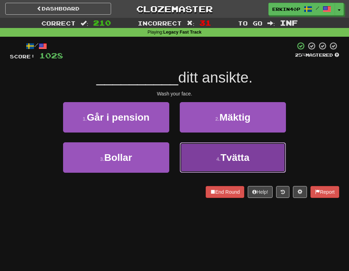
click at [210, 153] on button "4 . Tvätta" at bounding box center [233, 158] width 106 height 30
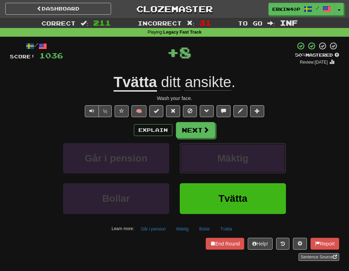
click at [210, 153] on button "Mäktig" at bounding box center [233, 158] width 106 height 30
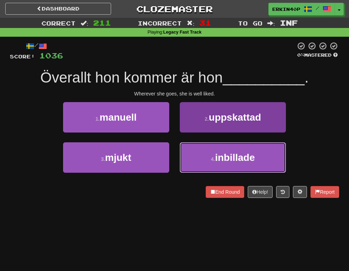
click at [209, 153] on button "4 . inbillade" at bounding box center [233, 158] width 106 height 30
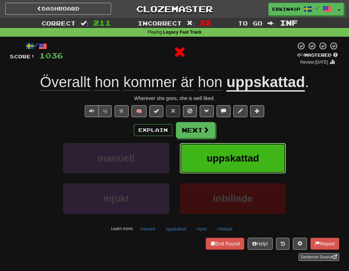
click at [209, 153] on span "uppskattad" at bounding box center [233, 158] width 52 height 11
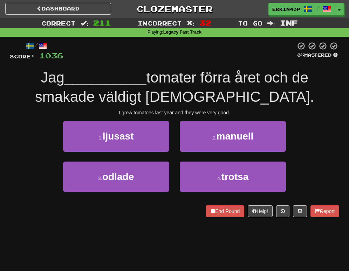
click at [156, 160] on div "1 . ljusast" at bounding box center [116, 141] width 117 height 40
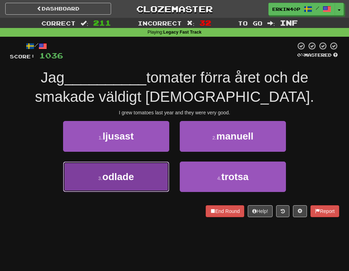
click at [156, 174] on button "3 . odlade" at bounding box center [116, 177] width 106 height 30
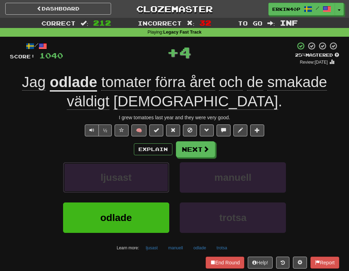
click at [156, 174] on button "ljusast" at bounding box center [116, 177] width 106 height 30
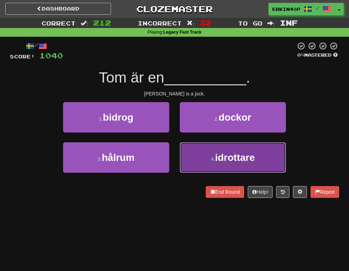
click at [214, 145] on button "4 . idrottare" at bounding box center [233, 158] width 106 height 30
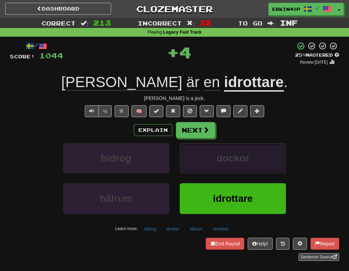
click at [220, 156] on span "dockor" at bounding box center [232, 158] width 33 height 11
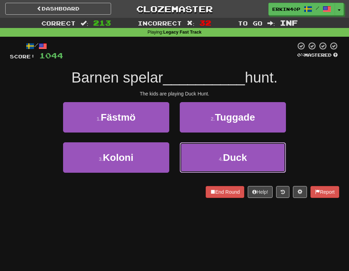
click at [220, 156] on button "4 . Duck" at bounding box center [233, 158] width 106 height 30
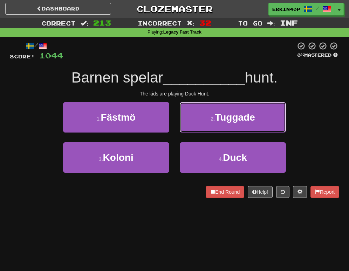
click at [220, 123] on span "Tuggade" at bounding box center [235, 117] width 40 height 11
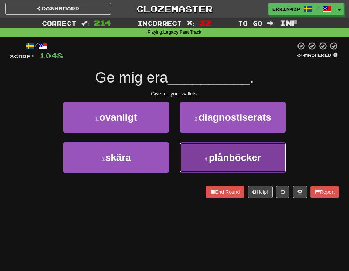
click at [210, 163] on span "plånböcker" at bounding box center [235, 157] width 52 height 11
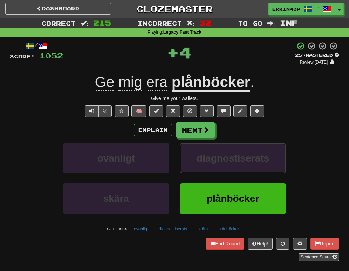
click at [210, 163] on span "diagnostiserats" at bounding box center [232, 158] width 72 height 11
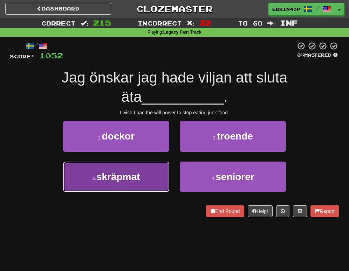
click at [146, 181] on button "3 . skräpmat" at bounding box center [116, 177] width 106 height 30
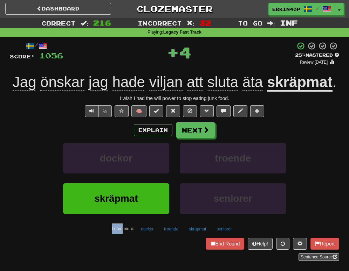
click at [146, 181] on div "dockor" at bounding box center [116, 163] width 117 height 40
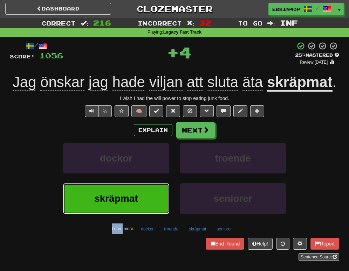
click at [149, 195] on button "skräpmat" at bounding box center [116, 199] width 106 height 30
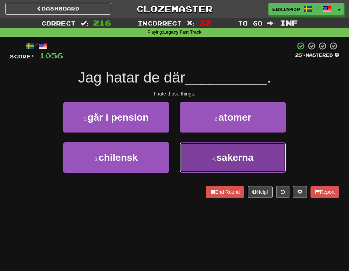
click at [227, 151] on button "4 . sakerna" at bounding box center [233, 158] width 106 height 30
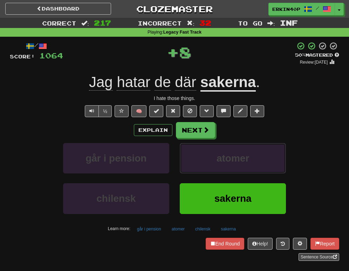
click at [227, 151] on button "atomer" at bounding box center [233, 158] width 106 height 30
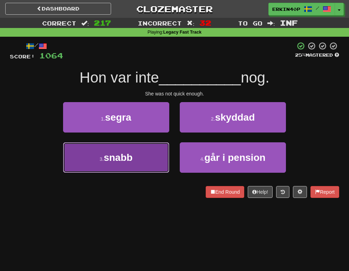
click at [151, 160] on button "3 . snabb" at bounding box center [116, 158] width 106 height 30
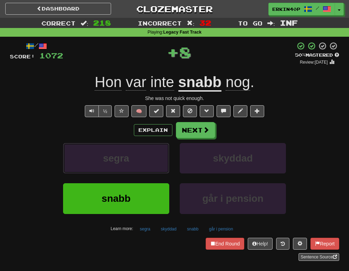
click at [151, 160] on button "segra" at bounding box center [116, 158] width 106 height 30
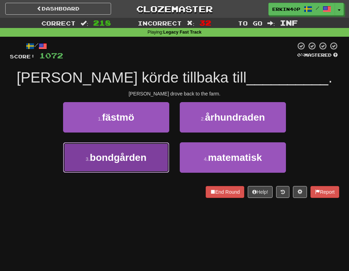
click at [151, 154] on button "3 . bondgården" at bounding box center [116, 158] width 106 height 30
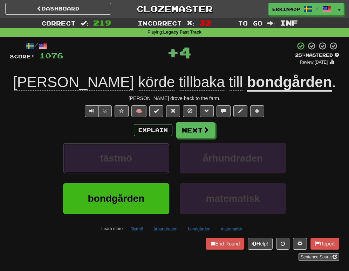
click at [151, 154] on button "fästmö" at bounding box center [116, 158] width 106 height 30
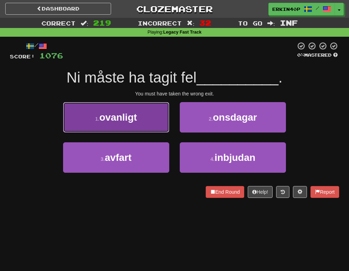
click at [146, 124] on button "1 . ovanligt" at bounding box center [116, 117] width 106 height 30
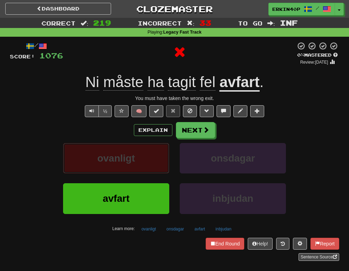
click at [150, 159] on button "ovanligt" at bounding box center [116, 158] width 106 height 30
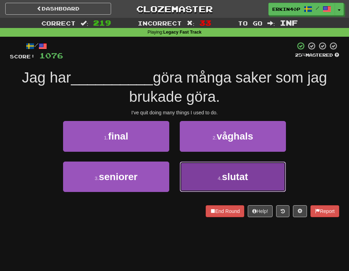
click at [219, 171] on button "4 . slutat" at bounding box center [233, 177] width 106 height 30
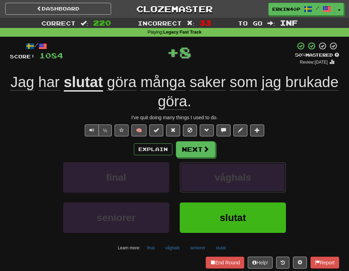
click at [219, 171] on button "våghals" at bounding box center [233, 177] width 106 height 30
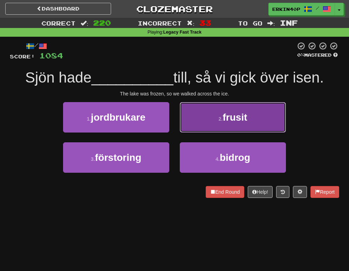
click at [223, 126] on button "2 . frusit" at bounding box center [233, 117] width 106 height 30
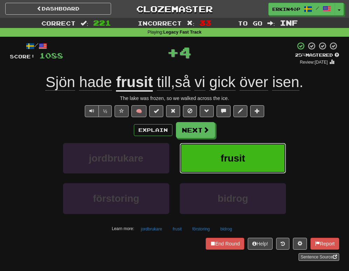
click at [228, 167] on button "frusit" at bounding box center [233, 158] width 106 height 30
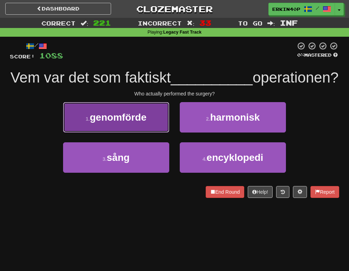
click at [158, 133] on button "1 . genomförde" at bounding box center [116, 117] width 106 height 30
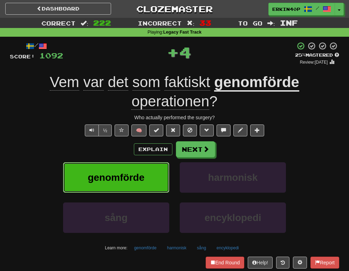
click at [158, 173] on button "genomförde" at bounding box center [116, 177] width 106 height 30
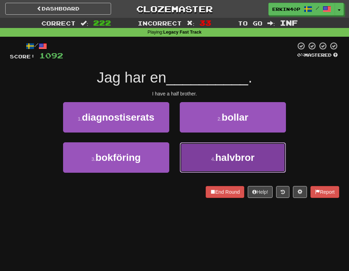
click at [231, 159] on span "halvbror" at bounding box center [234, 157] width 39 height 11
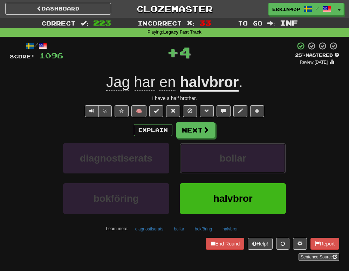
click at [231, 159] on span "bollar" at bounding box center [233, 158] width 27 height 11
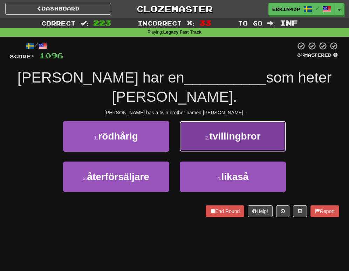
click at [224, 121] on button "2 . tvillingbror" at bounding box center [233, 136] width 106 height 30
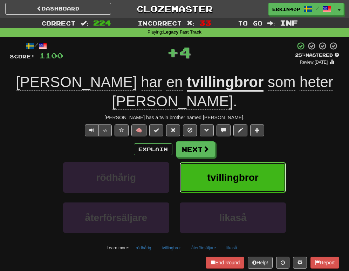
click at [226, 172] on span "tvillingbror" at bounding box center [232, 177] width 51 height 11
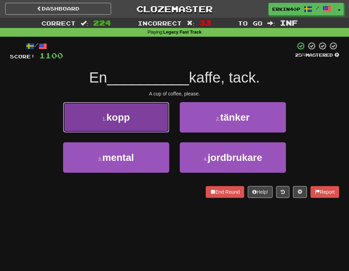
click at [140, 120] on button "1 . kopp" at bounding box center [116, 117] width 106 height 30
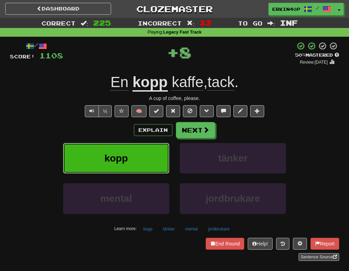
click at [142, 154] on button "kopp" at bounding box center [116, 158] width 106 height 30
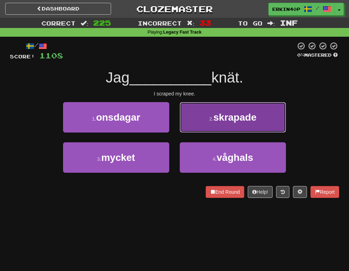
click at [221, 115] on span "skrapade" at bounding box center [234, 117] width 43 height 11
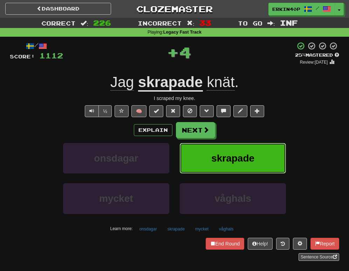
click at [223, 165] on button "skrapade" at bounding box center [233, 158] width 106 height 30
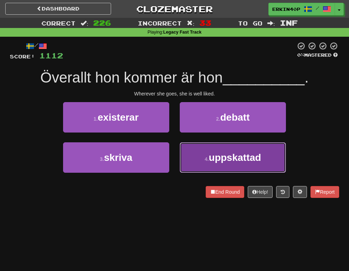
click at [223, 162] on span "uppskattad" at bounding box center [235, 157] width 52 height 11
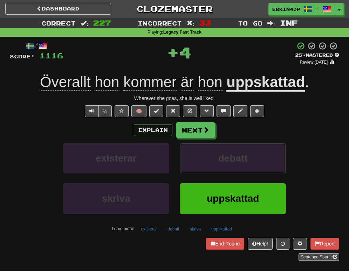
click at [223, 162] on span "debatt" at bounding box center [232, 158] width 29 height 11
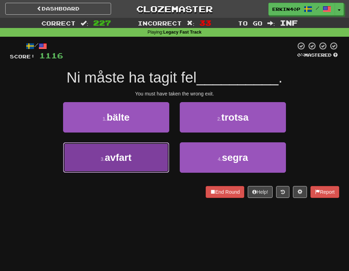
click at [148, 154] on button "3 . avfart" at bounding box center [116, 158] width 106 height 30
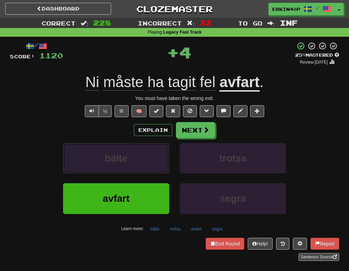
click at [148, 154] on button "bälte" at bounding box center [116, 158] width 106 height 30
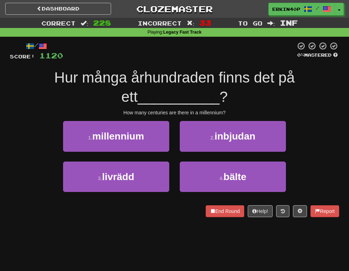
click at [148, 152] on div "1 . millennium" at bounding box center [116, 141] width 117 height 40
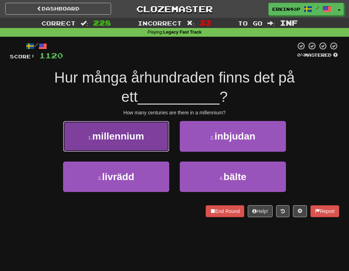
click at [148, 143] on button "1 . millennium" at bounding box center [116, 136] width 106 height 30
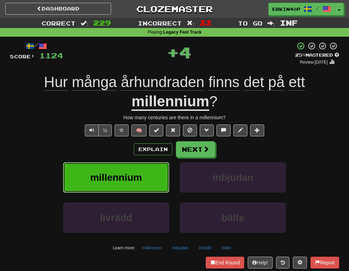
click at [145, 180] on button "millennium" at bounding box center [116, 177] width 106 height 30
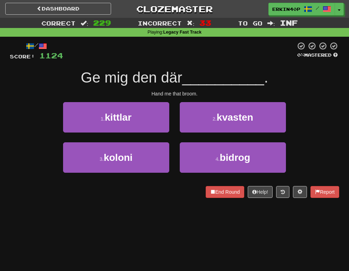
click at [191, 94] on div "Hand me that broom." at bounding box center [174, 93] width 329 height 7
click at [187, 96] on div at bounding box center [187, 96] width 0 height 0
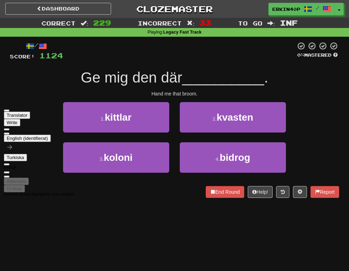
click at [207, 97] on div "/ Score: 1124 0 % Mastered Ge mig den där __________ . Hand me that broom. 1 . …" at bounding box center [174, 120] width 329 height 157
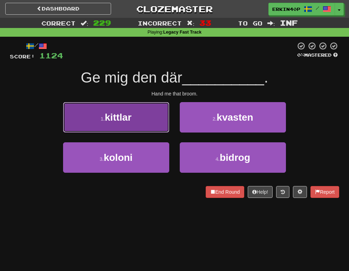
click at [165, 120] on button "1 . kittlar" at bounding box center [116, 117] width 106 height 30
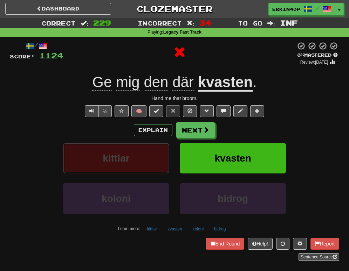
click at [159, 154] on button "kittlar" at bounding box center [116, 158] width 106 height 30
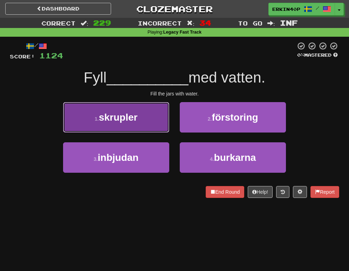
click at [147, 107] on button "1 . skrupler" at bounding box center [116, 117] width 106 height 30
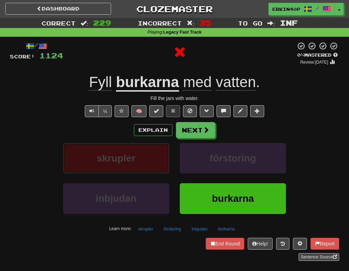
click at [154, 160] on button "skrupler" at bounding box center [116, 158] width 106 height 30
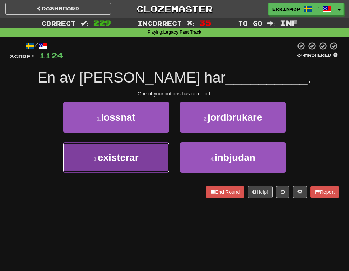
click at [153, 155] on button "3 . existerar" at bounding box center [116, 158] width 106 height 30
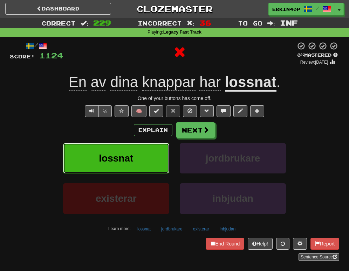
click at [153, 155] on button "lossnat" at bounding box center [116, 158] width 106 height 30
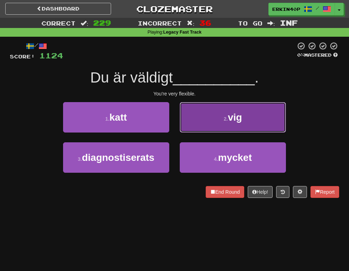
click at [227, 115] on button "2 . vig" at bounding box center [233, 117] width 106 height 30
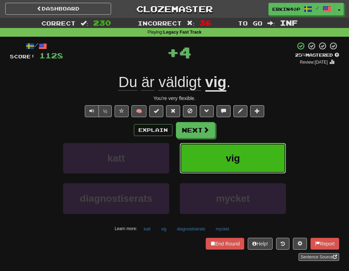
click at [232, 164] on span "vig" at bounding box center [233, 158] width 14 height 11
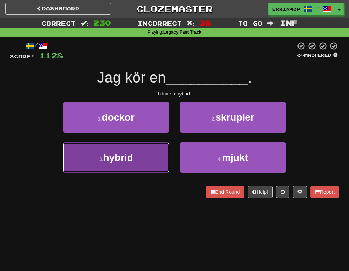
click at [161, 153] on button "3 . hybrid" at bounding box center [116, 158] width 106 height 30
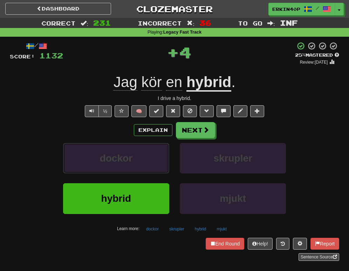
click at [161, 153] on button "dockor" at bounding box center [116, 158] width 106 height 30
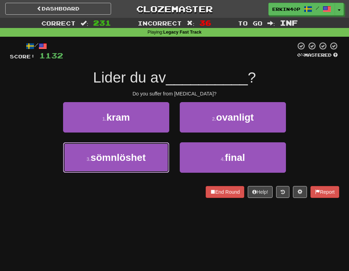
click at [161, 153] on button "3 . sömnlöshet" at bounding box center [116, 158] width 106 height 30
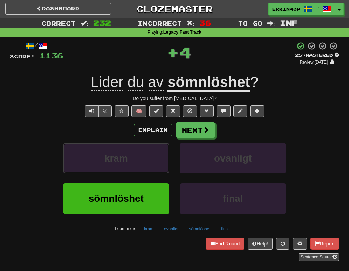
click at [161, 153] on button "kram" at bounding box center [116, 158] width 106 height 30
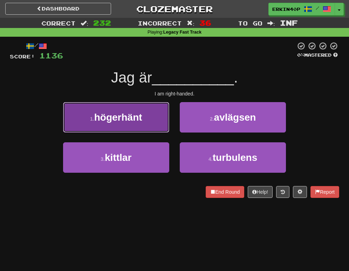
click at [152, 115] on button "1 . högerhänt" at bounding box center [116, 117] width 106 height 30
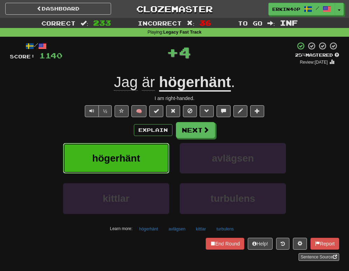
click at [152, 157] on button "högerhänt" at bounding box center [116, 158] width 106 height 30
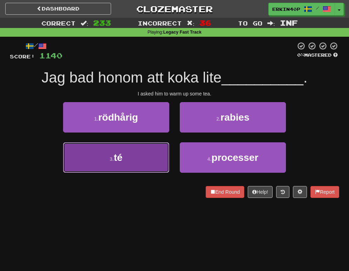
click at [151, 156] on button "3 . té" at bounding box center [116, 158] width 106 height 30
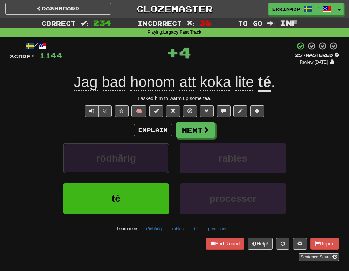
click at [151, 156] on button "rödhårig" at bounding box center [116, 158] width 106 height 30
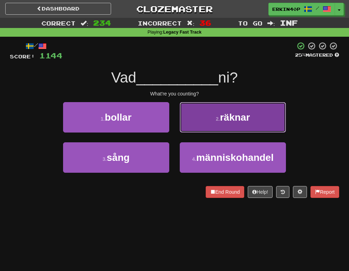
click at [212, 112] on button "2 . räknar" at bounding box center [233, 117] width 106 height 30
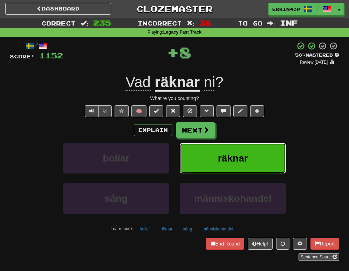
click at [227, 174] on button "räknar" at bounding box center [233, 158] width 106 height 30
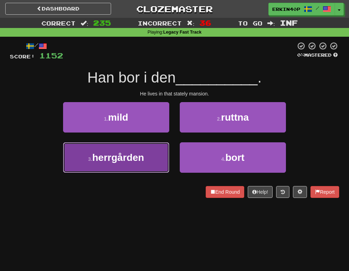
click at [145, 156] on button "3 . herrgården" at bounding box center [116, 158] width 106 height 30
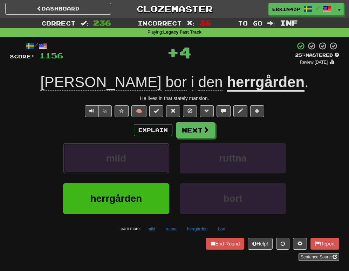
click at [145, 156] on button "mild" at bounding box center [116, 158] width 106 height 30
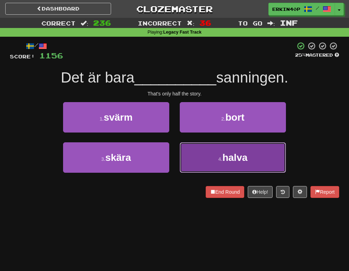
click at [194, 158] on button "4 . halva" at bounding box center [233, 158] width 106 height 30
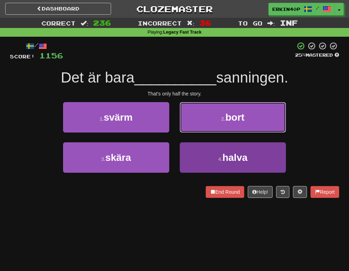
click at [194, 133] on button "2 . bort" at bounding box center [233, 117] width 106 height 30
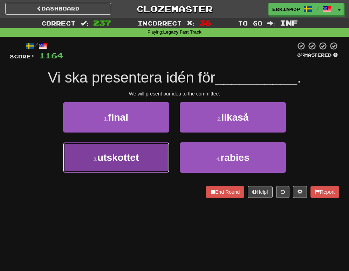
click at [164, 158] on button "3 . utskottet" at bounding box center [116, 158] width 106 height 30
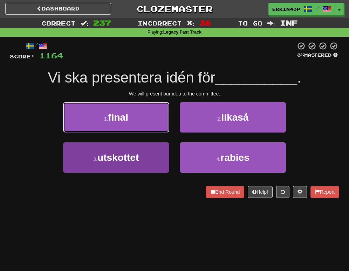
click at [164, 133] on button "1 . final" at bounding box center [116, 117] width 106 height 30
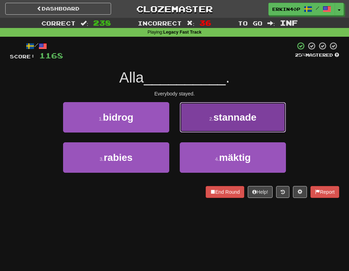
click at [209, 111] on button "2 . stannade" at bounding box center [233, 117] width 106 height 30
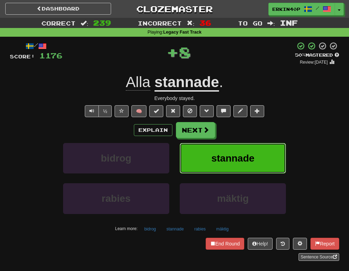
click at [219, 154] on span "stannade" at bounding box center [232, 158] width 43 height 11
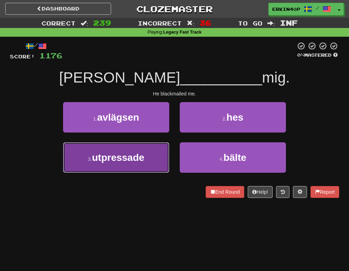
click at [144, 158] on span "utpressade" at bounding box center [118, 157] width 52 height 11
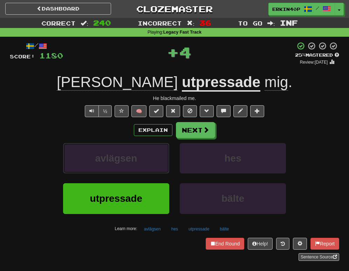
click at [144, 158] on button "avlägsen" at bounding box center [116, 158] width 106 height 30
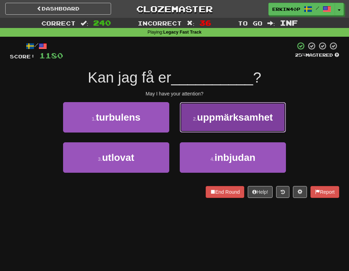
click at [209, 120] on span "uppmärksamhet" at bounding box center [235, 117] width 76 height 11
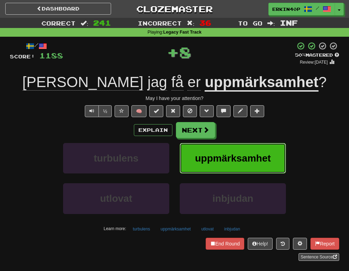
click at [222, 165] on button "uppmärksamhet" at bounding box center [233, 158] width 106 height 30
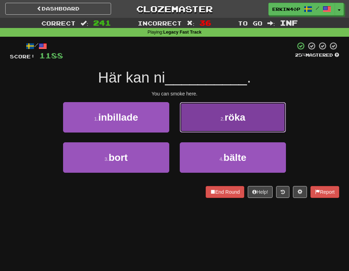
click at [224, 127] on button "2 . röka" at bounding box center [233, 117] width 106 height 30
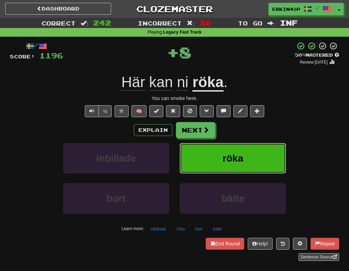
click at [227, 163] on span "röka" at bounding box center [232, 158] width 21 height 11
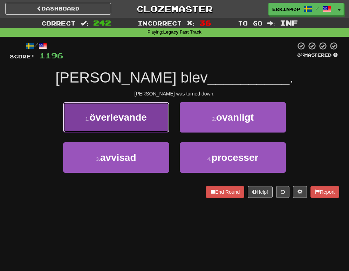
click at [149, 123] on button "1 . överlevande" at bounding box center [116, 117] width 106 height 30
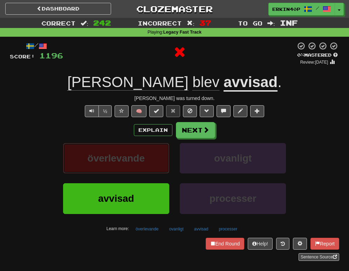
click at [149, 161] on button "överlevande" at bounding box center [116, 158] width 106 height 30
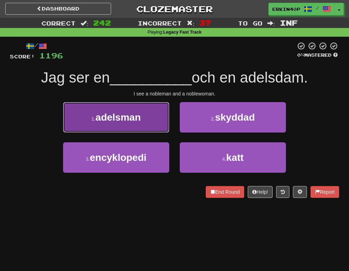
click at [154, 123] on button "1 . adelsman" at bounding box center [116, 117] width 106 height 30
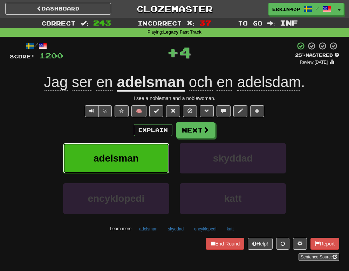
click at [159, 159] on button "adelsman" at bounding box center [116, 158] width 106 height 30
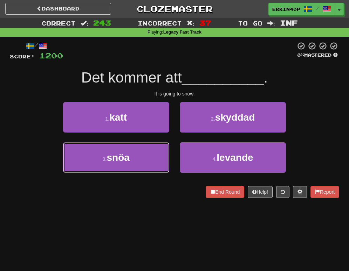
click at [159, 159] on button "3 . snöa" at bounding box center [116, 158] width 106 height 30
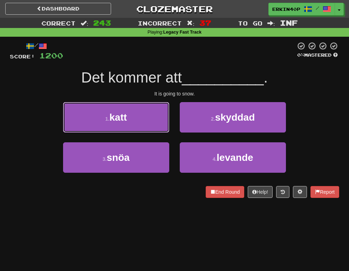
click at [159, 133] on button "1 . katt" at bounding box center [116, 117] width 106 height 30
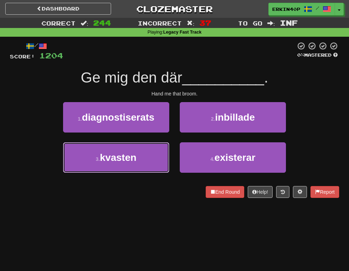
click at [159, 159] on button "3 . kvasten" at bounding box center [116, 158] width 106 height 30
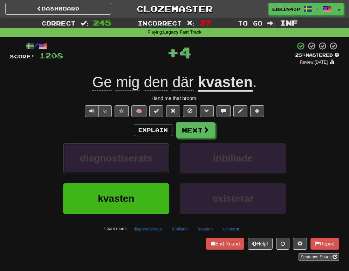
click at [159, 159] on button "diagnostiserats" at bounding box center [116, 158] width 106 height 30
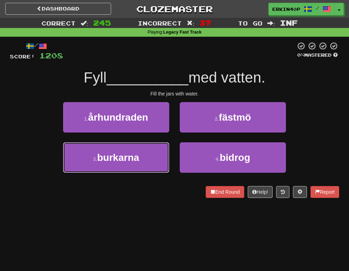
click at [159, 159] on button "3 . burkarna" at bounding box center [116, 158] width 106 height 30
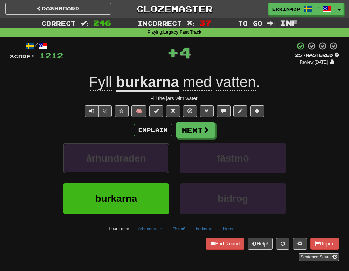
click at [159, 159] on button "århundraden" at bounding box center [116, 158] width 106 height 30
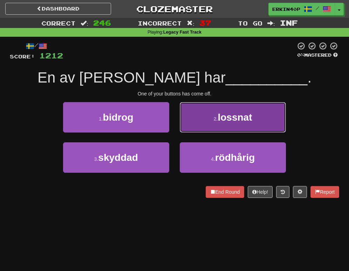
click at [222, 125] on button "2 . lossnat" at bounding box center [233, 117] width 106 height 30
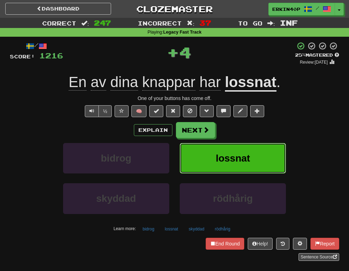
click at [227, 168] on button "lossnat" at bounding box center [233, 158] width 106 height 30
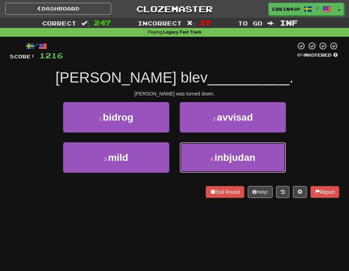
click at [227, 168] on button "4 . inbjudan" at bounding box center [233, 158] width 106 height 30
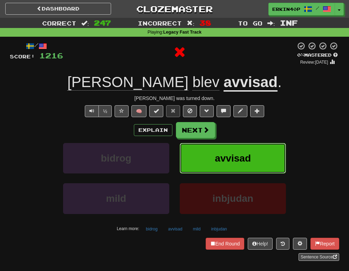
click at [227, 168] on button "avvisad" at bounding box center [233, 158] width 106 height 30
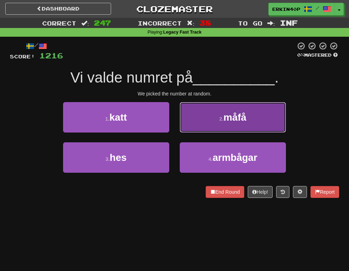
click at [211, 129] on button "2 . måfå" at bounding box center [233, 117] width 106 height 30
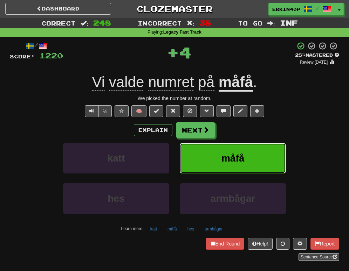
click at [217, 155] on button "måfå" at bounding box center [233, 158] width 106 height 30
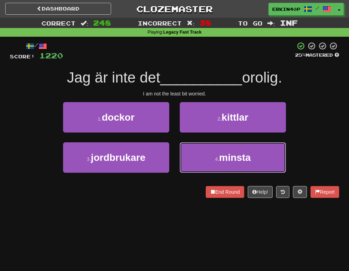
click at [217, 155] on button "4 . minsta" at bounding box center [233, 158] width 106 height 30
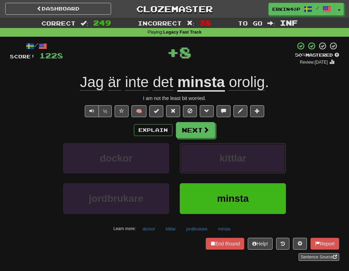
click at [217, 155] on button "kittlar" at bounding box center [233, 158] width 106 height 30
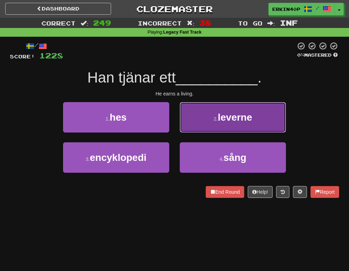
click at [215, 118] on small "2 ." at bounding box center [216, 119] width 4 height 6
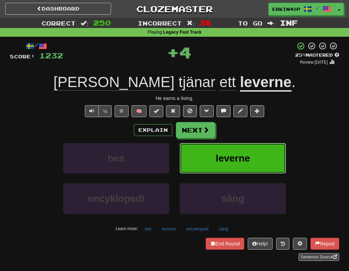
click at [220, 144] on button "leverne" at bounding box center [233, 158] width 106 height 30
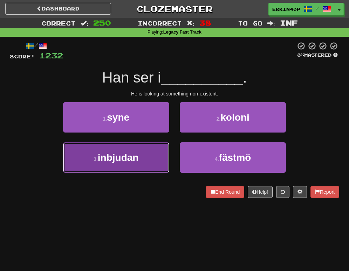
click at [156, 163] on button "3 . inbjudan" at bounding box center [116, 158] width 106 height 30
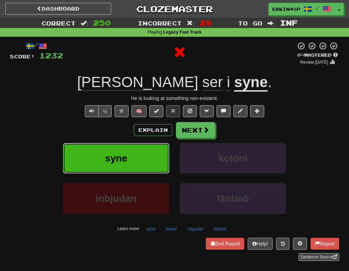
click at [156, 163] on button "syne" at bounding box center [116, 158] width 106 height 30
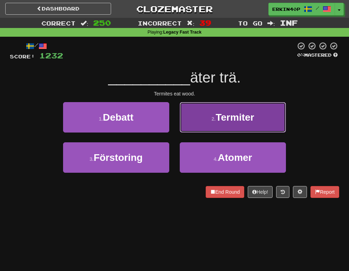
click at [225, 130] on button "2 . Termiter" at bounding box center [233, 117] width 106 height 30
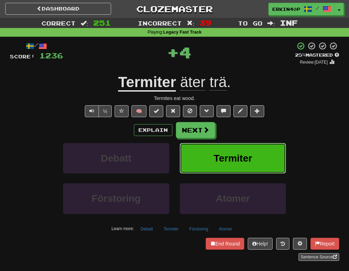
click at [225, 155] on span "Termiter" at bounding box center [233, 158] width 39 height 11
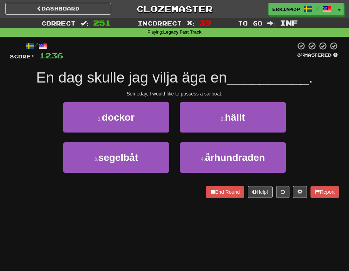
click at [173, 154] on div "3 . segelbåt" at bounding box center [116, 163] width 117 height 40
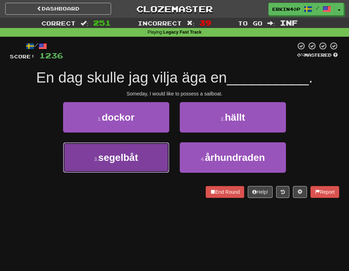
click at [153, 155] on button "3 . segelbåt" at bounding box center [116, 158] width 106 height 30
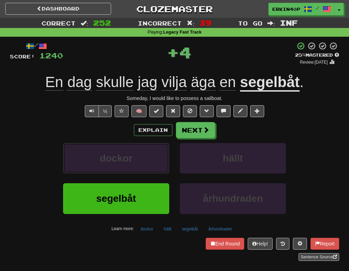
click at [153, 155] on button "dockor" at bounding box center [116, 158] width 106 height 30
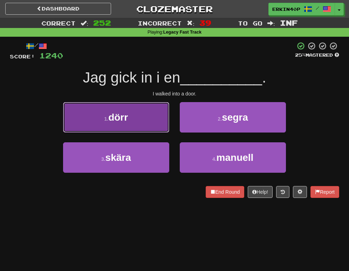
click at [153, 118] on button "1 . dörr" at bounding box center [116, 117] width 106 height 30
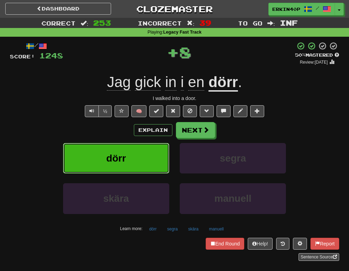
click at [152, 148] on button "dörr" at bounding box center [116, 158] width 106 height 30
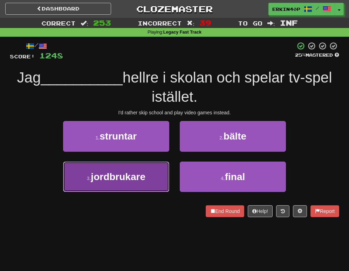
click at [147, 166] on button "3 . jordbrukare" at bounding box center [116, 177] width 106 height 30
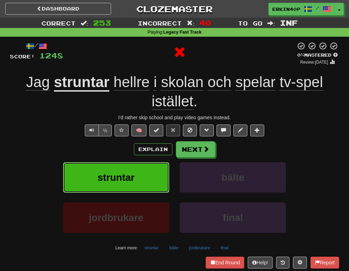
click at [147, 166] on button "struntar" at bounding box center [116, 177] width 106 height 30
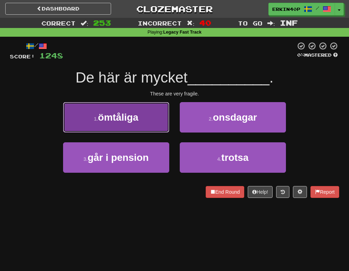
click at [149, 111] on button "1 . ömtåliga" at bounding box center [116, 117] width 106 height 30
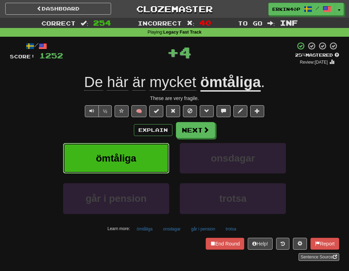
click at [143, 148] on button "ömtåliga" at bounding box center [116, 158] width 106 height 30
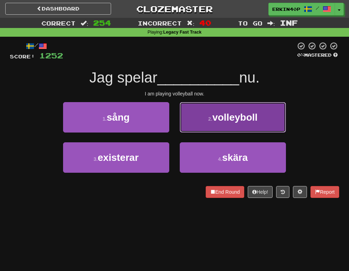
click at [199, 129] on button "2 . volleyboll" at bounding box center [233, 117] width 106 height 30
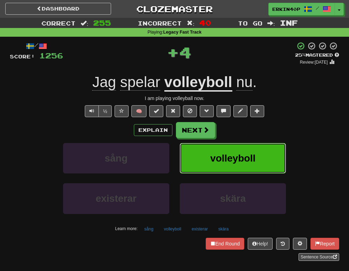
click at [209, 160] on button "volleyboll" at bounding box center [233, 158] width 106 height 30
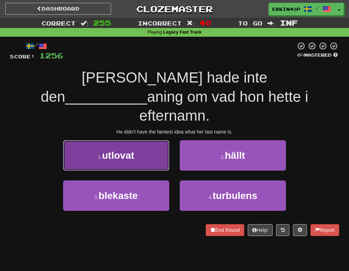
click at [130, 142] on button "1 . utlovat" at bounding box center [116, 155] width 106 height 30
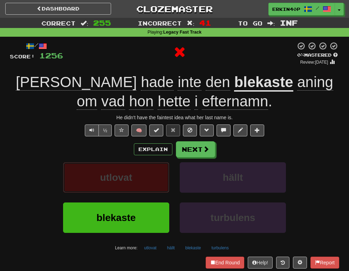
click at [131, 168] on button "utlovat" at bounding box center [116, 177] width 106 height 30
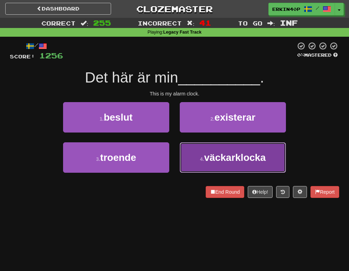
click at [226, 154] on span "väckarklocka" at bounding box center [235, 157] width 62 height 11
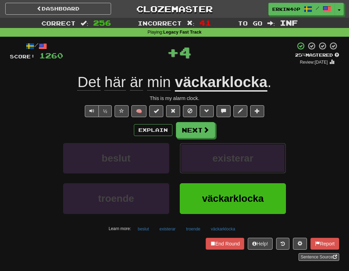
click at [226, 154] on span "existerar" at bounding box center [232, 158] width 41 height 11
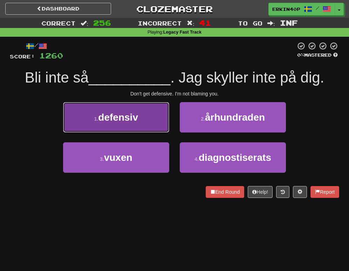
click at [157, 117] on button "1 . defensiv" at bounding box center [116, 117] width 106 height 30
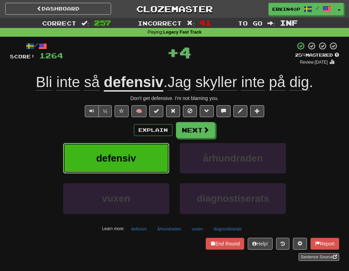
click at [154, 150] on button "defensiv" at bounding box center [116, 158] width 106 height 30
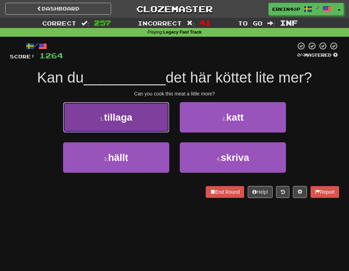
click at [146, 125] on button "1 . tillaga" at bounding box center [116, 117] width 106 height 30
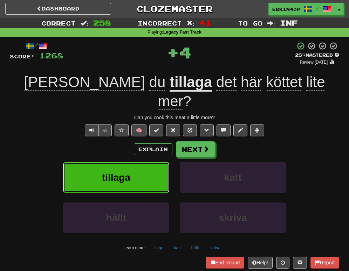
click at [143, 164] on button "tillaga" at bounding box center [116, 177] width 106 height 30
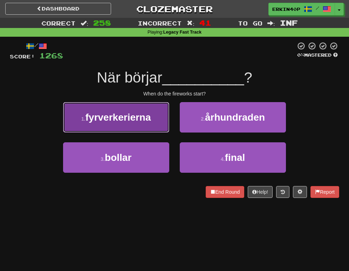
click at [153, 123] on button "1 . fyrverkerierna" at bounding box center [116, 117] width 106 height 30
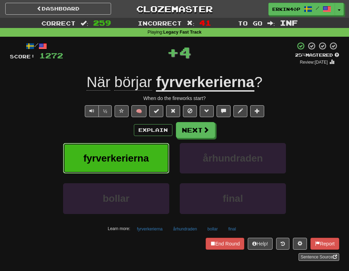
click at [148, 159] on span "fyrverkerierna" at bounding box center [115, 158] width 65 height 11
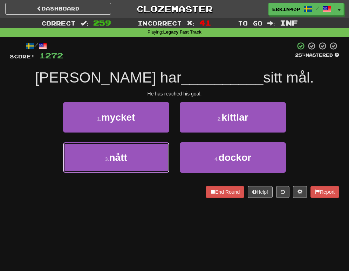
click at [148, 159] on button "3 . nått" at bounding box center [116, 158] width 106 height 30
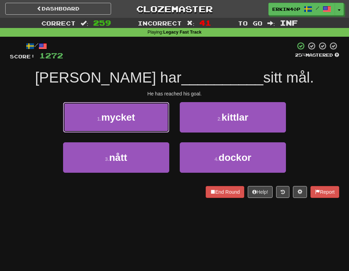
click at [148, 133] on button "1 . mycket" at bounding box center [116, 117] width 106 height 30
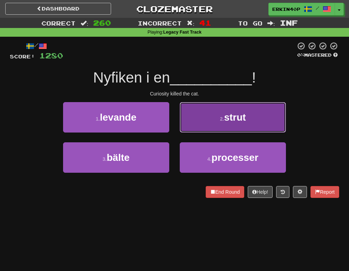
click at [207, 118] on button "2 . strut" at bounding box center [233, 117] width 106 height 30
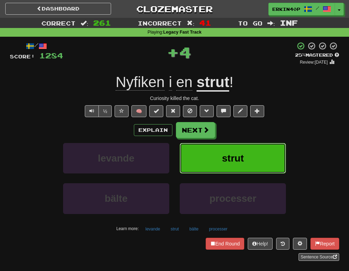
click at [212, 161] on button "strut" at bounding box center [233, 158] width 106 height 30
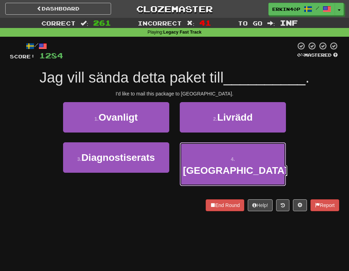
click at [212, 161] on button "4 . Kanada" at bounding box center [233, 165] width 106 height 44
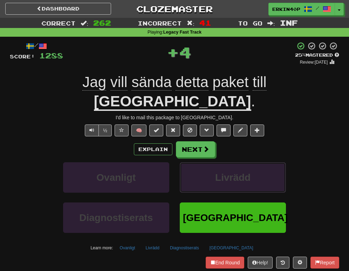
click at [212, 162] on button "Livrädd" at bounding box center [233, 177] width 106 height 30
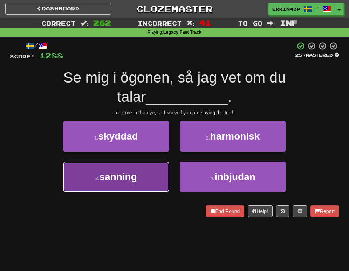
click at [146, 169] on button "3 . sanning" at bounding box center [116, 177] width 106 height 30
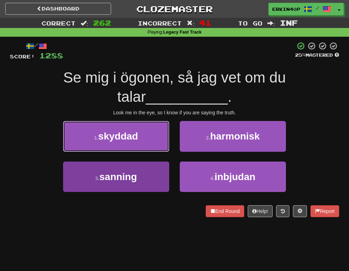
click at [146, 152] on button "1 . skyddad" at bounding box center [116, 136] width 106 height 30
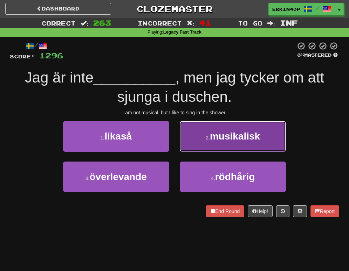
click at [197, 139] on button "2 . musikalisk" at bounding box center [233, 136] width 106 height 30
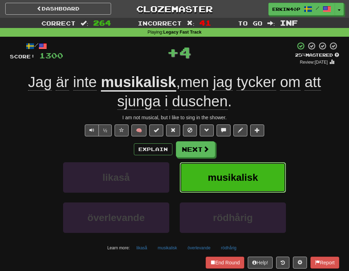
click at [197, 168] on button "musikalisk" at bounding box center [233, 177] width 106 height 30
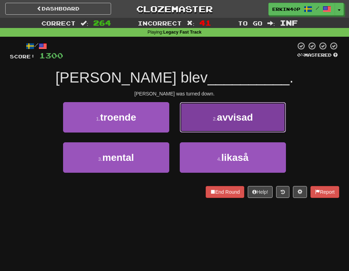
click at [213, 124] on button "2 . avvisad" at bounding box center [233, 117] width 106 height 30
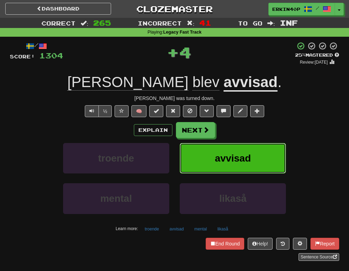
click at [227, 159] on span "avvisad" at bounding box center [233, 158] width 36 height 11
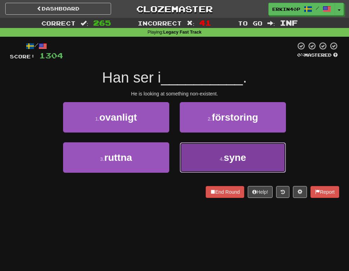
click at [216, 152] on button "4 . syne" at bounding box center [233, 158] width 106 height 30
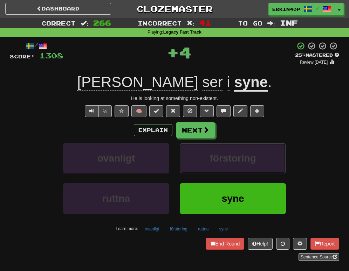
click at [216, 153] on span "förstoring" at bounding box center [233, 158] width 46 height 11
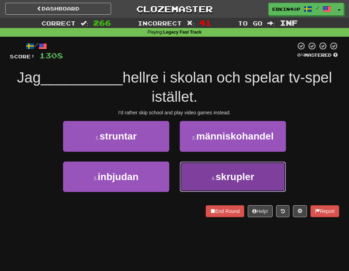
click at [223, 174] on span "skrupler" at bounding box center [234, 177] width 39 height 11
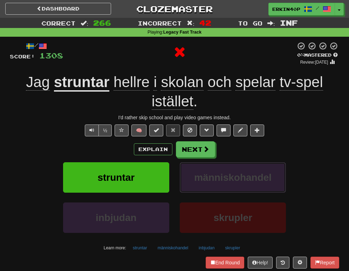
click at [223, 174] on span "människohandel" at bounding box center [232, 177] width 77 height 11
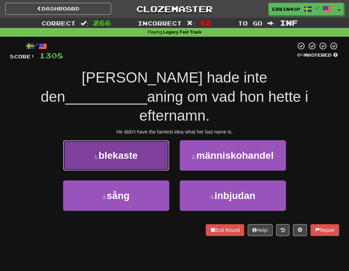
click at [147, 142] on button "1 . blekaste" at bounding box center [116, 155] width 106 height 30
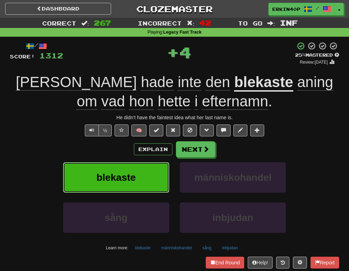
click at [147, 178] on button "blekaste" at bounding box center [116, 177] width 106 height 30
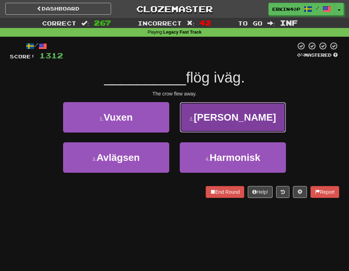
click at [194, 118] on small "2 ." at bounding box center [191, 119] width 4 height 6
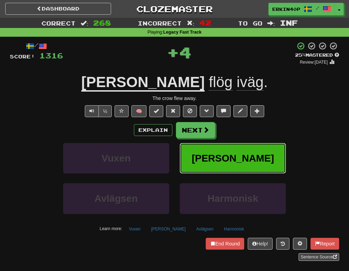
click at [228, 150] on button "Kråkan" at bounding box center [233, 158] width 106 height 30
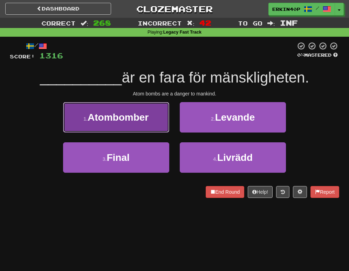
click at [157, 122] on button "1 . Atombomber" at bounding box center [116, 117] width 106 height 30
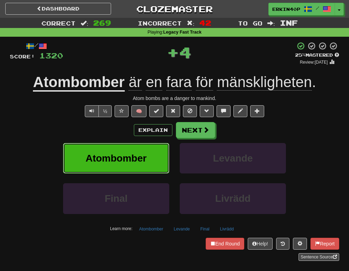
click at [157, 154] on button "Atombomber" at bounding box center [116, 158] width 106 height 30
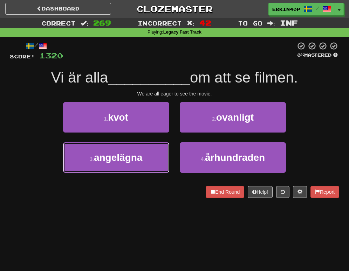
click at [157, 154] on button "3 . angelägna" at bounding box center [116, 158] width 106 height 30
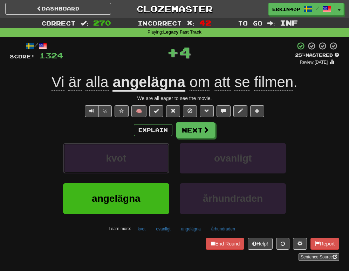
click at [157, 154] on button "kvot" at bounding box center [116, 158] width 106 height 30
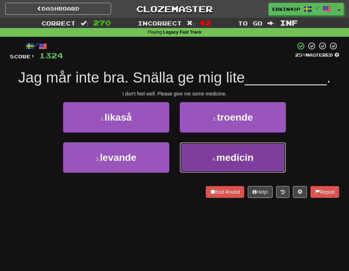
click at [199, 160] on button "4 . medicin" at bounding box center [233, 158] width 106 height 30
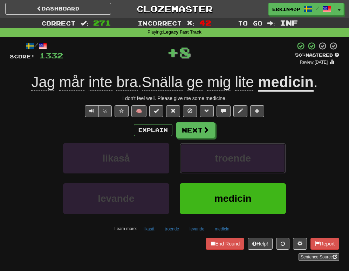
click at [199, 160] on button "troende" at bounding box center [233, 158] width 106 height 30
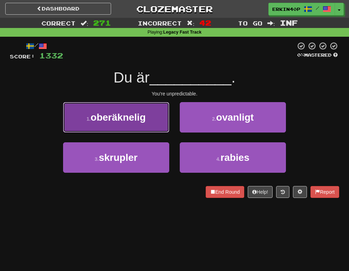
click at [159, 131] on button "1 . oberäknelig" at bounding box center [116, 117] width 106 height 30
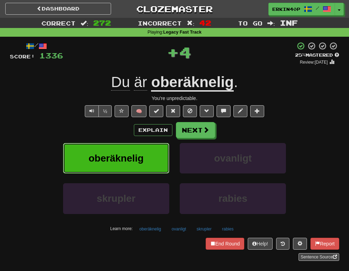
click at [159, 157] on button "oberäknelig" at bounding box center [116, 158] width 106 height 30
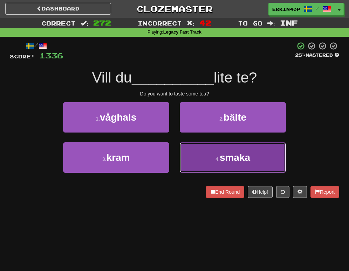
click at [233, 164] on button "4 . smaka" at bounding box center [233, 158] width 106 height 30
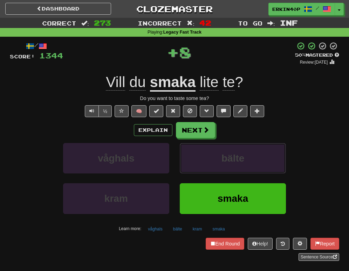
click at [233, 164] on span "bälte" at bounding box center [232, 158] width 23 height 11
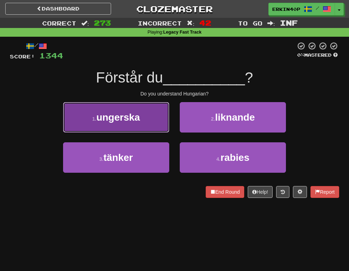
click at [130, 115] on span "ungerska" at bounding box center [118, 117] width 44 height 11
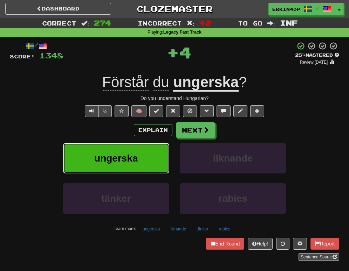
click at [131, 162] on span "ungerska" at bounding box center [116, 158] width 44 height 11
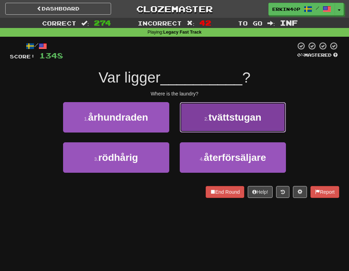
click at [223, 127] on button "2 . tvättstugan" at bounding box center [233, 117] width 106 height 30
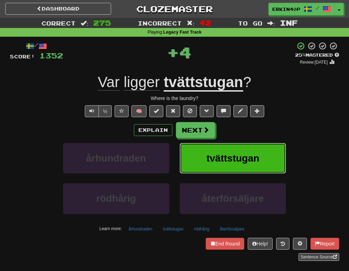
click at [231, 174] on button "tvättstugan" at bounding box center [233, 158] width 106 height 30
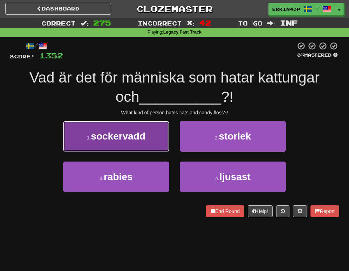
click at [166, 134] on button "1 . sockervadd" at bounding box center [116, 136] width 106 height 30
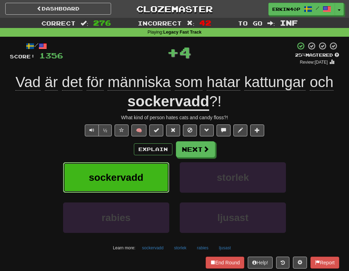
click at [157, 168] on button "sockervadd" at bounding box center [116, 177] width 106 height 30
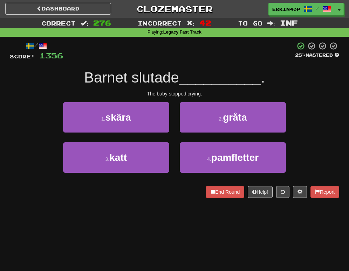
click at [209, 133] on div "2 . gråta" at bounding box center [232, 122] width 117 height 40
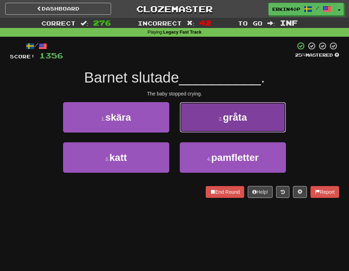
click at [219, 121] on small "2 ." at bounding box center [221, 119] width 4 height 6
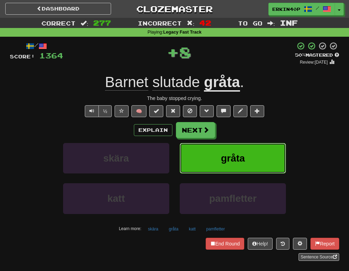
click at [224, 157] on span "gråta" at bounding box center [233, 158] width 24 height 11
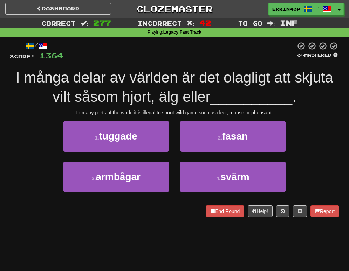
click at [266, 111] on div "In many parts of the world it is illegal to shoot wild game such as deer, moose…" at bounding box center [174, 112] width 329 height 7
click at [263, 115] on div at bounding box center [263, 115] width 0 height 0
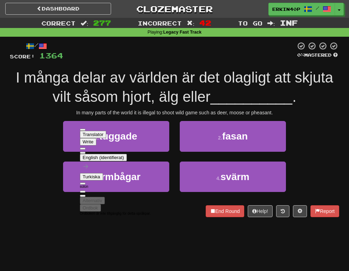
click at [282, 120] on div "/ Score: 1364 0 % Mastered I många delar av världen är det olagligt att skjuta …" at bounding box center [174, 129] width 329 height 175
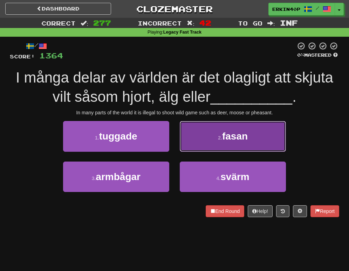
click at [271, 143] on button "2 . fasan" at bounding box center [233, 136] width 106 height 30
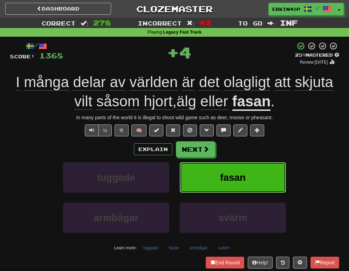
click at [254, 183] on button "fasan" at bounding box center [233, 177] width 106 height 30
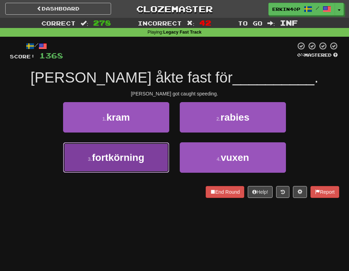
click at [140, 157] on span "fortkörning" at bounding box center [118, 157] width 52 height 11
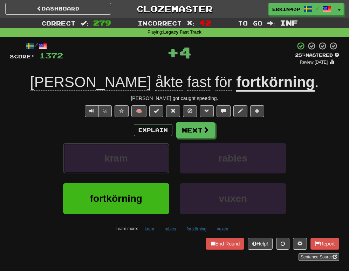
click at [140, 157] on button "kram" at bounding box center [116, 158] width 106 height 30
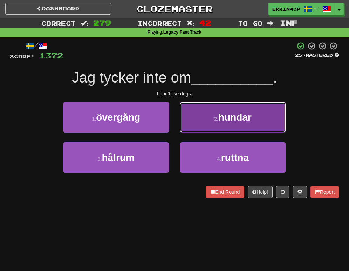
click at [214, 117] on small "2 ." at bounding box center [216, 119] width 4 height 6
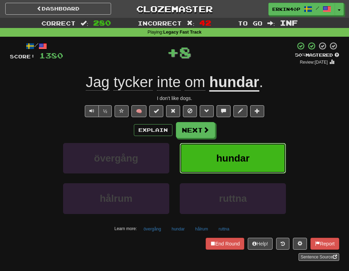
click at [212, 160] on button "hundar" at bounding box center [233, 158] width 106 height 30
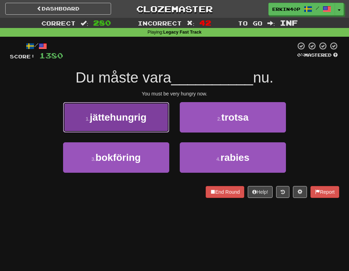
click at [133, 116] on span "jättehungrig" at bounding box center [118, 117] width 57 height 11
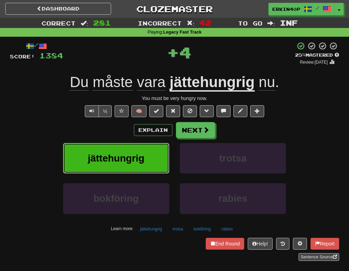
click at [135, 159] on span "jättehungrig" at bounding box center [116, 158] width 57 height 11
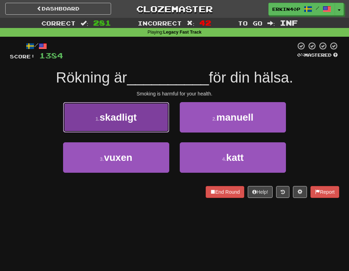
click at [136, 132] on button "1 . skadligt" at bounding box center [116, 117] width 106 height 30
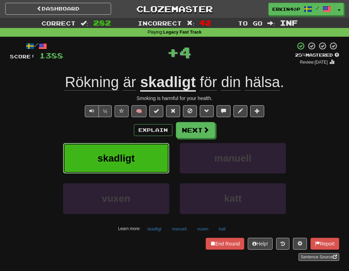
click at [139, 152] on button "skadligt" at bounding box center [116, 158] width 106 height 30
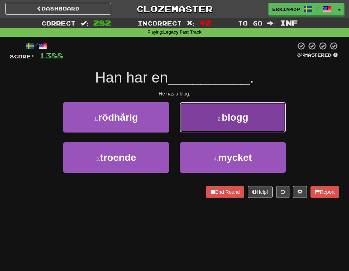
click at [245, 120] on span "blogg" at bounding box center [234, 117] width 27 height 11
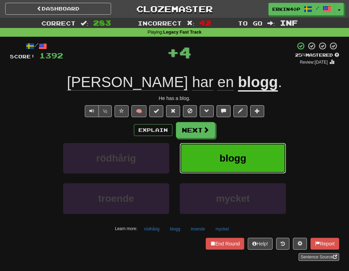
click at [244, 148] on button "blogg" at bounding box center [233, 158] width 106 height 30
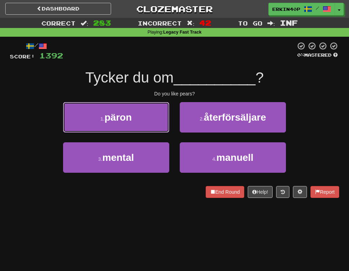
click at [122, 121] on span "päron" at bounding box center [117, 117] width 27 height 11
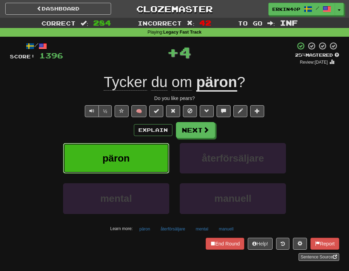
click at [120, 156] on span "päron" at bounding box center [115, 158] width 27 height 11
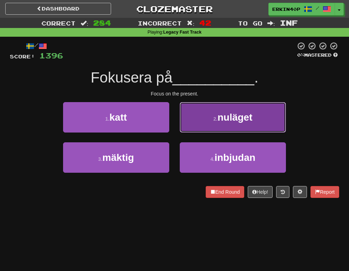
click at [213, 123] on button "2 . nuläget" at bounding box center [233, 117] width 106 height 30
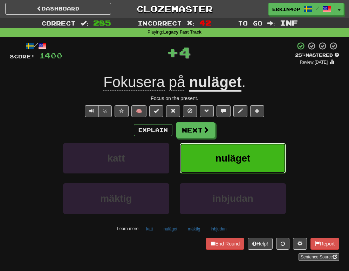
click at [221, 162] on span "nuläget" at bounding box center [232, 158] width 35 height 11
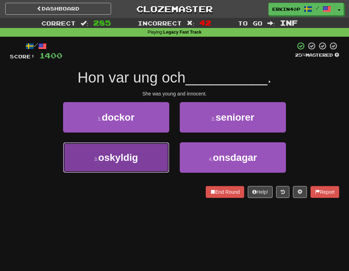
click at [150, 158] on button "3 . oskyldig" at bounding box center [116, 158] width 106 height 30
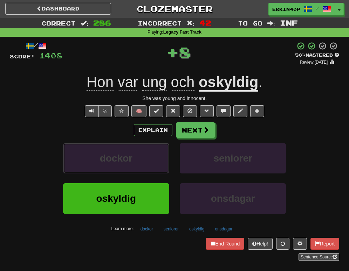
click at [150, 158] on button "dockor" at bounding box center [116, 158] width 106 height 30
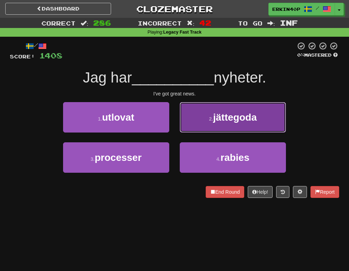
click at [216, 121] on span "jättegoda" at bounding box center [234, 117] width 43 height 11
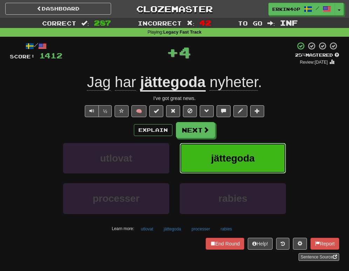
click at [219, 168] on button "jättegoda" at bounding box center [233, 158] width 106 height 30
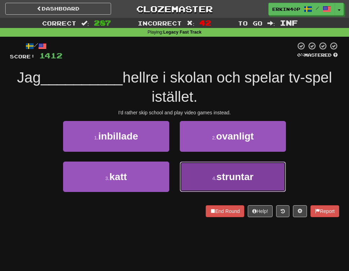
click at [224, 181] on span "struntar" at bounding box center [234, 177] width 37 height 11
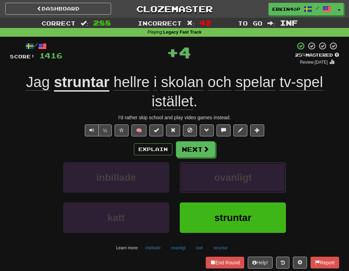
click at [224, 181] on span "ovanligt" at bounding box center [232, 177] width 37 height 11
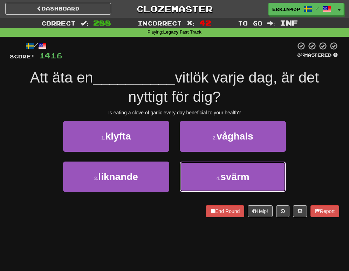
click at [224, 181] on span "svärm" at bounding box center [234, 177] width 29 height 11
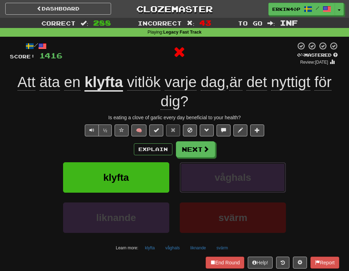
click at [224, 181] on span "våghals" at bounding box center [233, 177] width 36 height 11
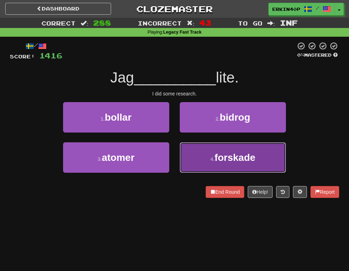
click at [226, 154] on span "forskade" at bounding box center [234, 157] width 41 height 11
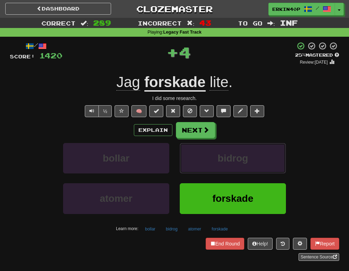
click at [226, 154] on span "bidrog" at bounding box center [232, 158] width 30 height 11
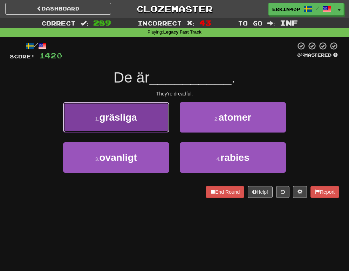
click at [157, 123] on button "1 . gräsliga" at bounding box center [116, 117] width 106 height 30
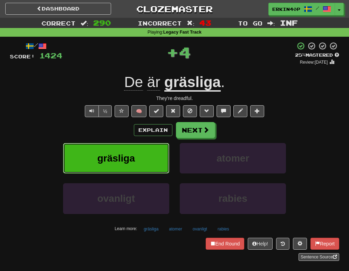
click at [151, 163] on button "gräsliga" at bounding box center [116, 158] width 106 height 30
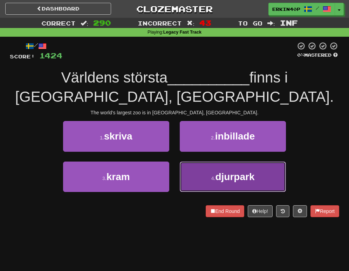
click at [204, 175] on button "4 . djurpark" at bounding box center [233, 177] width 106 height 30
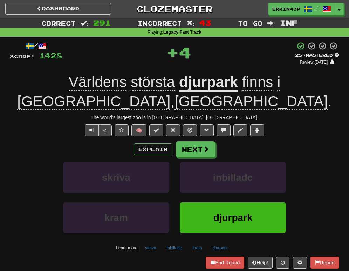
click at [204, 175] on div "inbillade" at bounding box center [232, 182] width 117 height 40
click at [208, 162] on button "inbillade" at bounding box center [233, 177] width 106 height 30
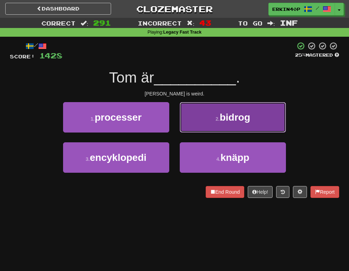
click at [220, 124] on button "2 . bidrog" at bounding box center [233, 117] width 106 height 30
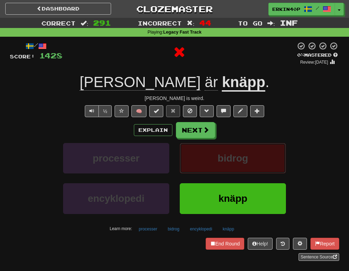
click at [222, 163] on span "bidrog" at bounding box center [232, 158] width 30 height 11
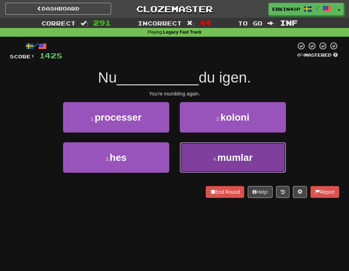
click at [216, 153] on button "4 . mumlar" at bounding box center [233, 158] width 106 height 30
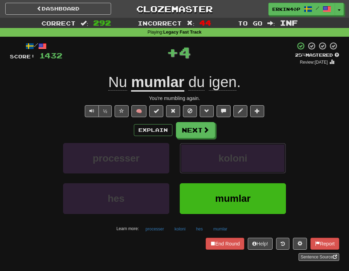
click at [216, 153] on button "koloni" at bounding box center [233, 158] width 106 height 30
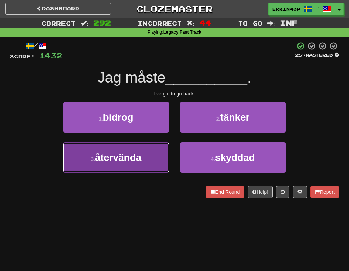
click at [139, 158] on span "återvända" at bounding box center [118, 157] width 46 height 11
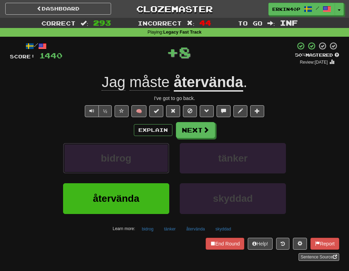
click at [139, 158] on button "bidrog" at bounding box center [116, 158] width 106 height 30
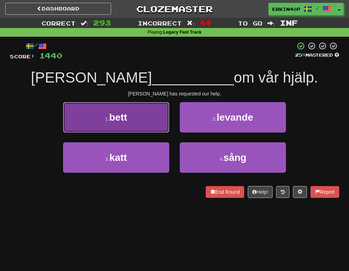
click at [137, 128] on button "1 . bett" at bounding box center [116, 117] width 106 height 30
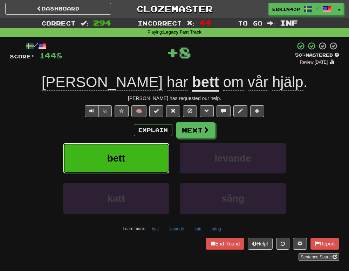
click at [137, 165] on button "bett" at bounding box center [116, 158] width 106 height 30
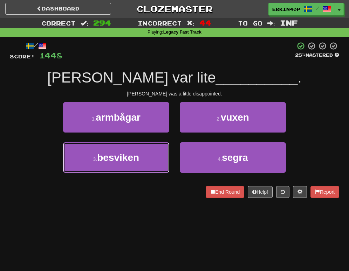
click at [137, 165] on button "3 . besviken" at bounding box center [116, 158] width 106 height 30
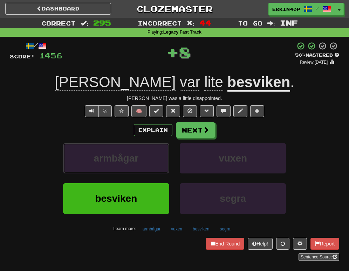
click at [137, 165] on button "armbågar" at bounding box center [116, 158] width 106 height 30
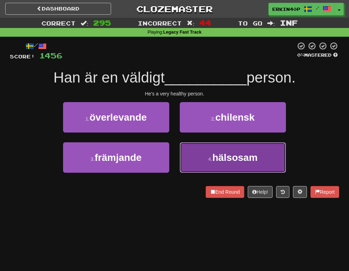
click at [214, 165] on button "4 . hälsosam" at bounding box center [233, 158] width 106 height 30
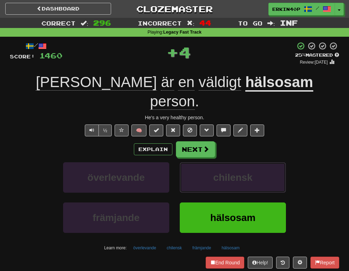
click at [214, 165] on button "chilensk" at bounding box center [233, 177] width 106 height 30
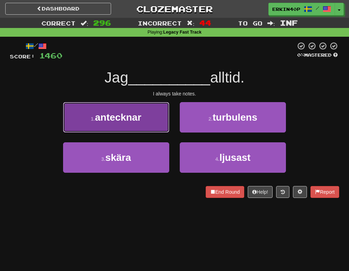
click at [159, 128] on button "1 . antecknar" at bounding box center [116, 117] width 106 height 30
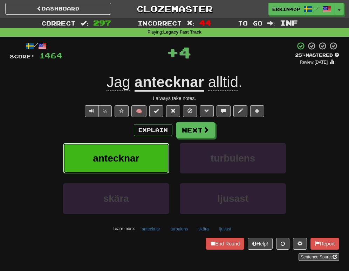
click at [157, 161] on button "antecknar" at bounding box center [116, 158] width 106 height 30
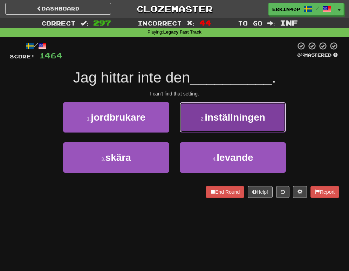
click at [193, 105] on button "2 . inställningen" at bounding box center [233, 117] width 106 height 30
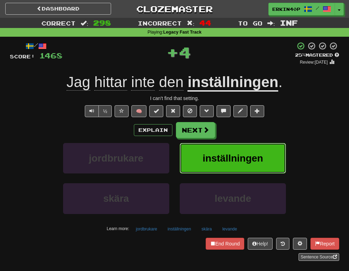
click at [205, 156] on span "inställningen" at bounding box center [232, 158] width 61 height 11
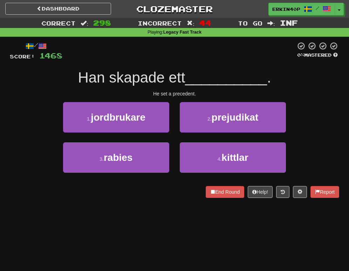
click at [186, 92] on div "He set a precedent." at bounding box center [174, 93] width 329 height 7
click at [10, 198] on div at bounding box center [10, 198] width 0 height 0
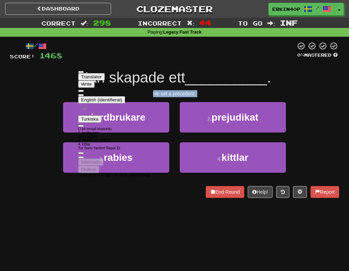
click at [48, 191] on div "End Round Help! Report" at bounding box center [174, 192] width 329 height 12
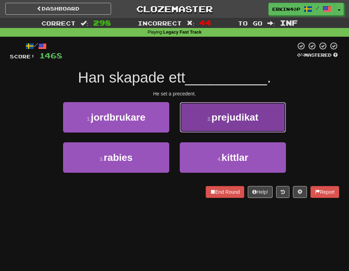
click at [249, 122] on span "prejudikat" at bounding box center [235, 117] width 47 height 11
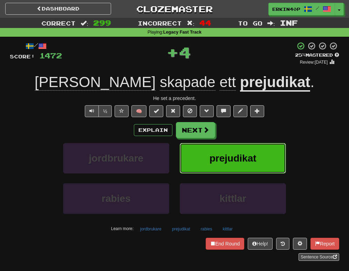
click at [248, 168] on button "prejudikat" at bounding box center [233, 158] width 106 height 30
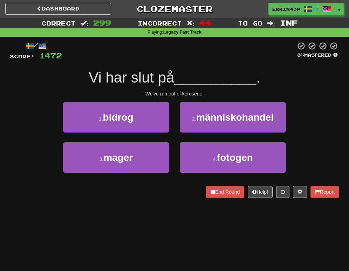
click at [193, 91] on div "We've run out of kerosene." at bounding box center [174, 93] width 329 height 7
click at [10, 198] on div at bounding box center [10, 198] width 0 height 0
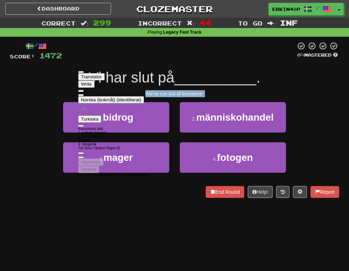
click at [28, 204] on div "/ Score: 1472 0 % Mastered Vi har slut på __________ . We've run out of kerosen…" at bounding box center [174, 122] width 329 height 171
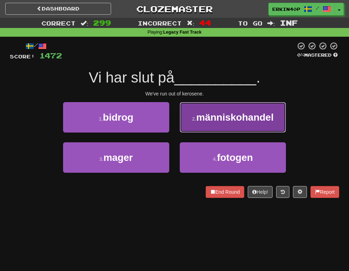
click at [209, 116] on span "människohandel" at bounding box center [234, 117] width 77 height 11
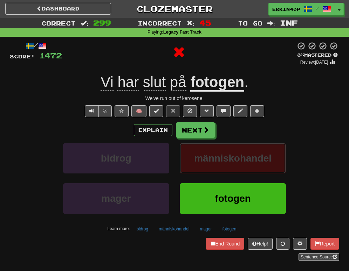
click at [220, 167] on button "människohandel" at bounding box center [233, 158] width 106 height 30
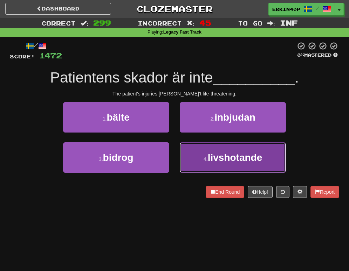
click at [219, 159] on span "livshotande" at bounding box center [235, 157] width 55 height 11
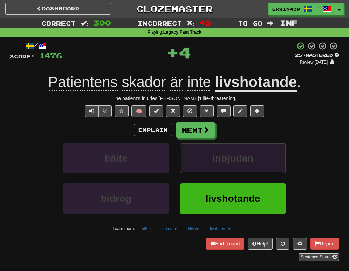
click at [217, 152] on button "inbjudan" at bounding box center [233, 158] width 106 height 30
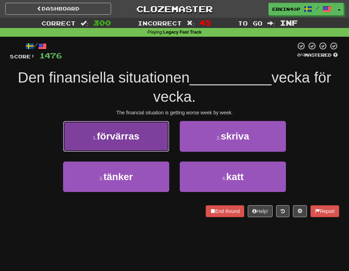
click at [143, 133] on button "1 . förvärras" at bounding box center [116, 136] width 106 height 30
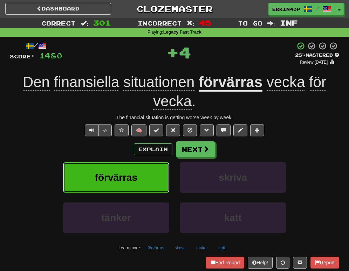
click at [131, 173] on span "förvärras" at bounding box center [116, 177] width 42 height 11
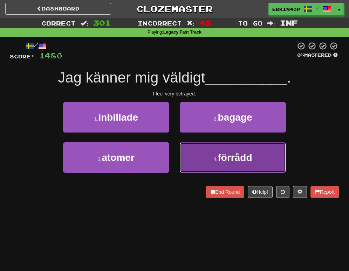
click at [214, 163] on button "4 . förrådd" at bounding box center [233, 158] width 106 height 30
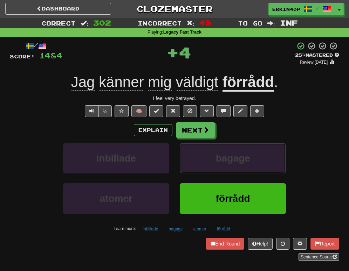
click at [214, 163] on button "bagage" at bounding box center [233, 158] width 106 height 30
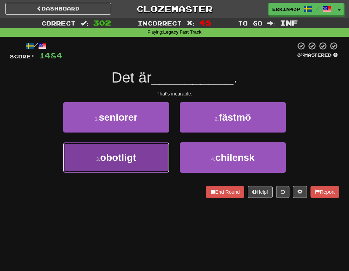
click at [155, 157] on button "3 . obotligt" at bounding box center [116, 158] width 106 height 30
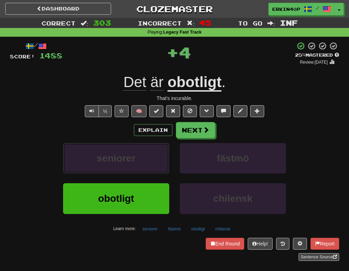
click at [155, 157] on button "seniorer" at bounding box center [116, 158] width 106 height 30
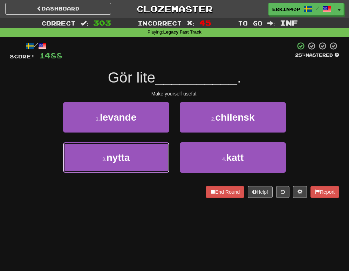
click at [155, 157] on button "3 . nytta" at bounding box center [116, 158] width 106 height 30
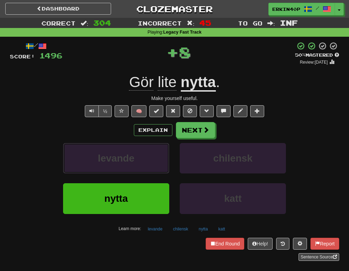
click at [155, 157] on button "levande" at bounding box center [116, 158] width 106 height 30
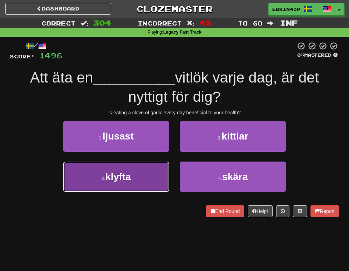
click at [152, 173] on button "3 . klyfta" at bounding box center [116, 177] width 106 height 30
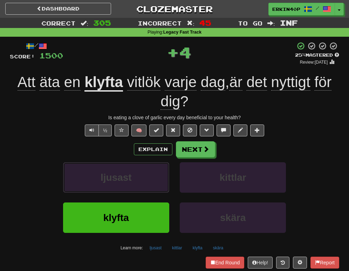
click at [152, 173] on button "ljusast" at bounding box center [116, 177] width 106 height 30
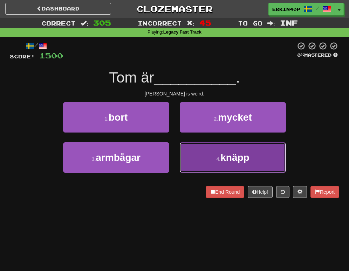
click at [224, 157] on span "knäpp" at bounding box center [234, 157] width 29 height 11
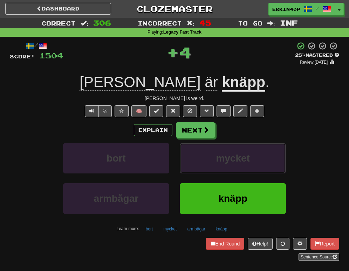
click at [224, 157] on span "mycket" at bounding box center [233, 158] width 34 height 11
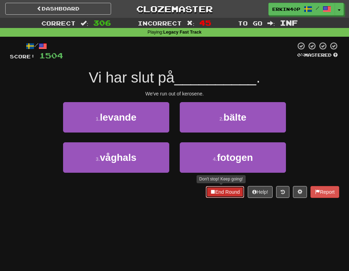
click at [219, 192] on button "End Round" at bounding box center [225, 192] width 39 height 12
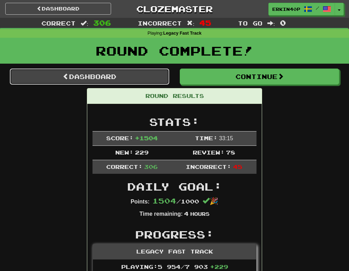
click at [128, 82] on link "Dashboard" at bounding box center [89, 77] width 159 height 16
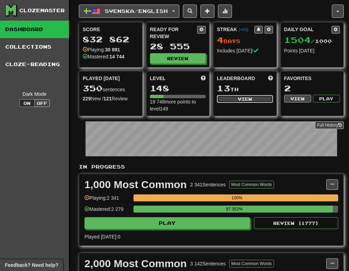
click at [234, 98] on button "View" at bounding box center [245, 99] width 56 height 8
select select "**********"
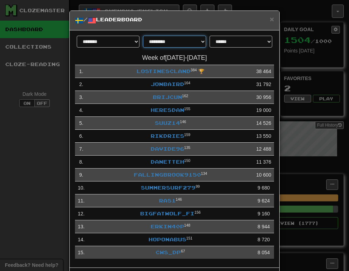
click at [181, 44] on select "**********" at bounding box center [174, 42] width 63 height 12
select select "********"
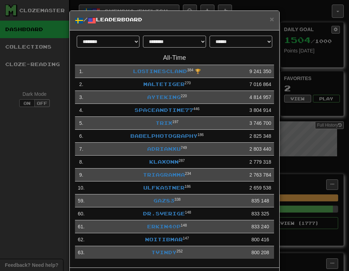
click at [47, 152] on div "**********" at bounding box center [174, 135] width 349 height 271
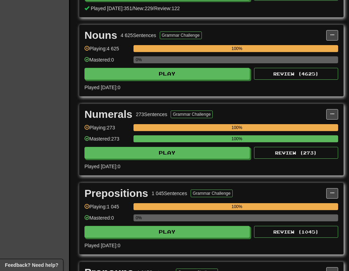
scroll to position [1176, 0]
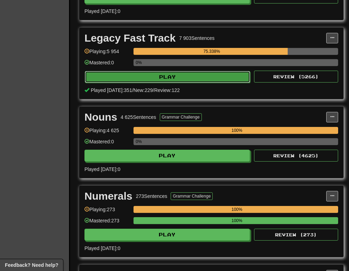
click at [200, 77] on button "Play" at bounding box center [167, 77] width 165 height 12
select select "********"
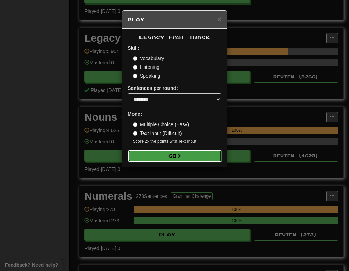
click at [205, 156] on button "Go" at bounding box center [175, 156] width 94 height 12
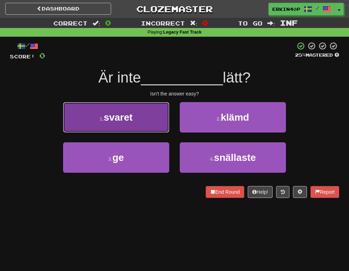
click at [144, 119] on button "1 . svaret" at bounding box center [116, 117] width 106 height 30
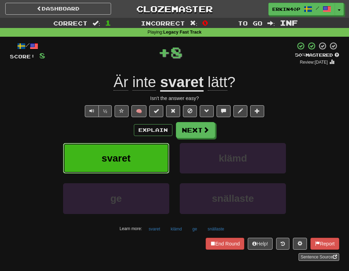
click at [143, 151] on button "svaret" at bounding box center [116, 158] width 106 height 30
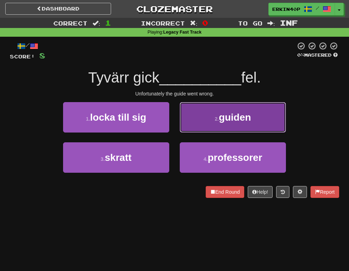
click at [208, 131] on button "2 . guiden" at bounding box center [233, 117] width 106 height 30
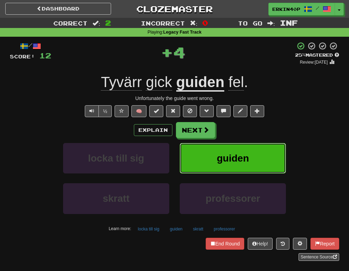
click at [208, 157] on button "guiden" at bounding box center [233, 158] width 106 height 30
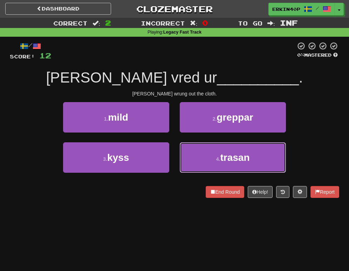
click at [208, 157] on button "4 . trasan" at bounding box center [233, 158] width 106 height 30
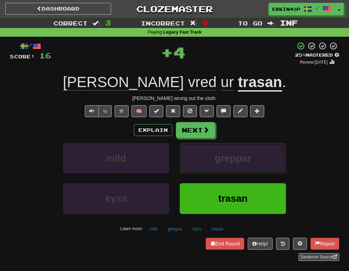
click at [208, 157] on button "greppar" at bounding box center [233, 158] width 106 height 30
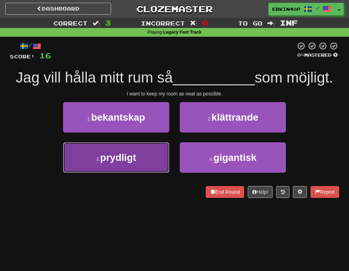
click at [149, 148] on button "3 . prydligt" at bounding box center [116, 158] width 106 height 30
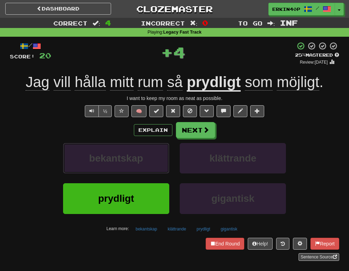
click at [149, 148] on button "bekantskap" at bounding box center [116, 158] width 106 height 30
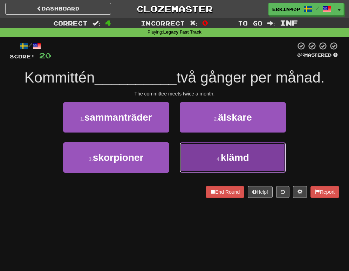
click at [214, 160] on button "4 . klämd" at bounding box center [233, 158] width 106 height 30
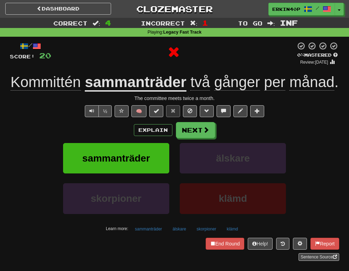
click at [214, 160] on div "Explain Next sammanträder älskare skorpioner klämd Learn more: sammanträder äls…" at bounding box center [174, 178] width 329 height 112
click at [216, 169] on button "älskare" at bounding box center [233, 158] width 106 height 30
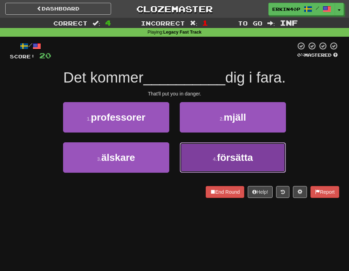
click at [216, 159] on small "4 ." at bounding box center [215, 160] width 4 height 6
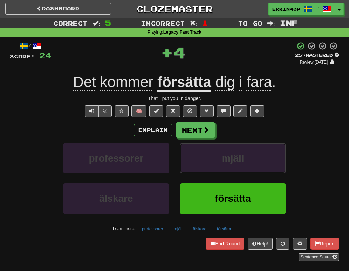
click at [216, 159] on button "mjäll" at bounding box center [233, 158] width 106 height 30
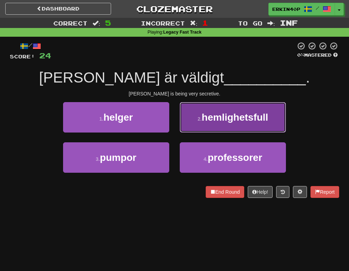
click at [215, 121] on span "hemlighetsfull" at bounding box center [235, 117] width 67 height 11
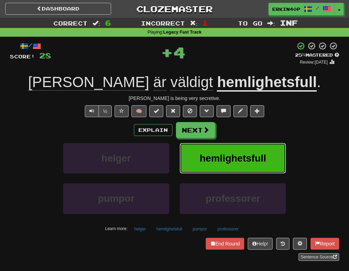
click at [228, 165] on button "hemlighetsfull" at bounding box center [233, 158] width 106 height 30
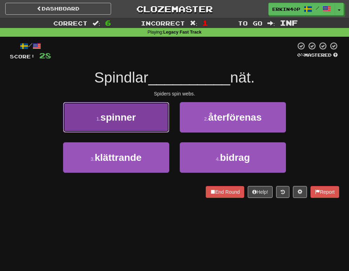
click at [149, 117] on button "1 . spinner" at bounding box center [116, 117] width 106 height 30
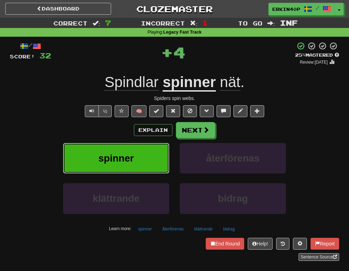
click at [152, 161] on button "spinner" at bounding box center [116, 158] width 106 height 30
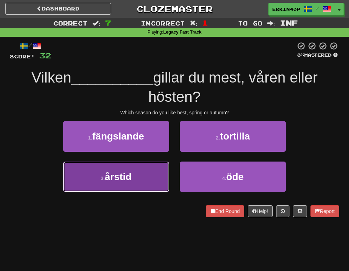
click at [152, 173] on button "3 . årstid" at bounding box center [116, 177] width 106 height 30
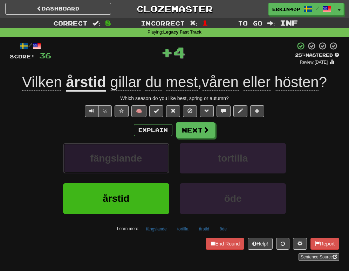
click at [152, 173] on button "fängslande" at bounding box center [116, 158] width 106 height 30
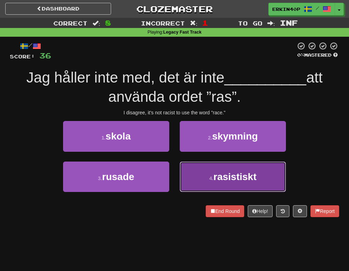
click at [230, 173] on span "rasistiskt" at bounding box center [234, 177] width 43 height 11
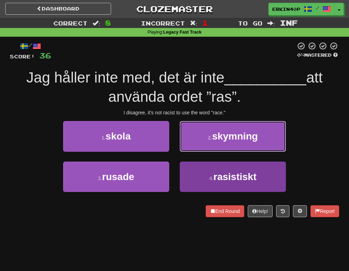
click at [230, 142] on span "skymning" at bounding box center [235, 136] width 46 height 11
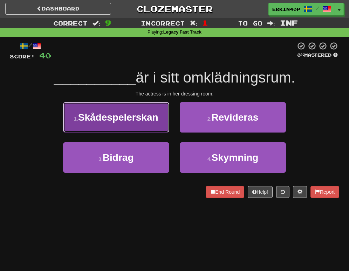
click at [146, 127] on button "1 . Skådespelerskan" at bounding box center [116, 117] width 106 height 30
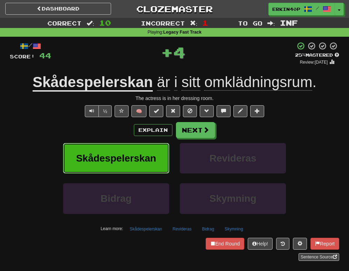
click at [145, 157] on span "Skådespelerskan" at bounding box center [116, 158] width 80 height 11
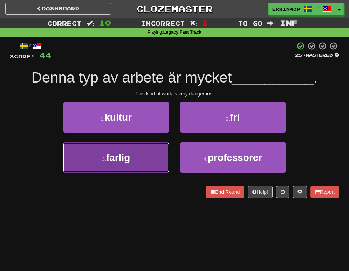
click at [144, 160] on button "3 . farlig" at bounding box center [116, 158] width 106 height 30
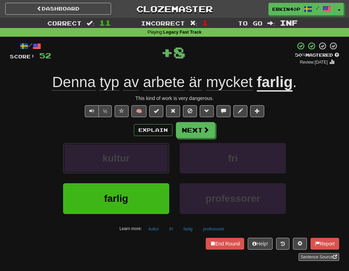
click at [144, 160] on button "kultur" at bounding box center [116, 158] width 106 height 30
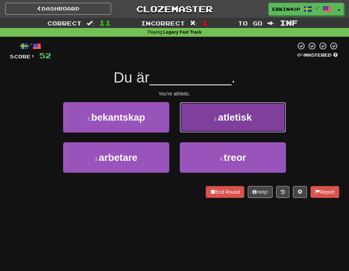
click at [218, 120] on span "atletisk" at bounding box center [235, 117] width 34 height 11
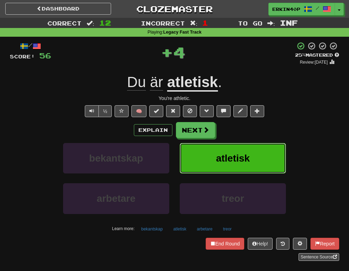
click at [223, 161] on span "atletisk" at bounding box center [233, 158] width 34 height 11
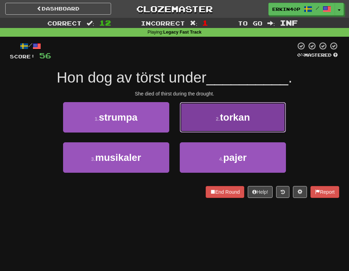
click at [223, 117] on span "torkan" at bounding box center [235, 117] width 30 height 11
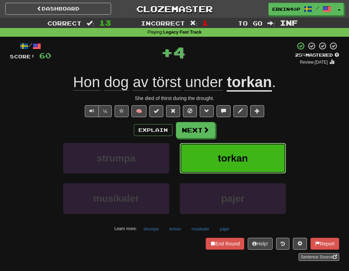
click at [226, 152] on button "torkan" at bounding box center [233, 158] width 106 height 30
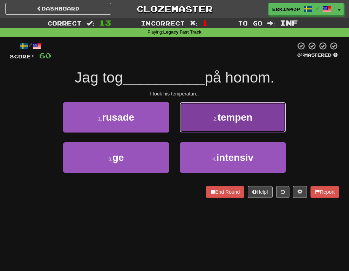
click at [228, 126] on button "2 . tempen" at bounding box center [233, 117] width 106 height 30
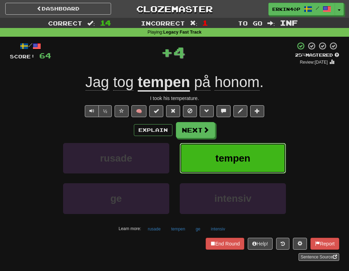
click at [230, 164] on span "tempen" at bounding box center [232, 158] width 35 height 11
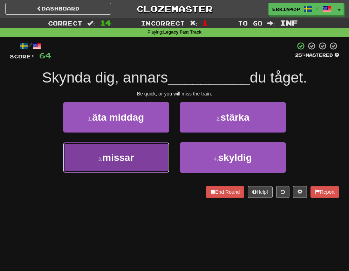
click at [134, 162] on span "missar" at bounding box center [118, 157] width 32 height 11
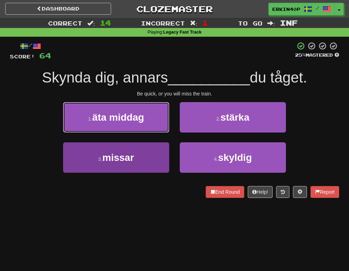
click at [134, 123] on span "äta middag" at bounding box center [118, 117] width 52 height 11
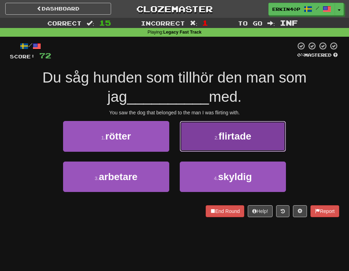
click at [224, 142] on button "2 . flirtade" at bounding box center [233, 136] width 106 height 30
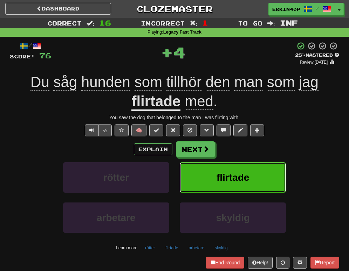
click at [228, 176] on span "flirtade" at bounding box center [232, 177] width 33 height 11
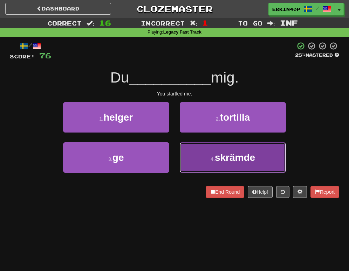
click at [233, 159] on span "skrämde" at bounding box center [235, 157] width 40 height 11
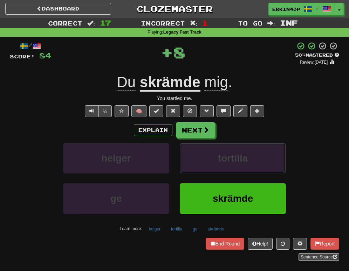
click at [233, 159] on span "tortilla" at bounding box center [233, 158] width 30 height 11
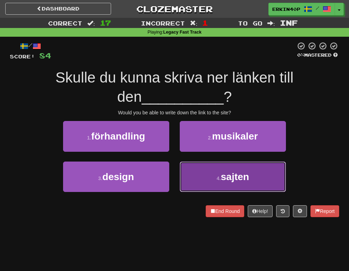
click at [208, 185] on button "4 . sajten" at bounding box center [233, 177] width 106 height 30
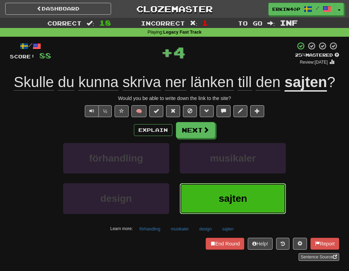
click at [208, 185] on button "sajten" at bounding box center [233, 199] width 106 height 30
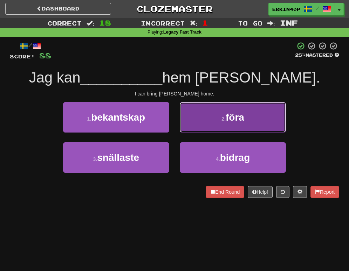
click at [215, 116] on button "2 . föra" at bounding box center [233, 117] width 106 height 30
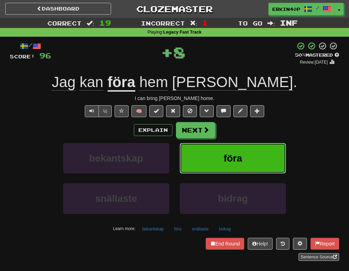
click at [219, 161] on button "föra" at bounding box center [233, 158] width 106 height 30
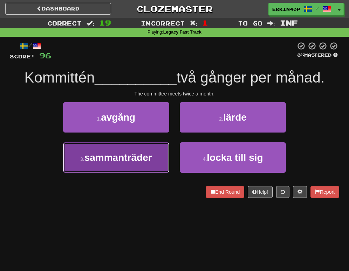
click at [143, 155] on span "sammanträder" at bounding box center [118, 157] width 68 height 11
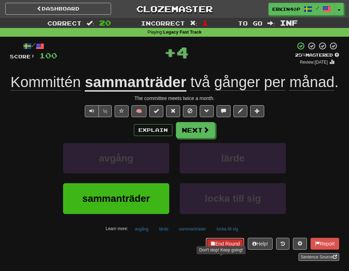
click at [219, 250] on button "End Round" at bounding box center [225, 244] width 39 height 12
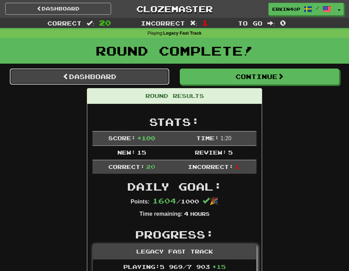
click at [124, 75] on link "Dashboard" at bounding box center [89, 77] width 159 height 16
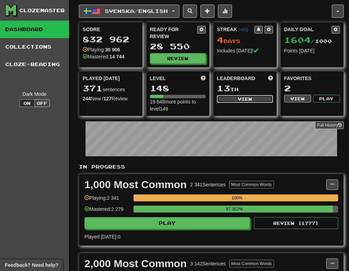
click at [239, 98] on button "View" at bounding box center [245, 99] width 56 height 8
select select "**********"
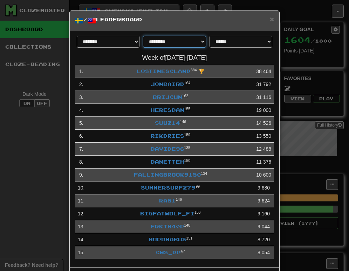
click at [174, 43] on select "**********" at bounding box center [174, 42] width 63 height 12
select select "********"
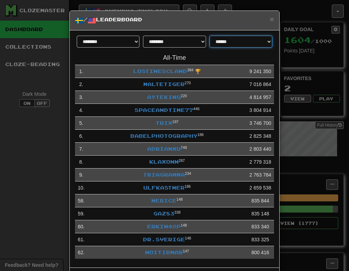
click at [226, 38] on select "**********" at bounding box center [240, 42] width 63 height 12
select select "**********"
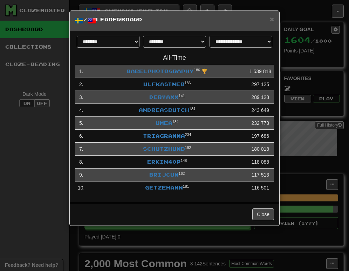
click at [48, 162] on div "**********" at bounding box center [174, 135] width 349 height 271
